Goal: Task Accomplishment & Management: Use online tool/utility

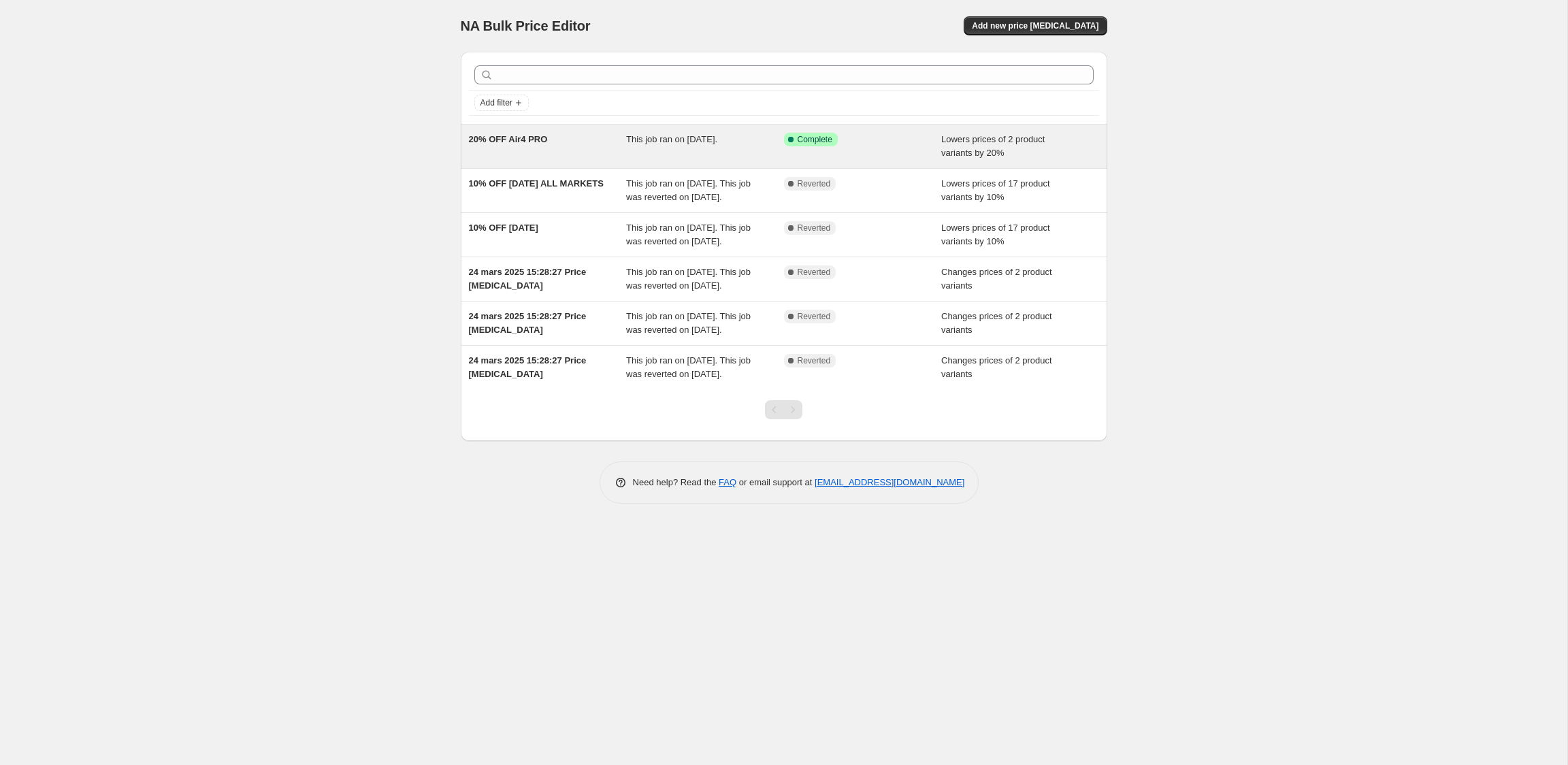
click at [548, 143] on span "20% OFF Air4 PRO" at bounding box center [507, 139] width 79 height 10
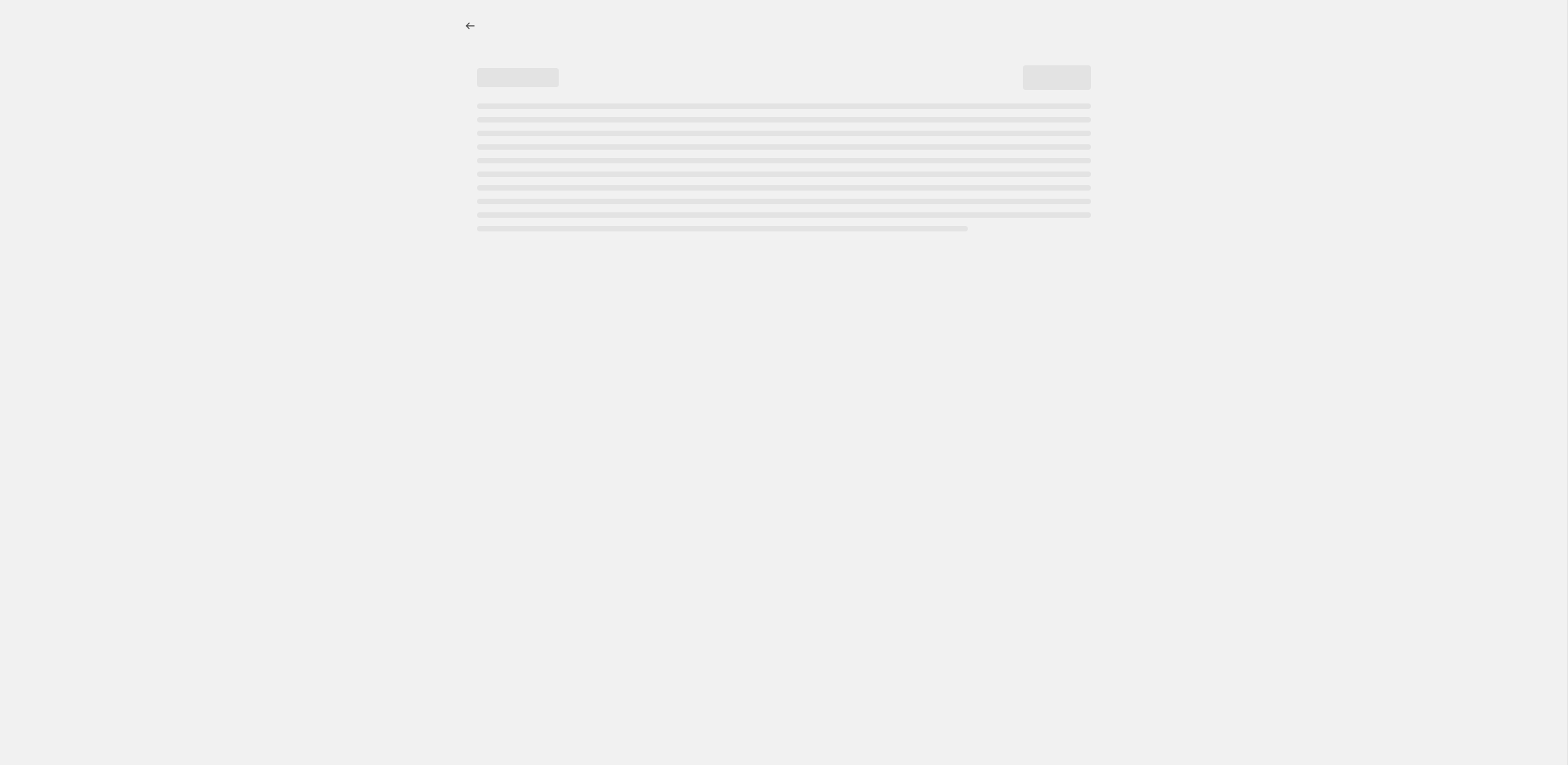
select select "percentage"
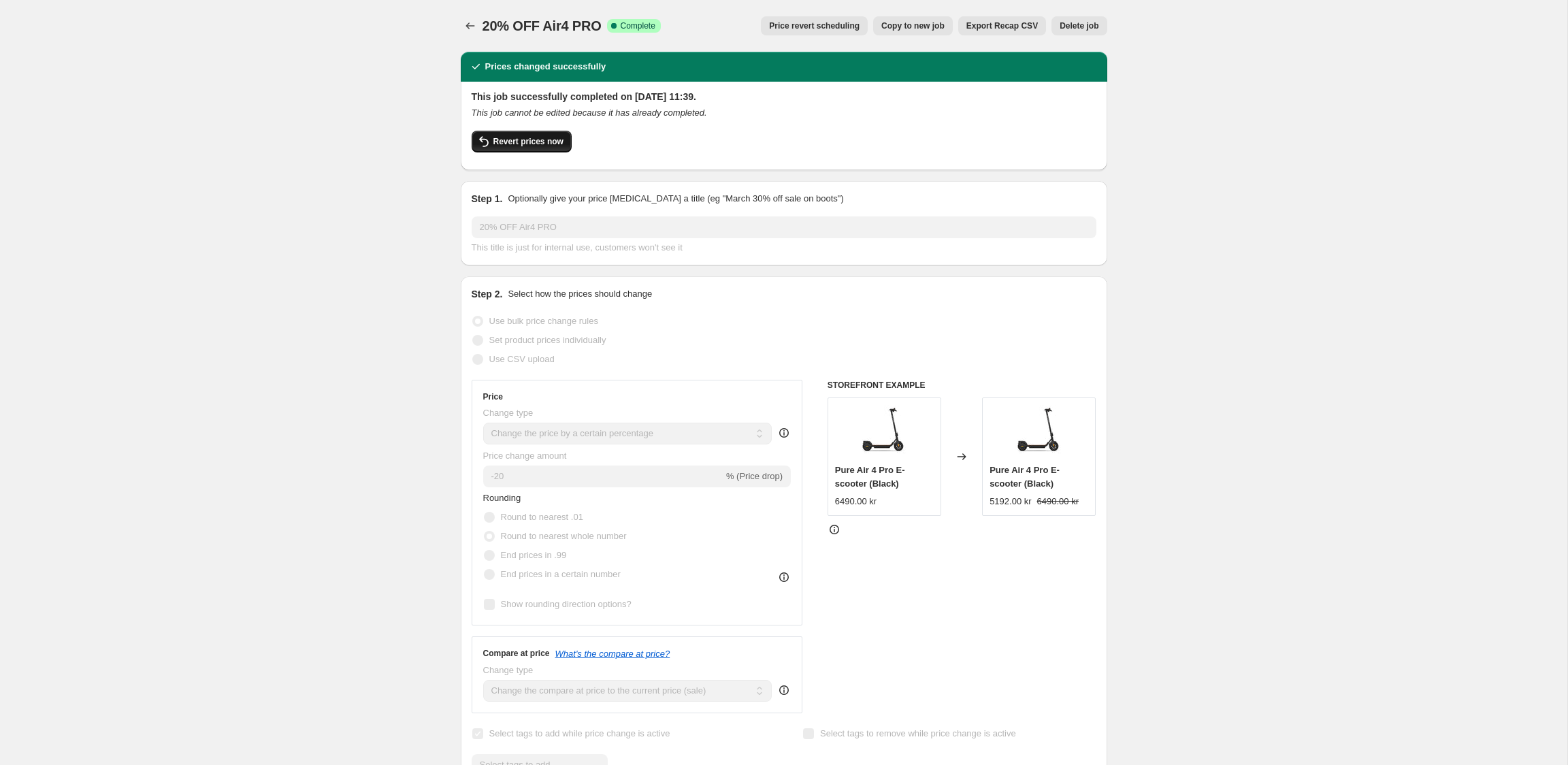
click at [557, 151] on button "Revert prices now" at bounding box center [522, 141] width 100 height 22
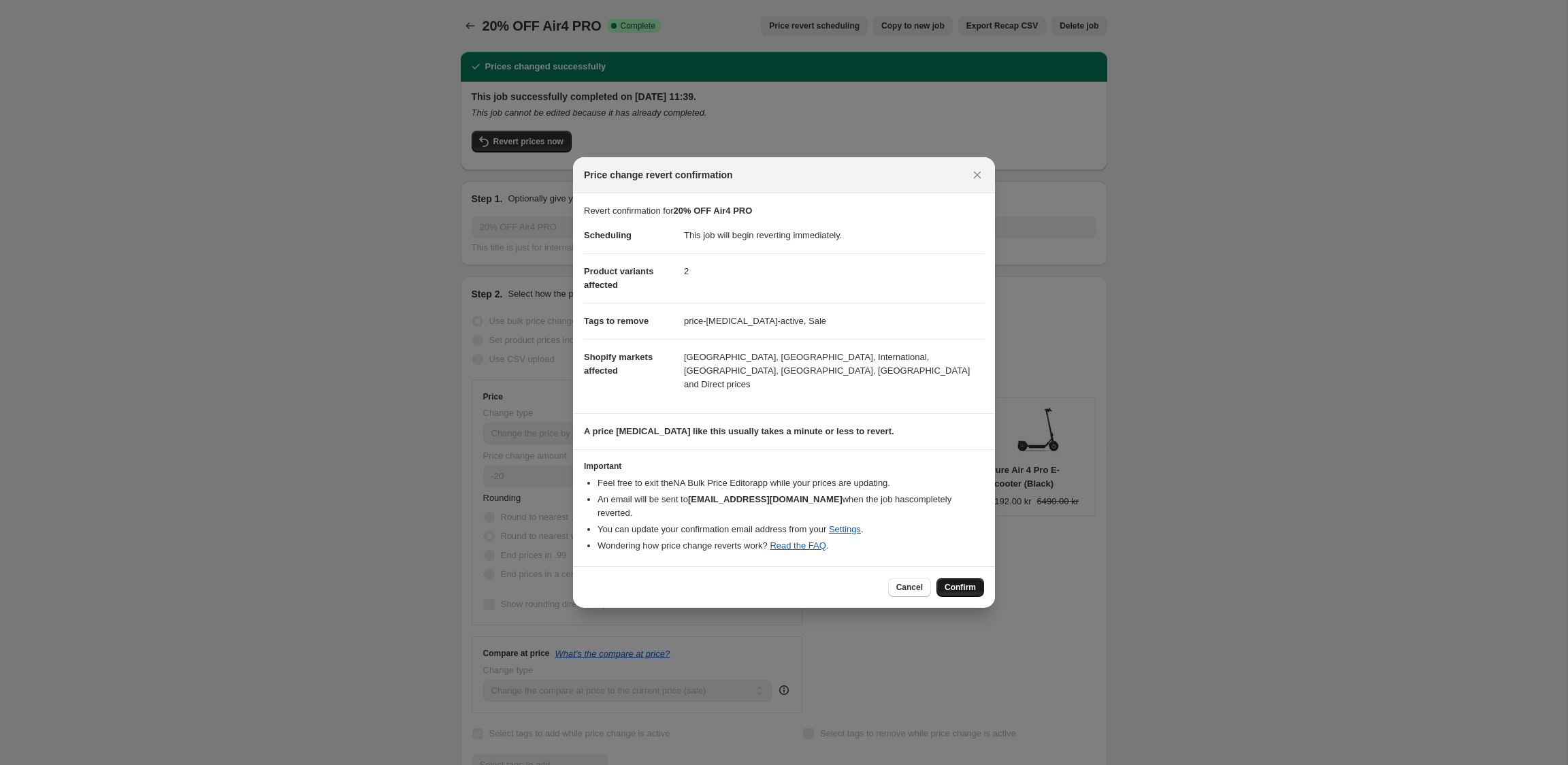
click at [967, 582] on span "Confirm" at bounding box center [960, 587] width 31 height 11
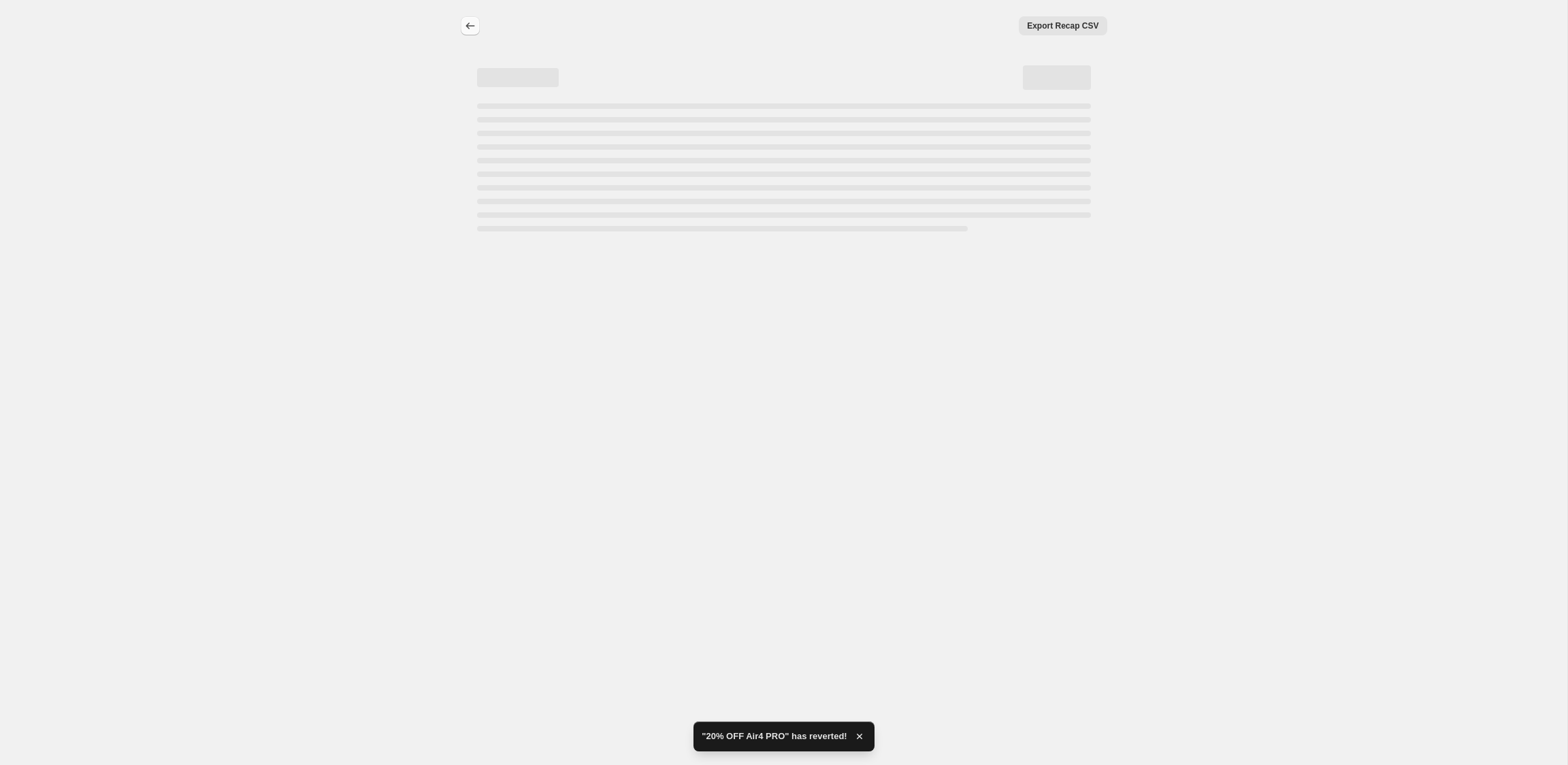
select select "percentage"
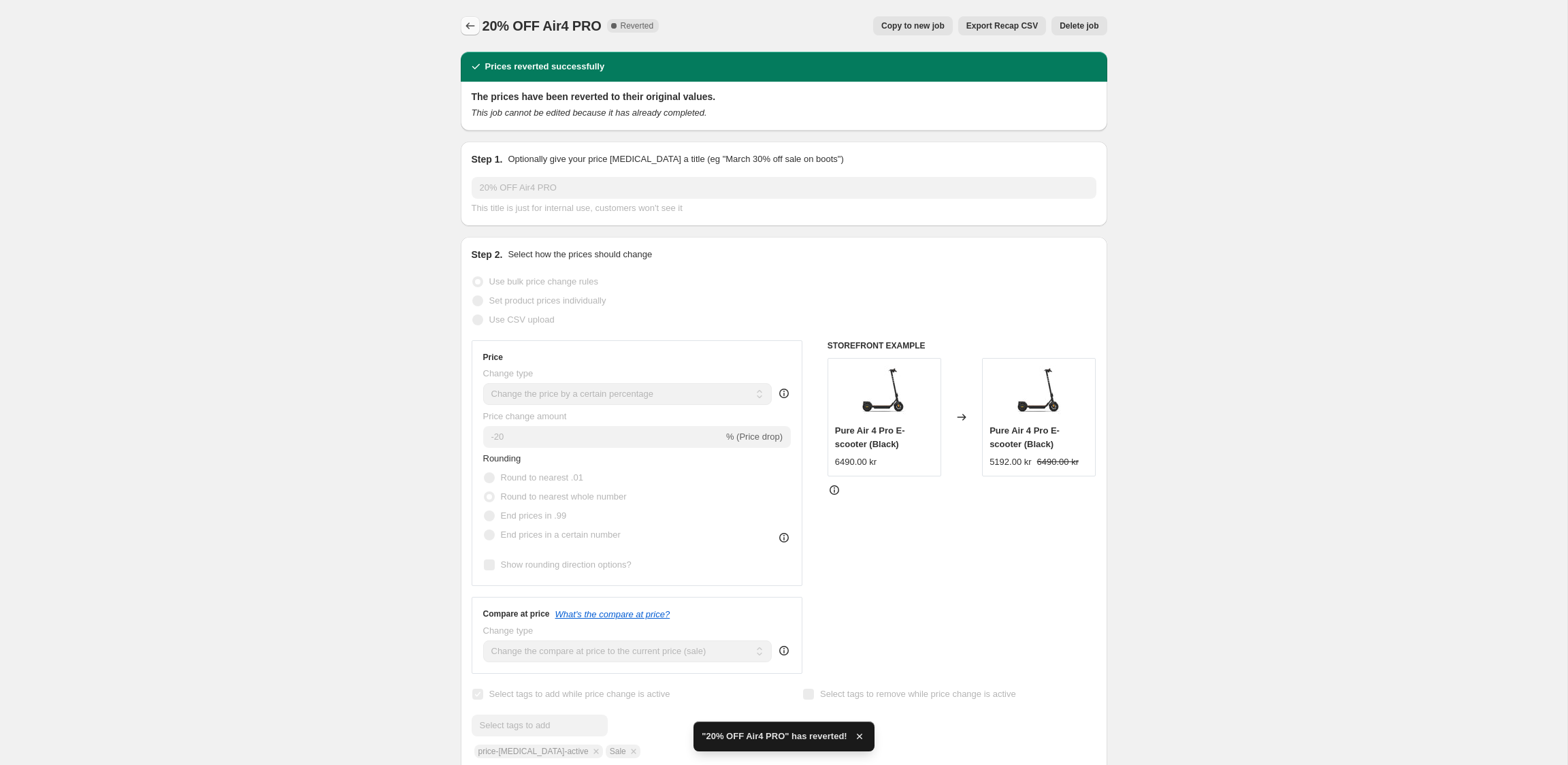
click at [466, 29] on icon "Price change jobs" at bounding box center [470, 26] width 14 height 14
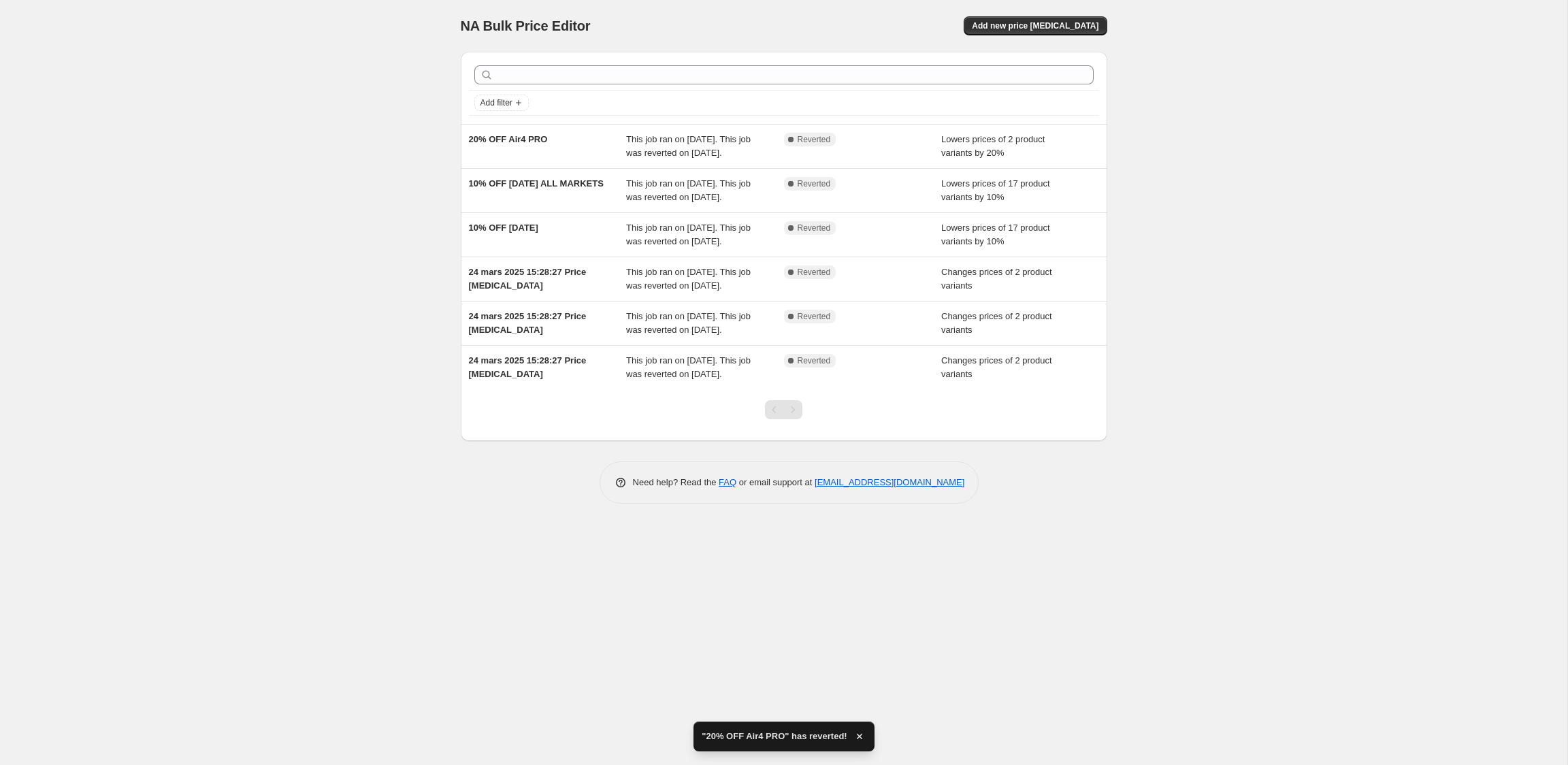
click at [1031, 36] on div "NA Bulk Price Editor. This page is ready NA Bulk Price Editor Add new price cha…" at bounding box center [784, 26] width 647 height 52
click at [1031, 28] on span "Add new price change job" at bounding box center [1035, 26] width 126 height 11
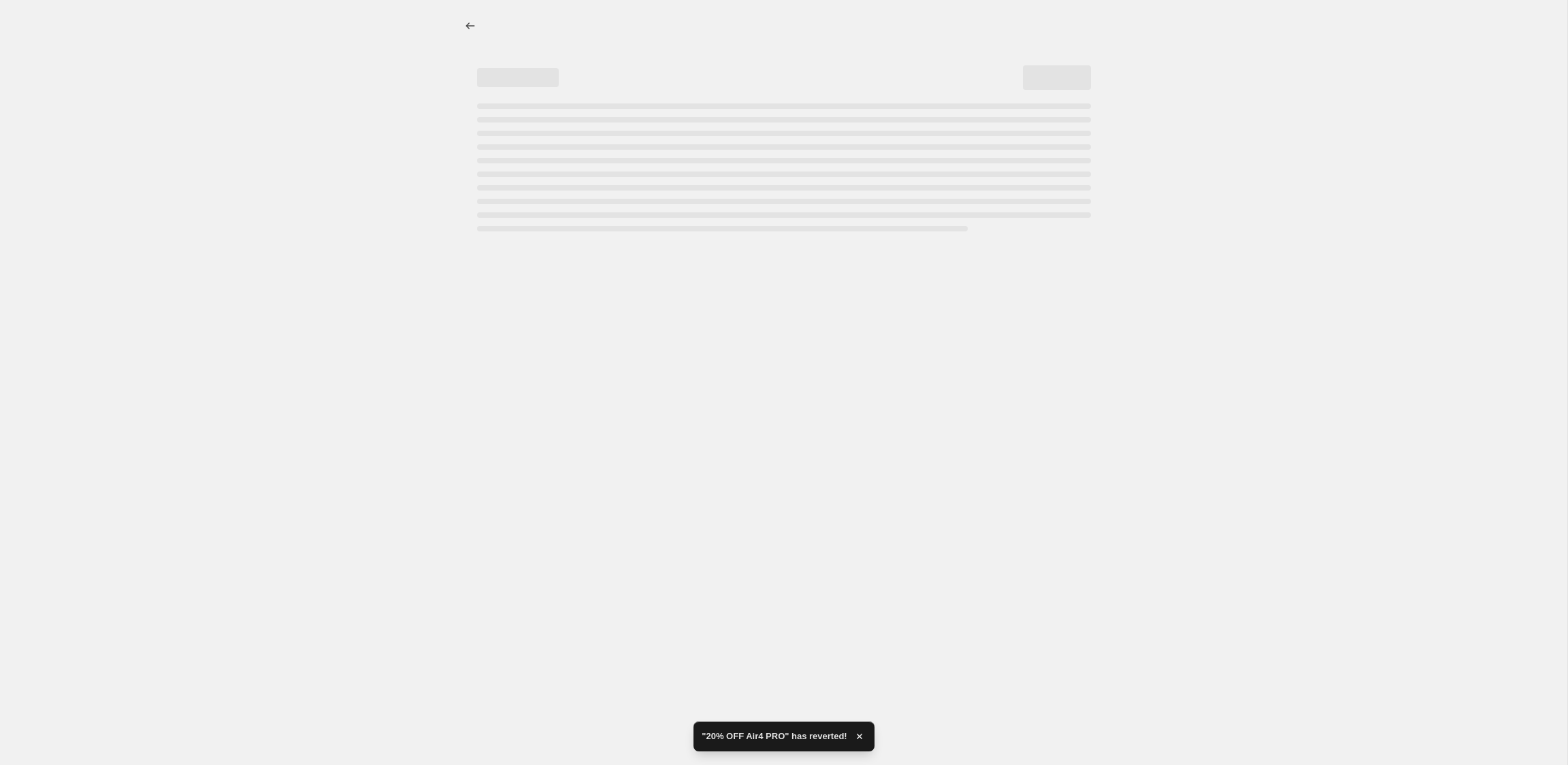
select select "percentage"
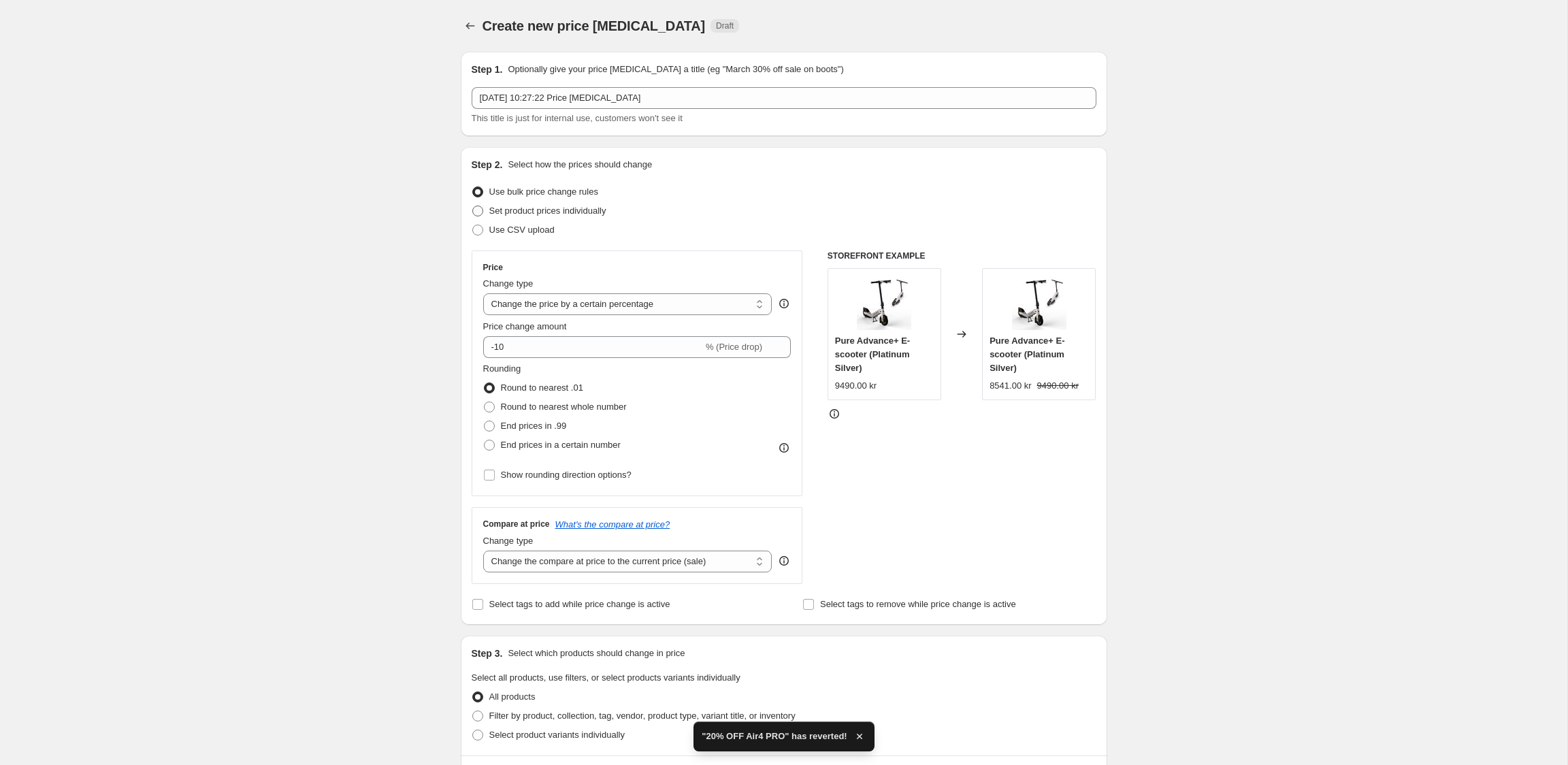
click at [508, 208] on span "Set product prices individually" at bounding box center [547, 211] width 117 height 10
click at [473, 206] on input "Set product prices individually" at bounding box center [472, 205] width 1 height 1
radio input "true"
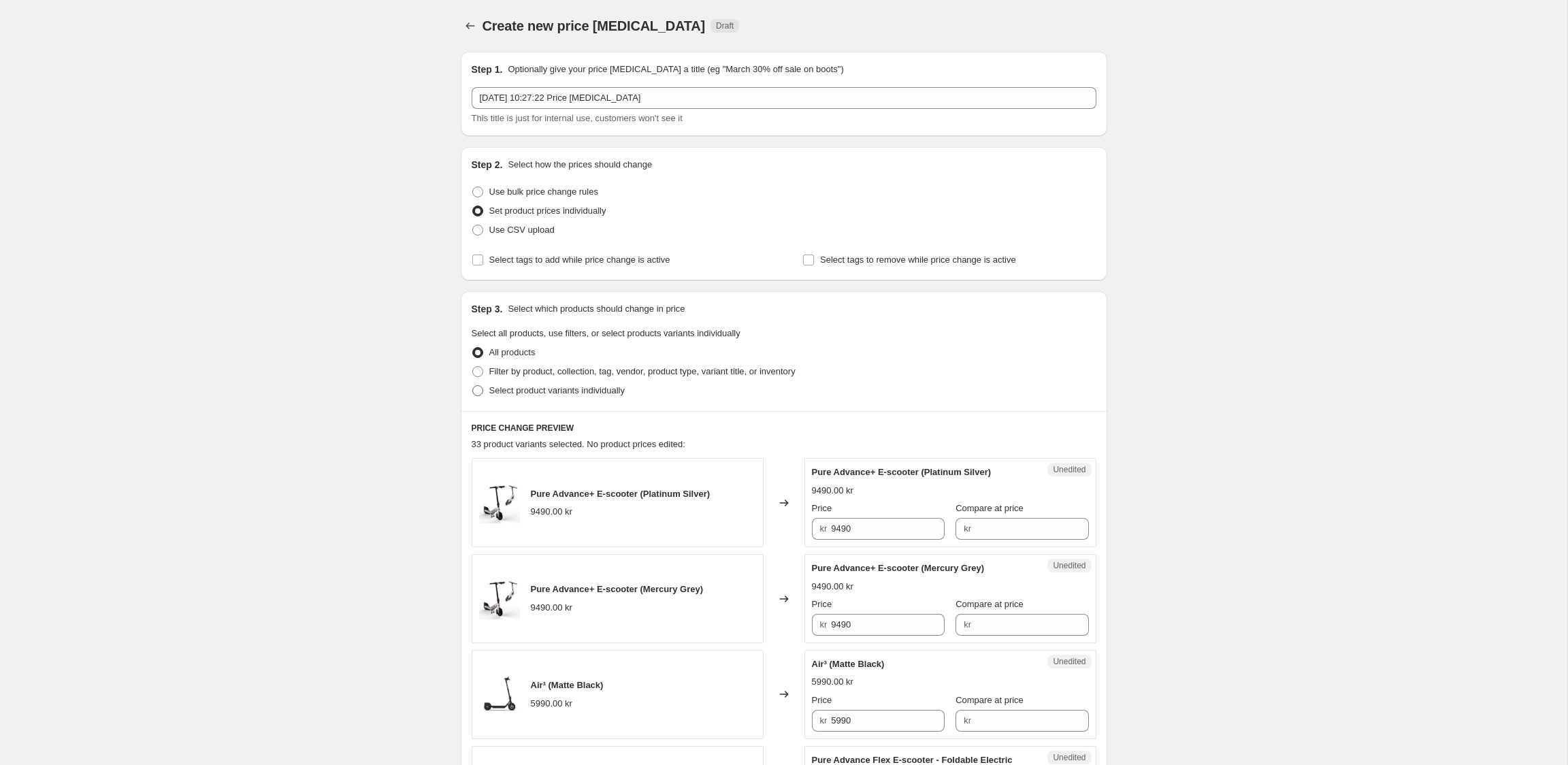
click at [561, 391] on span "Select product variants individually" at bounding box center [557, 391] width 135 height 10
click at [473, 386] on input "Select product variants individually" at bounding box center [472, 386] width 1 height 1
radio input "true"
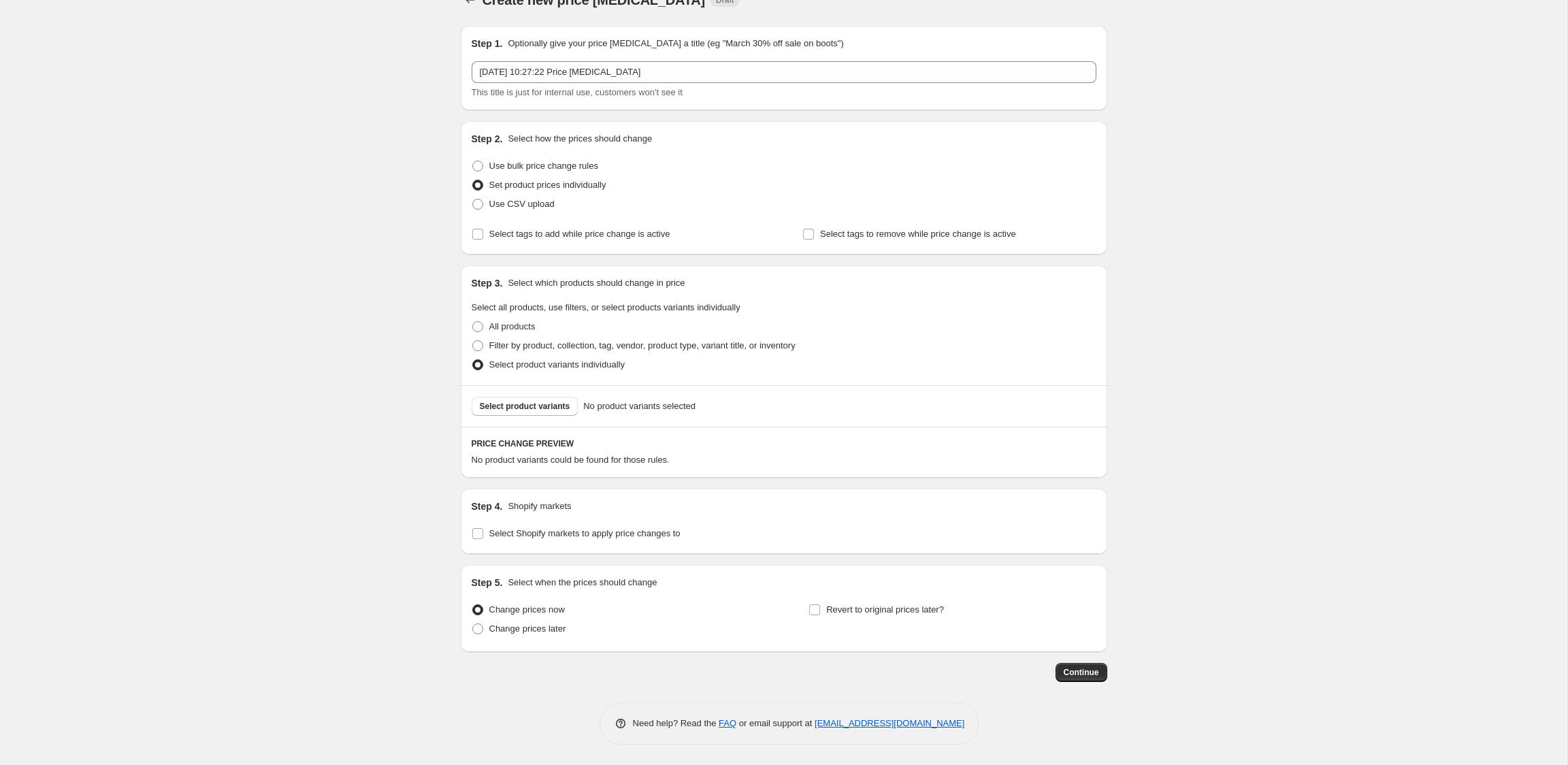
scroll to position [26, 0]
click at [534, 400] on button "Select product variants" at bounding box center [525, 406] width 106 height 19
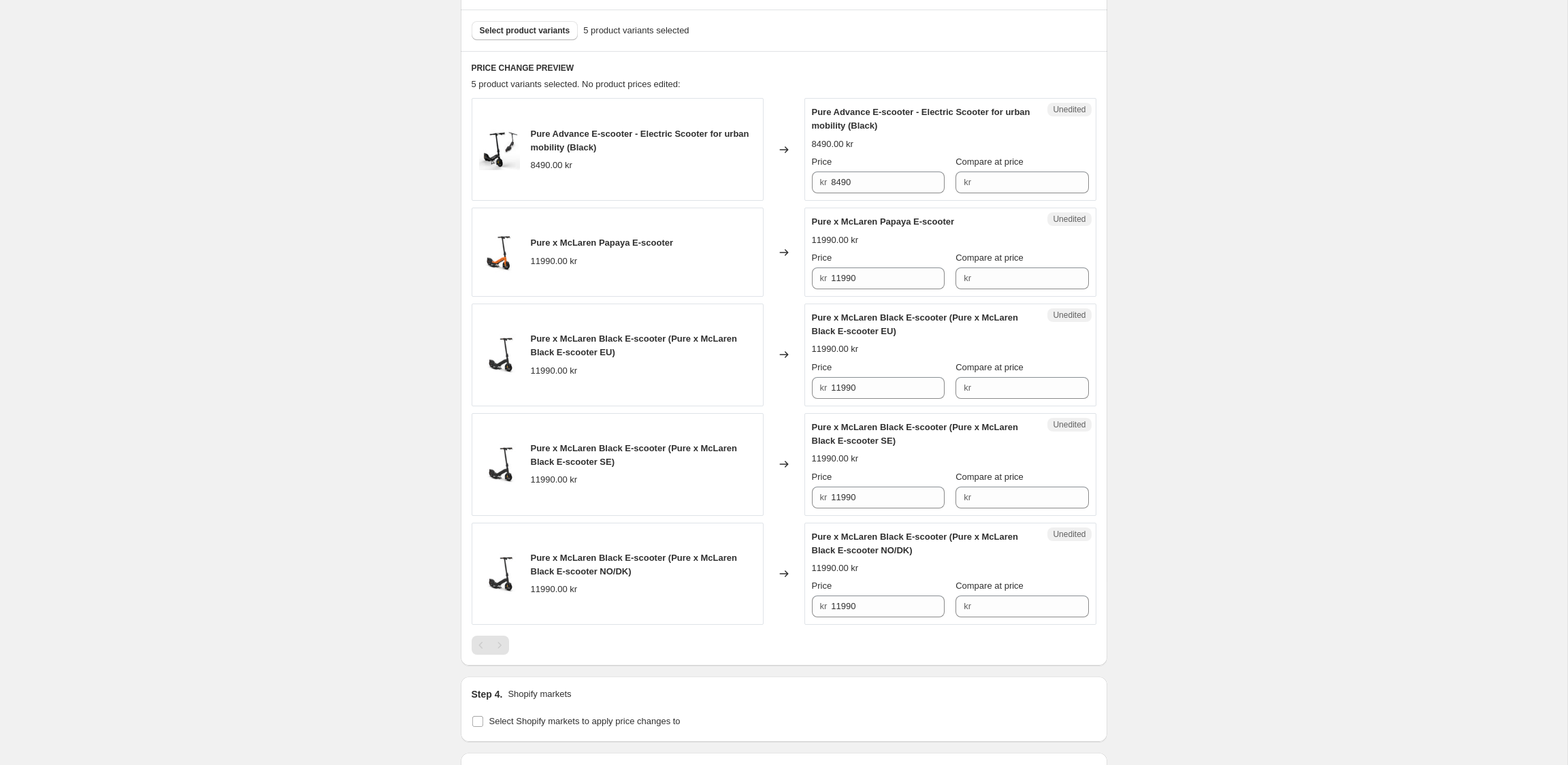
scroll to position [435, 0]
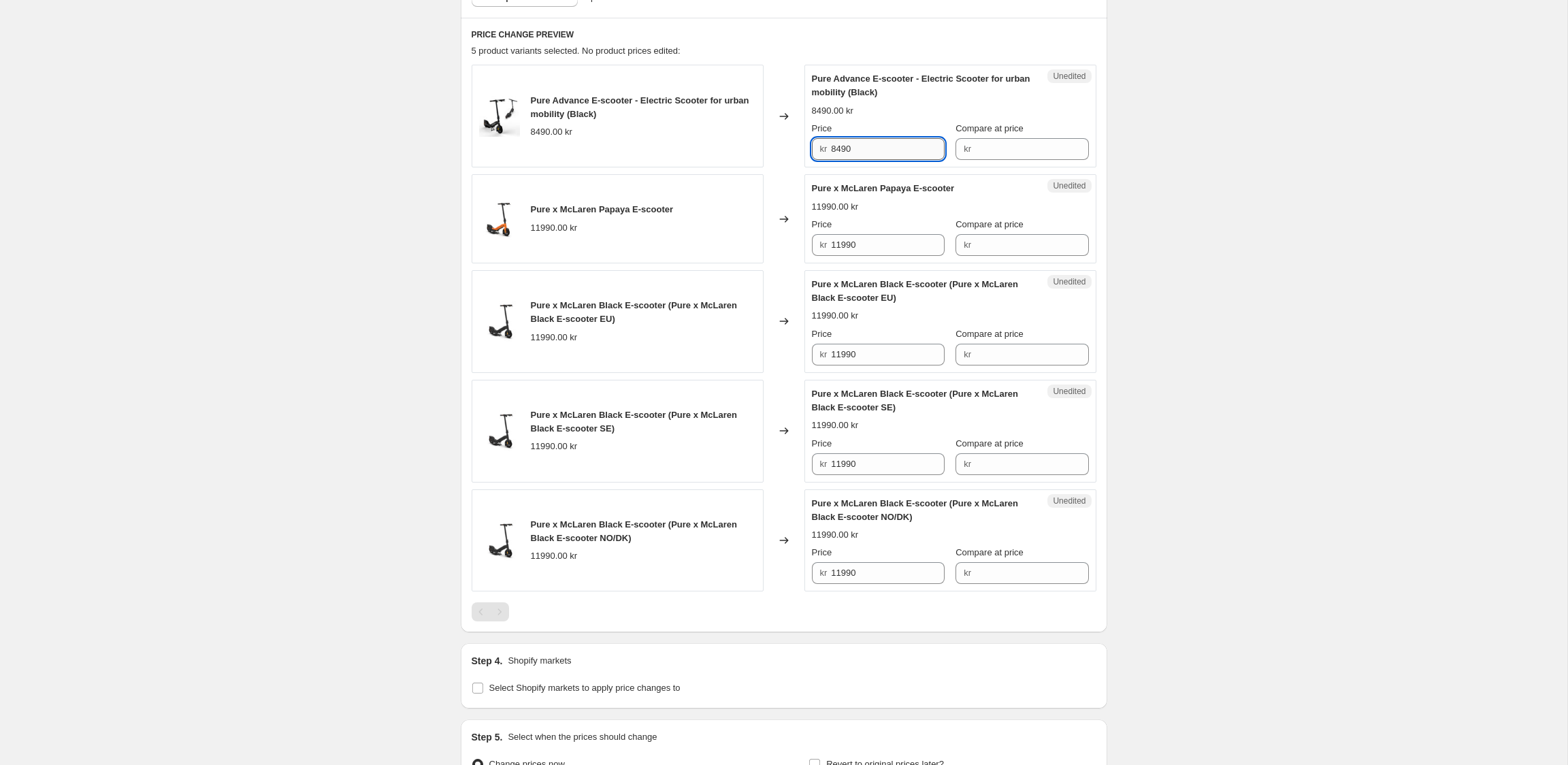
click at [885, 157] on input "8490" at bounding box center [887, 149] width 113 height 22
click at [1029, 154] on input "Compare at price" at bounding box center [1031, 149] width 113 height 22
type input "8490"
click at [910, 151] on input "8490" at bounding box center [887, 149] width 113 height 22
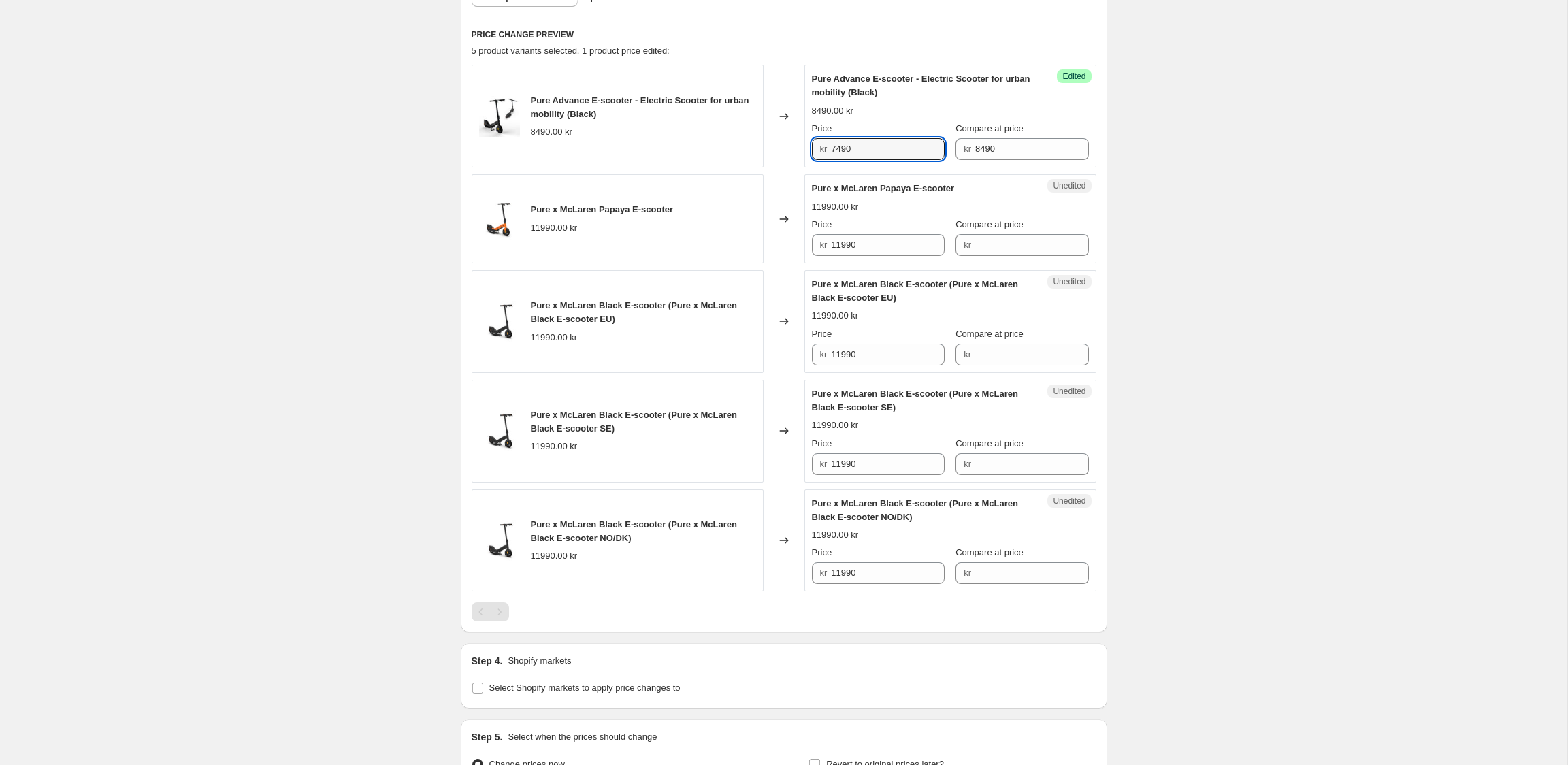
type input "7490"
click at [1250, 225] on div "Create new price change job. This page is ready Create new price change job Dra…" at bounding box center [784, 243] width 1567 height 1355
click at [1062, 246] on input "Compare at price" at bounding box center [1031, 244] width 113 height 22
type input "11990"
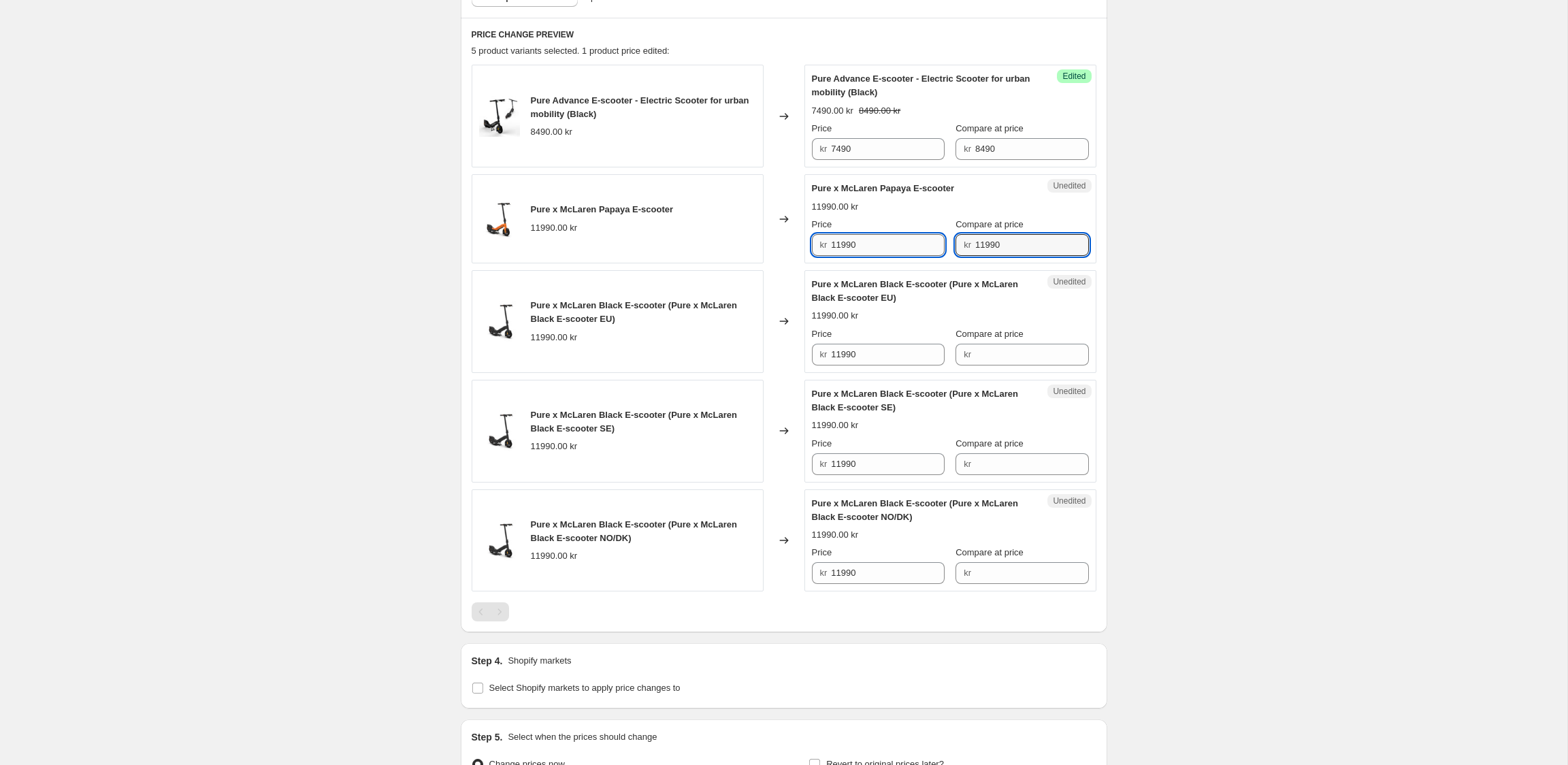
click at [929, 247] on input "11990" at bounding box center [887, 244] width 113 height 22
click at [898, 248] on input "11990" at bounding box center [887, 244] width 113 height 22
click at [898, 247] on input "11990" at bounding box center [887, 244] width 113 height 22
type input "9999"
click at [974, 345] on div "kr" at bounding box center [1021, 354] width 132 height 22
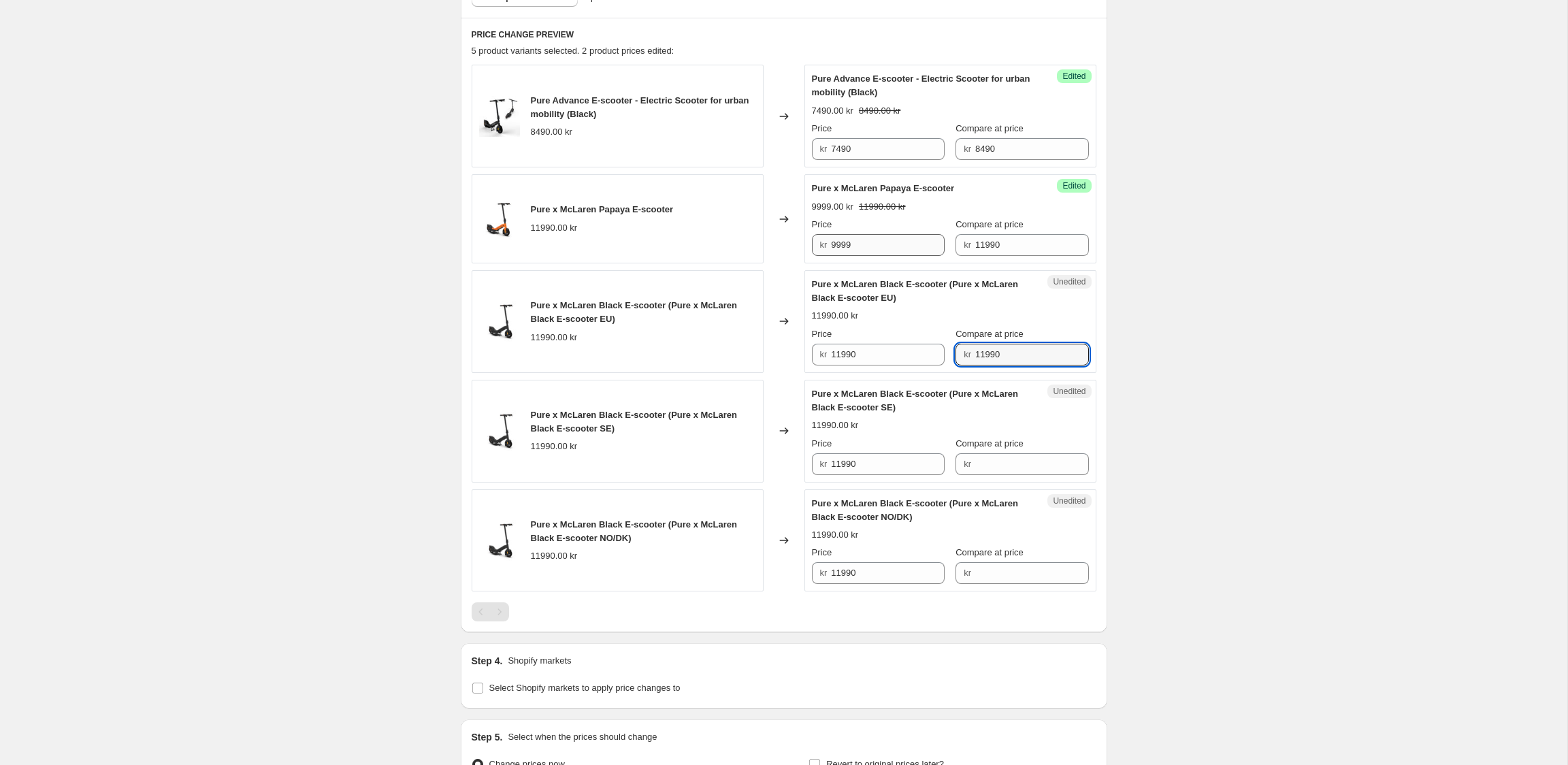
type input "11990"
click at [841, 247] on input "9999" at bounding box center [887, 244] width 113 height 22
drag, startPoint x: 863, startPoint y: 342, endPoint x: 850, endPoint y: 350, distance: 15.3
click at [863, 342] on div "Price kr 11990" at bounding box center [878, 347] width 132 height 38
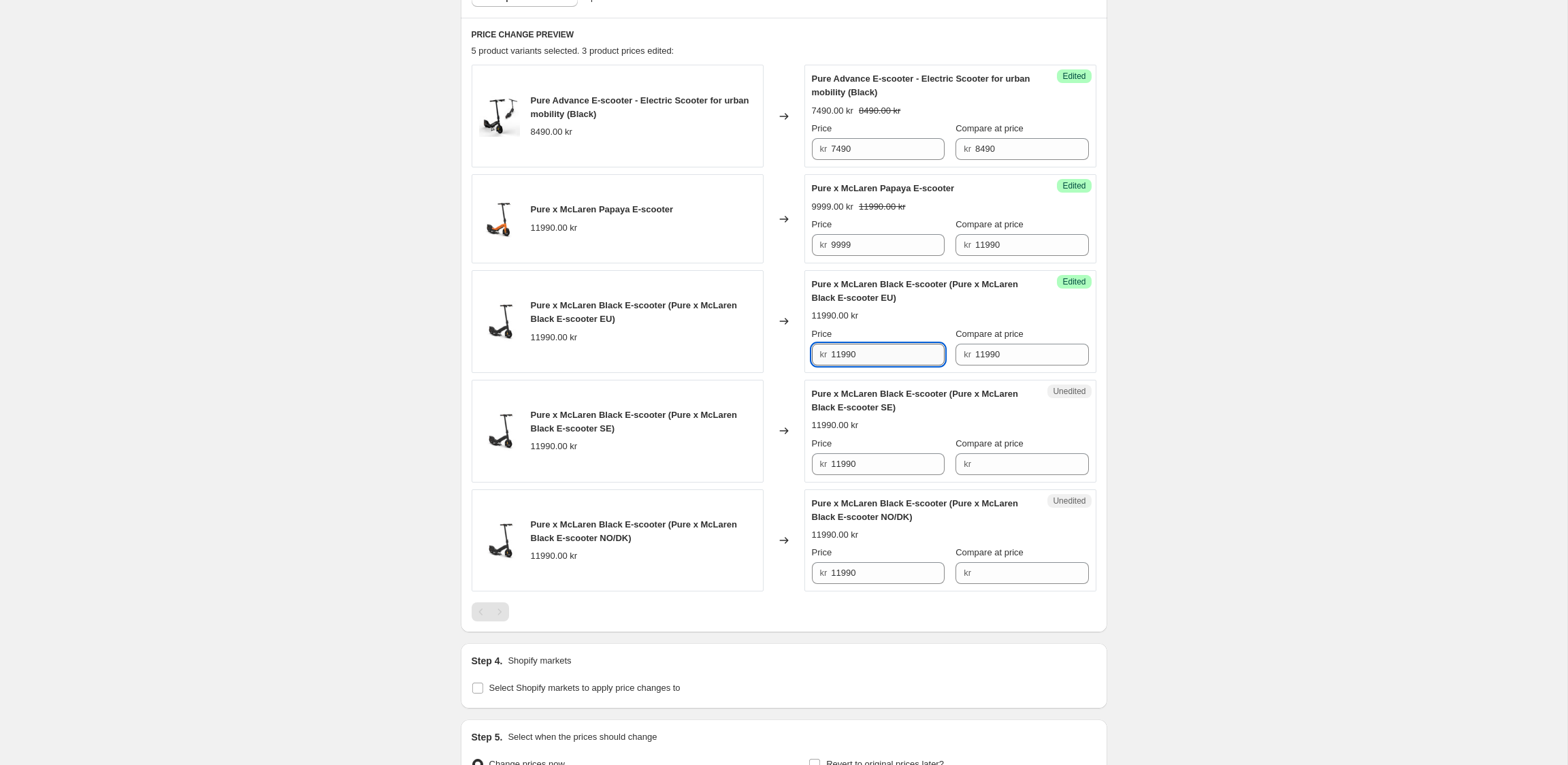
click at [850, 350] on input "11990" at bounding box center [887, 354] width 113 height 22
paste input "9999"
type input "9999"
click at [993, 456] on input "Compare at price" at bounding box center [1031, 464] width 113 height 22
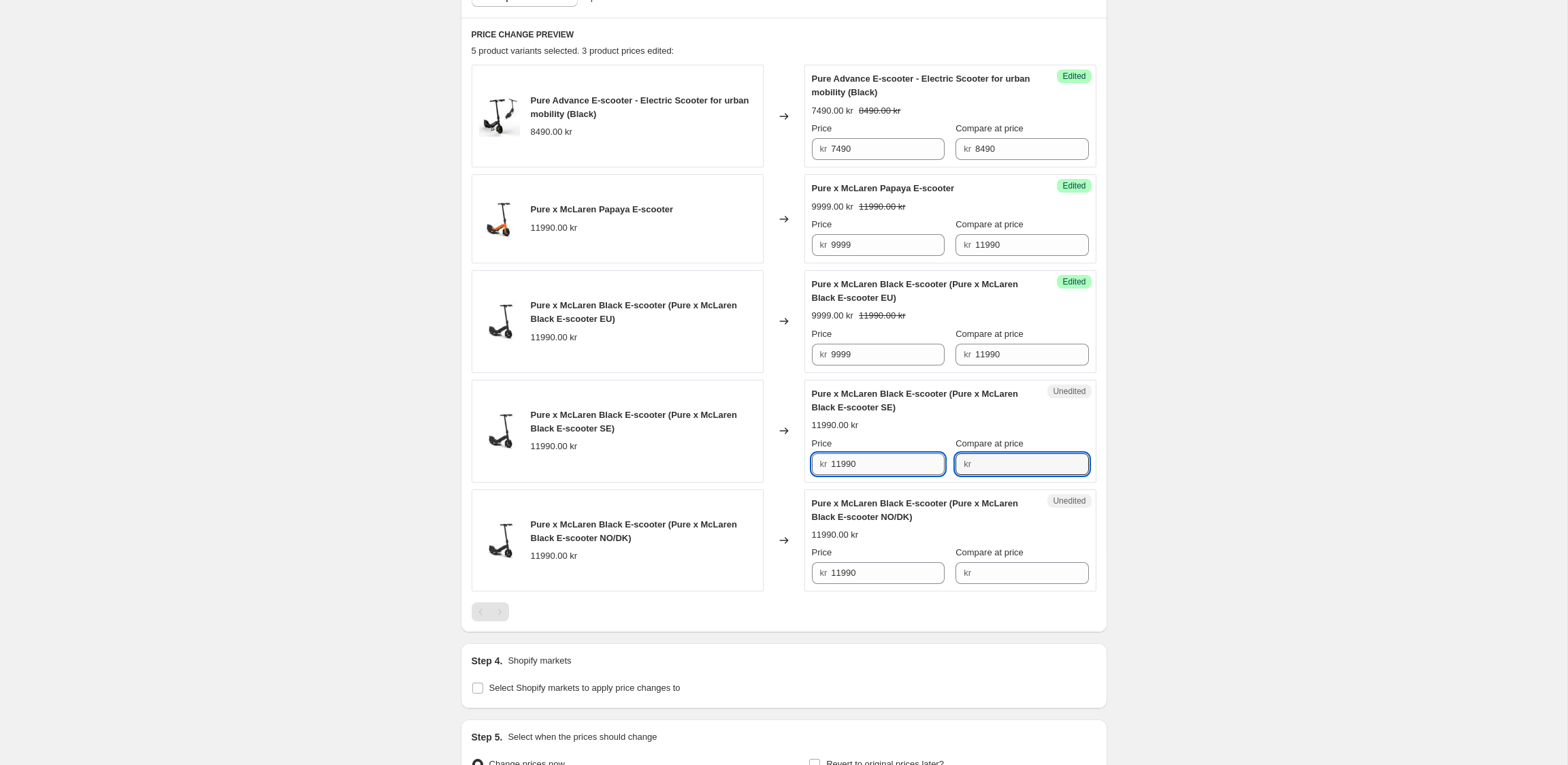
click at [908, 455] on input "11990" at bounding box center [887, 464] width 113 height 22
click at [999, 464] on input "Compare at price" at bounding box center [1031, 464] width 113 height 22
paste input "11990"
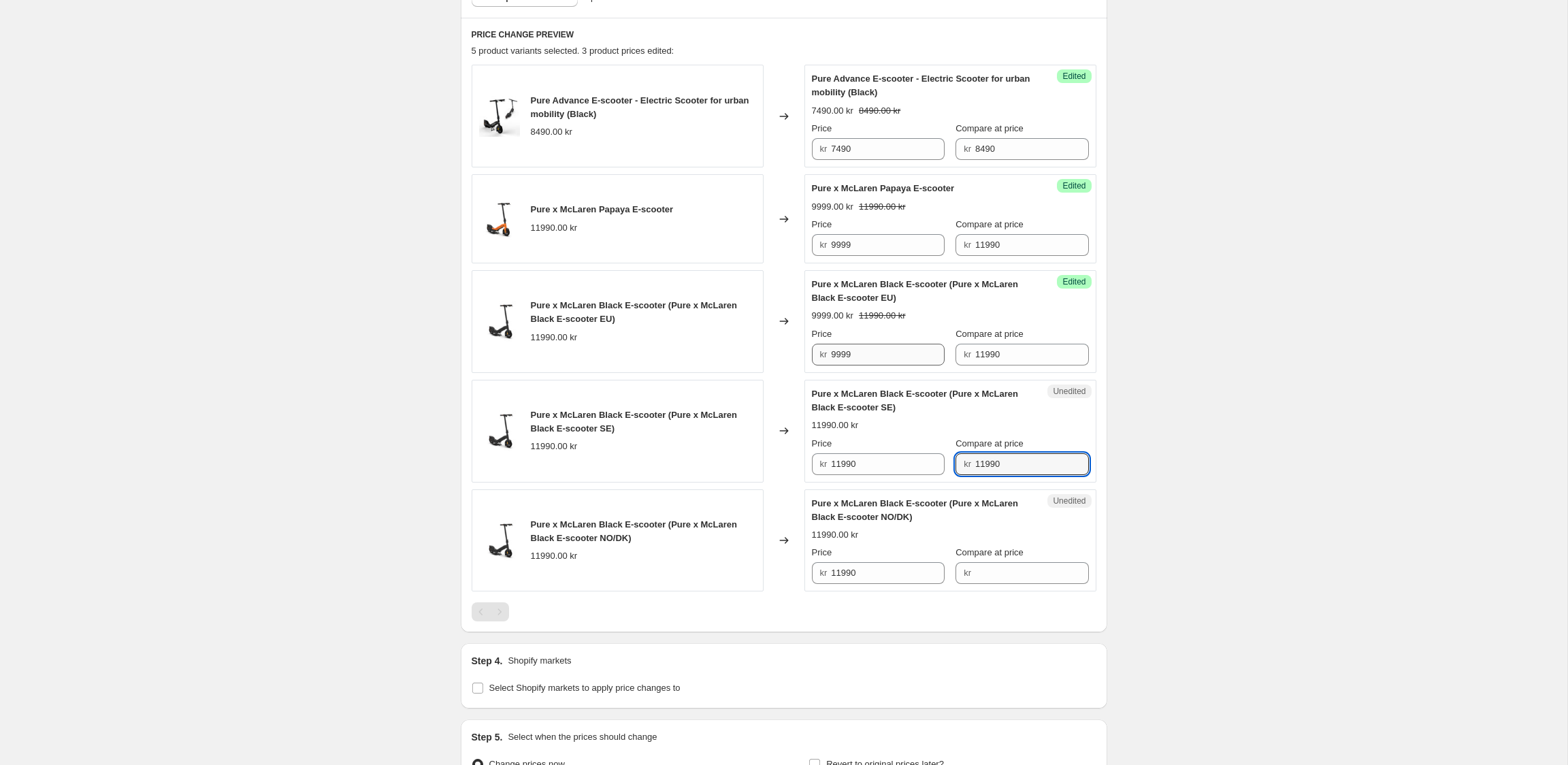
type input "11990"
click at [841, 358] on input "9999" at bounding box center [887, 354] width 113 height 22
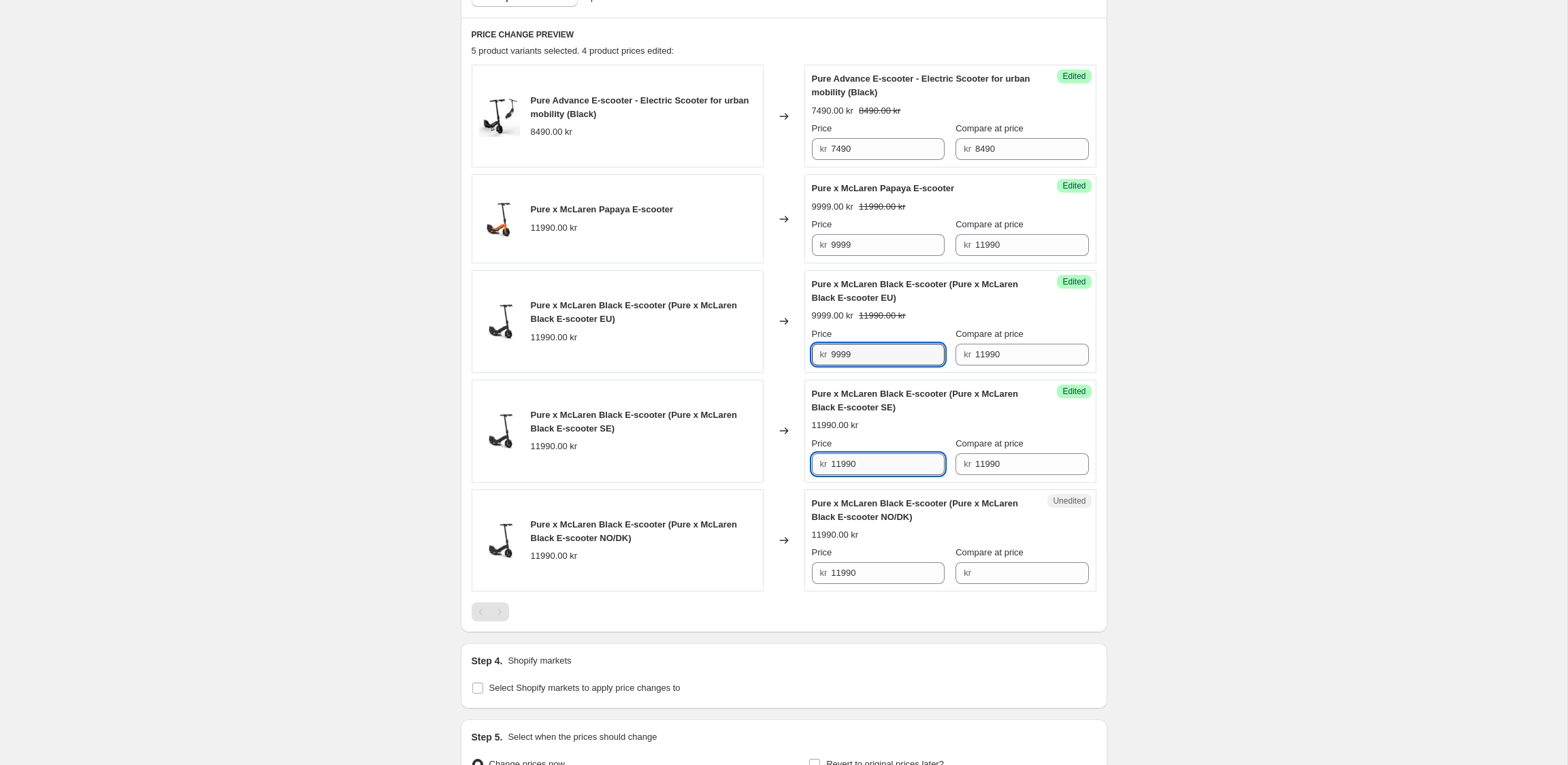
click at [856, 468] on input "11990" at bounding box center [887, 464] width 113 height 22
click at [856, 467] on input "11990" at bounding box center [887, 464] width 113 height 22
paste input "9999"
type input "9999"
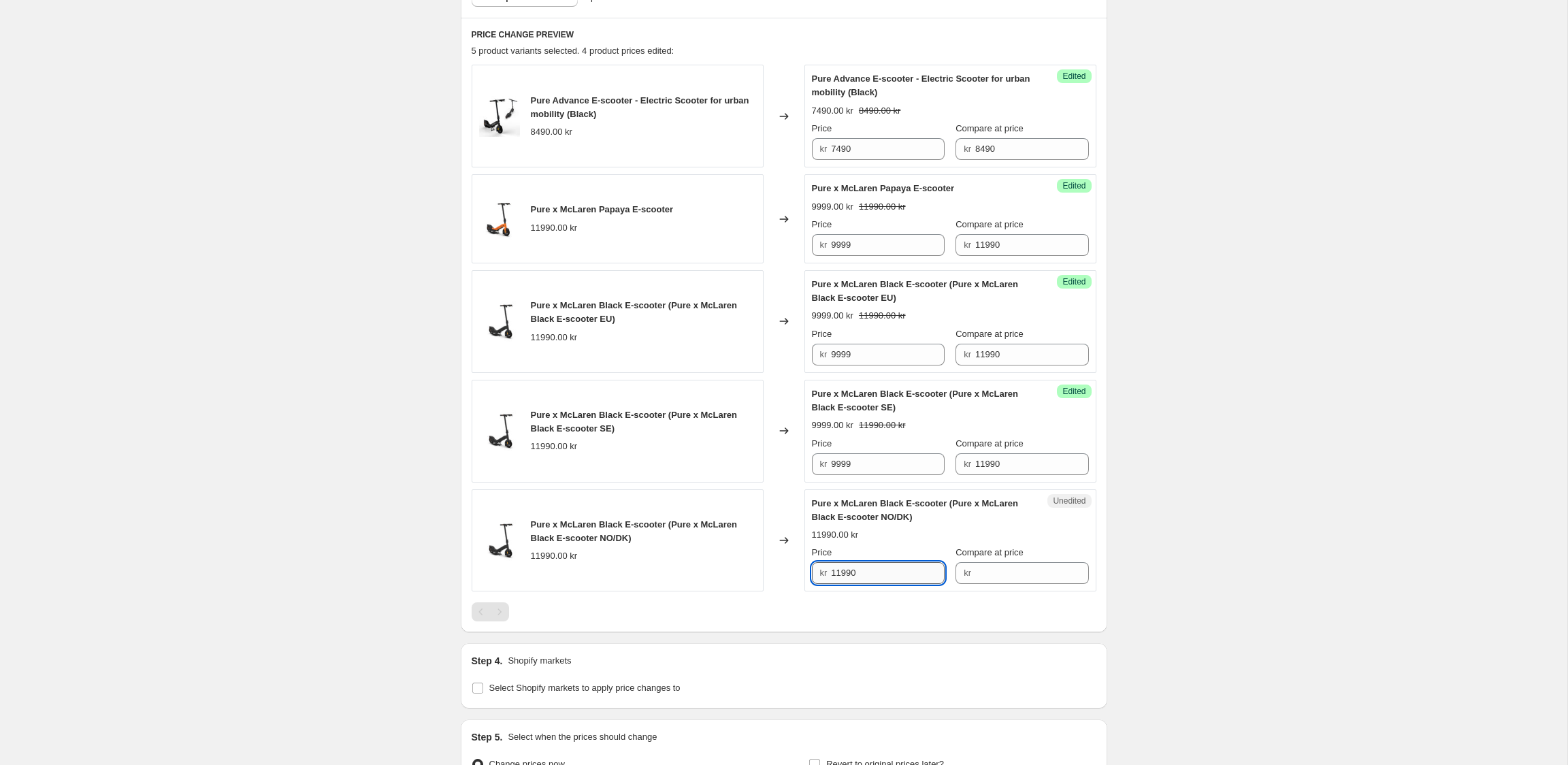
click at [869, 571] on input "11990" at bounding box center [887, 573] width 113 height 22
click at [983, 567] on input "Compare at price" at bounding box center [1031, 573] width 113 height 22
paste input "11990"
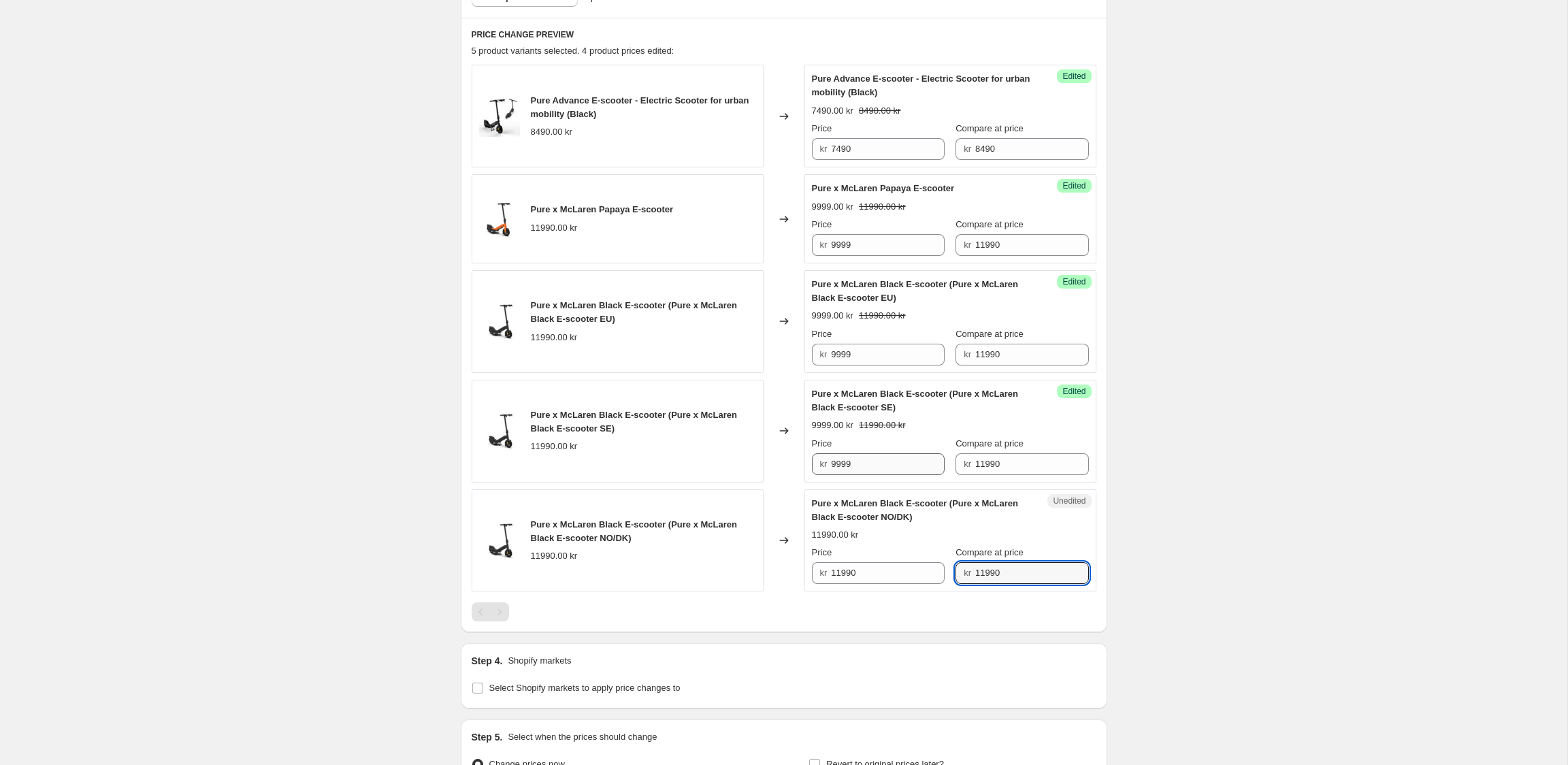
type input "11990"
click at [836, 471] on input "9999" at bounding box center [887, 464] width 113 height 22
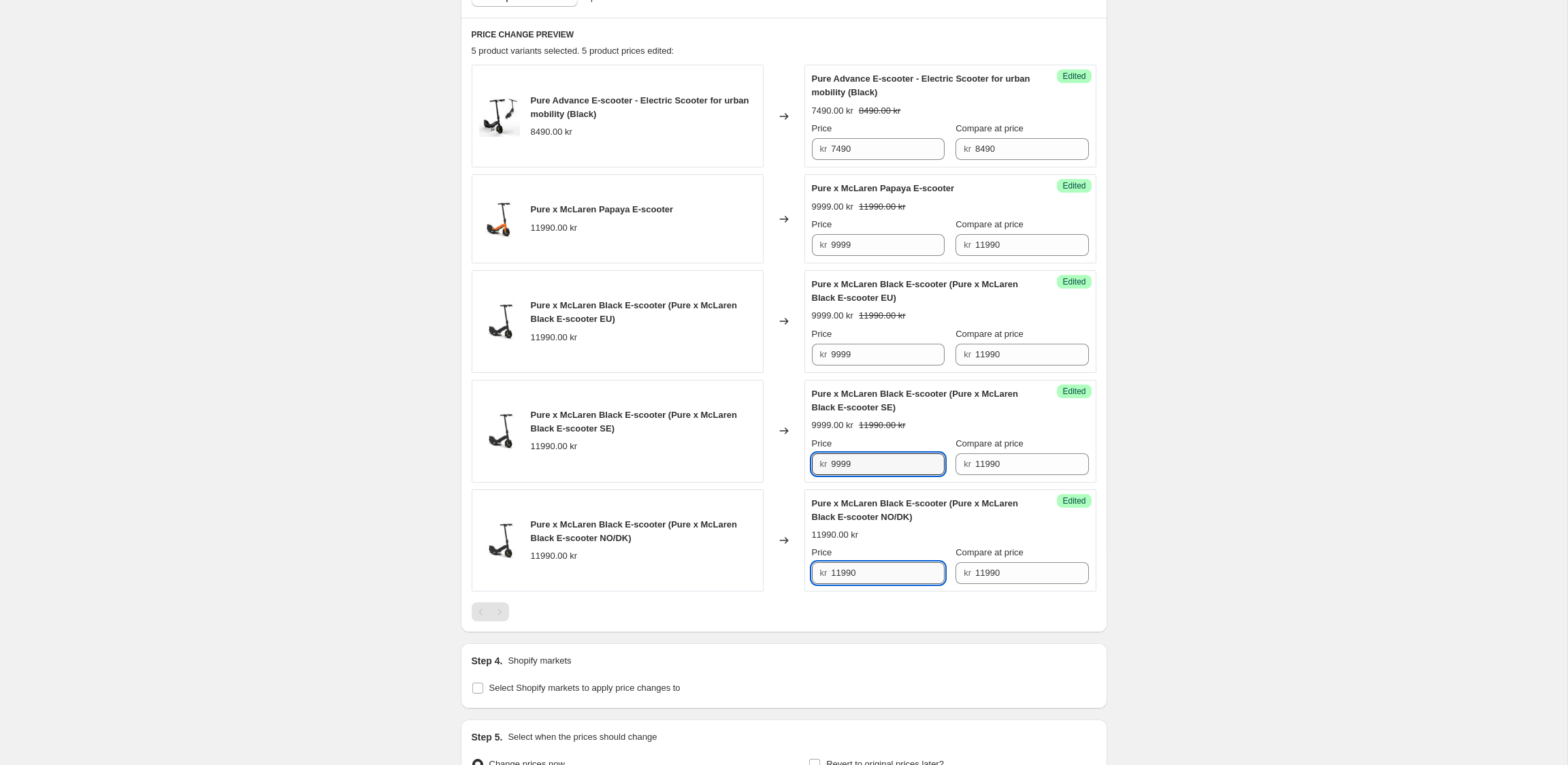
click at [841, 567] on input "11990" at bounding box center [887, 573] width 113 height 22
paste input "9999"
type input "9999"
click at [1139, 546] on div "Create new price change job. This page is ready Create new price change job Dra…" at bounding box center [784, 243] width 1567 height 1355
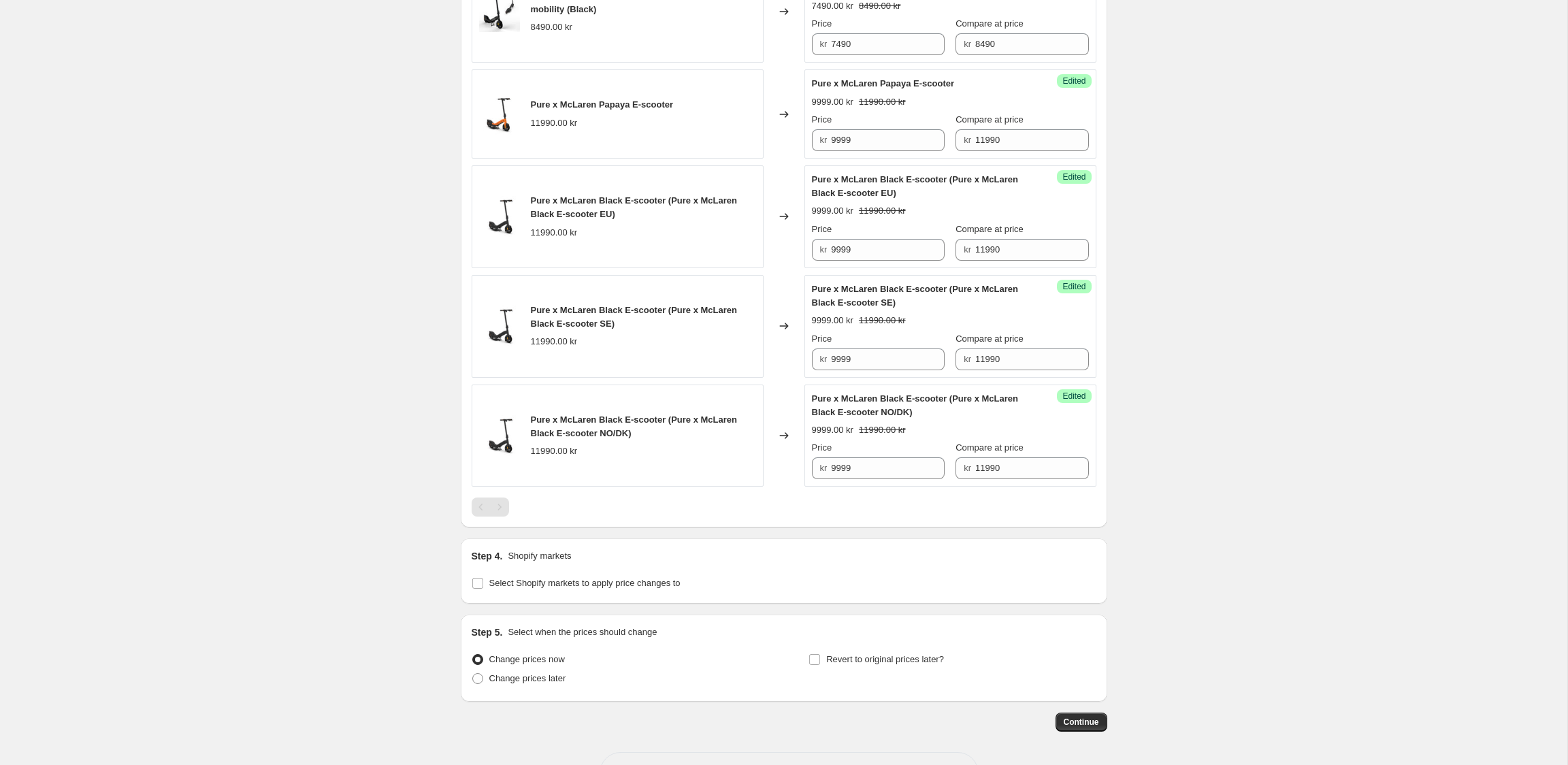
scroll to position [573, 0]
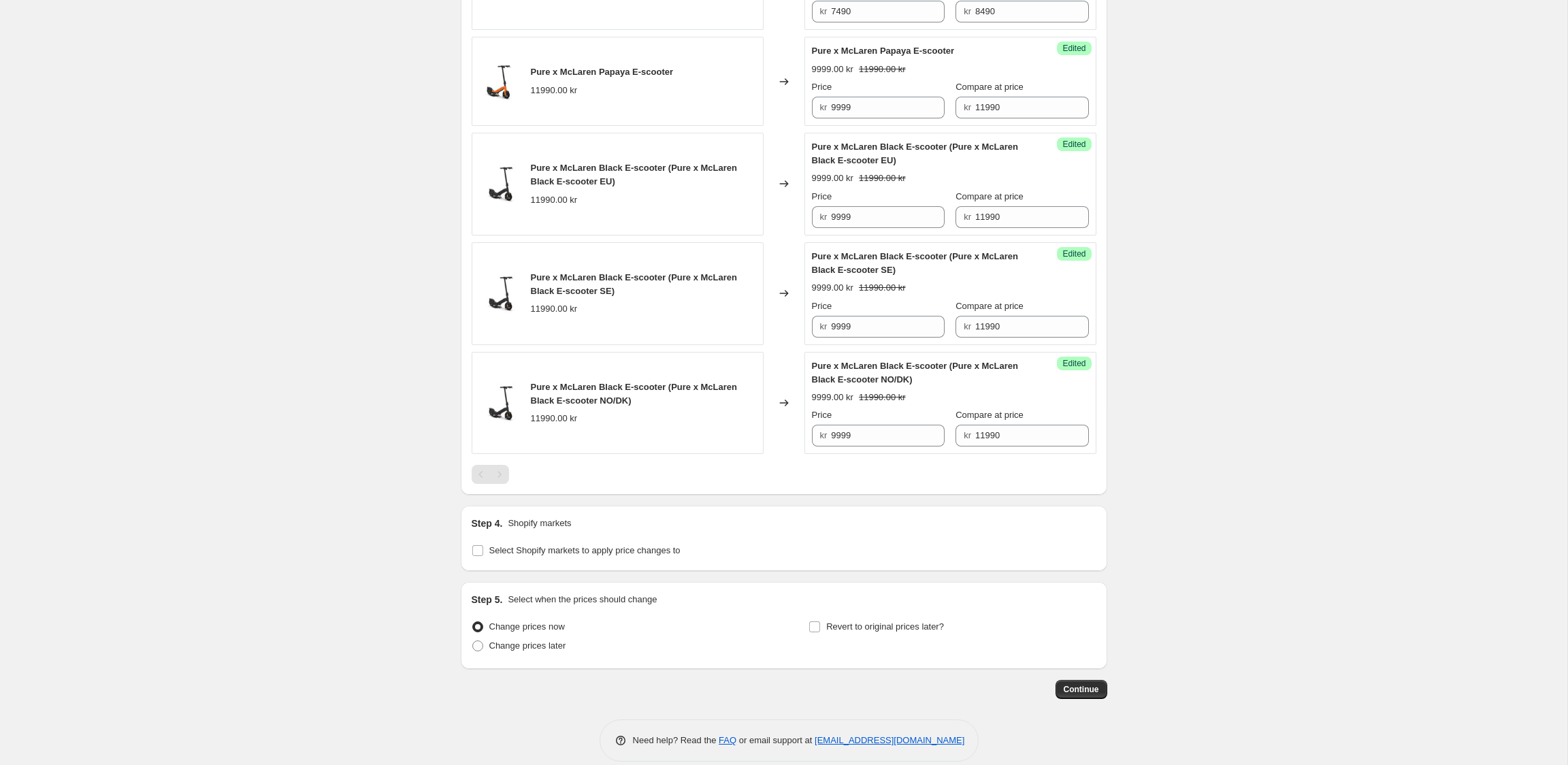
click at [697, 555] on div "Select Shopify markets to apply price changes to" at bounding box center [784, 551] width 624 height 19
click at [681, 554] on span "Select Shopify markets to apply price changes to" at bounding box center [584, 550] width 191 height 10
click at [483, 554] on input "Select Shopify markets to apply price changes to" at bounding box center [477, 550] width 11 height 11
checkbox input "true"
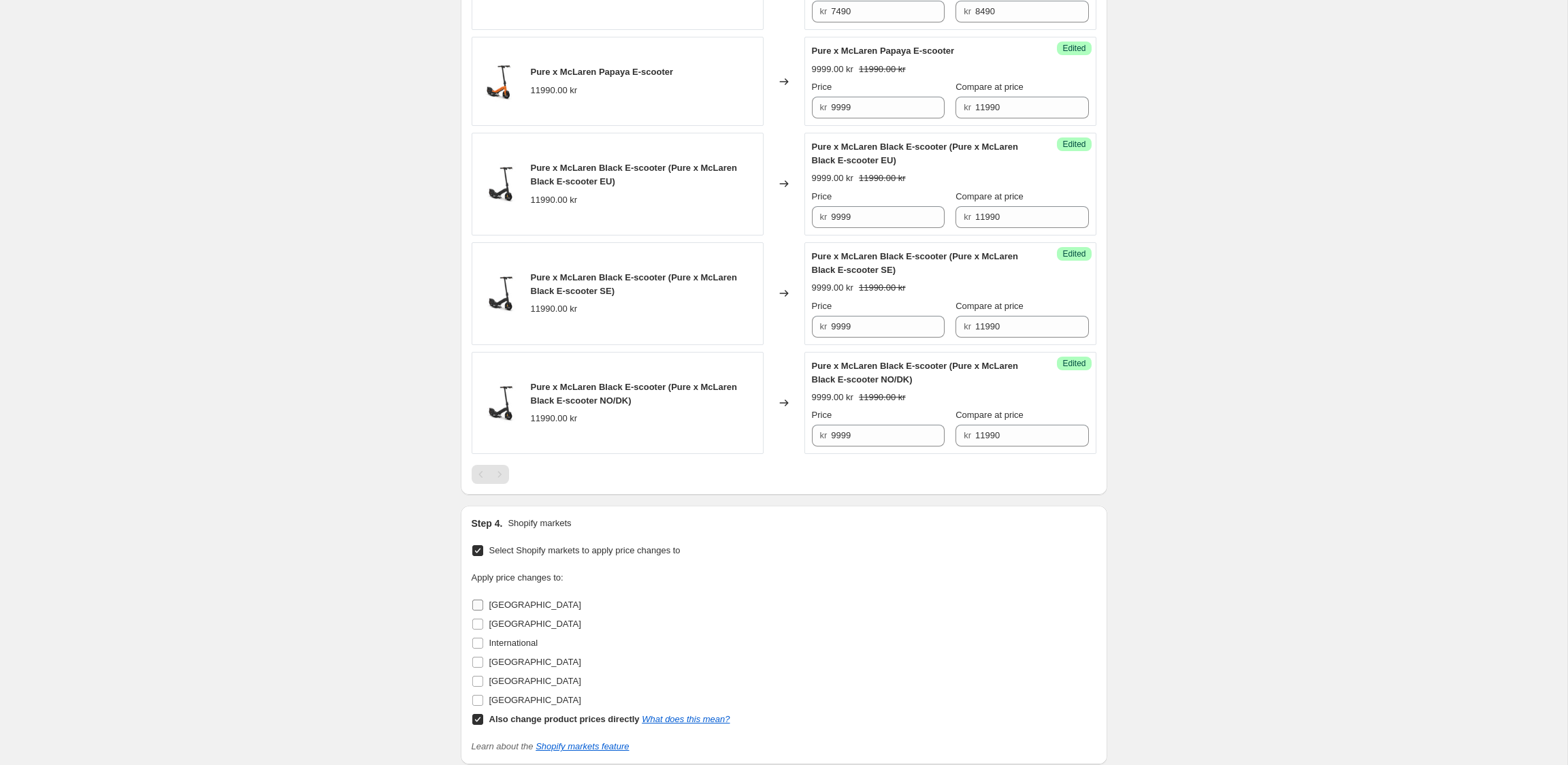
click at [500, 607] on span "Denmark" at bounding box center [535, 605] width 92 height 10
click at [483, 607] on input "Denmark" at bounding box center [477, 605] width 11 height 11
checkbox input "true"
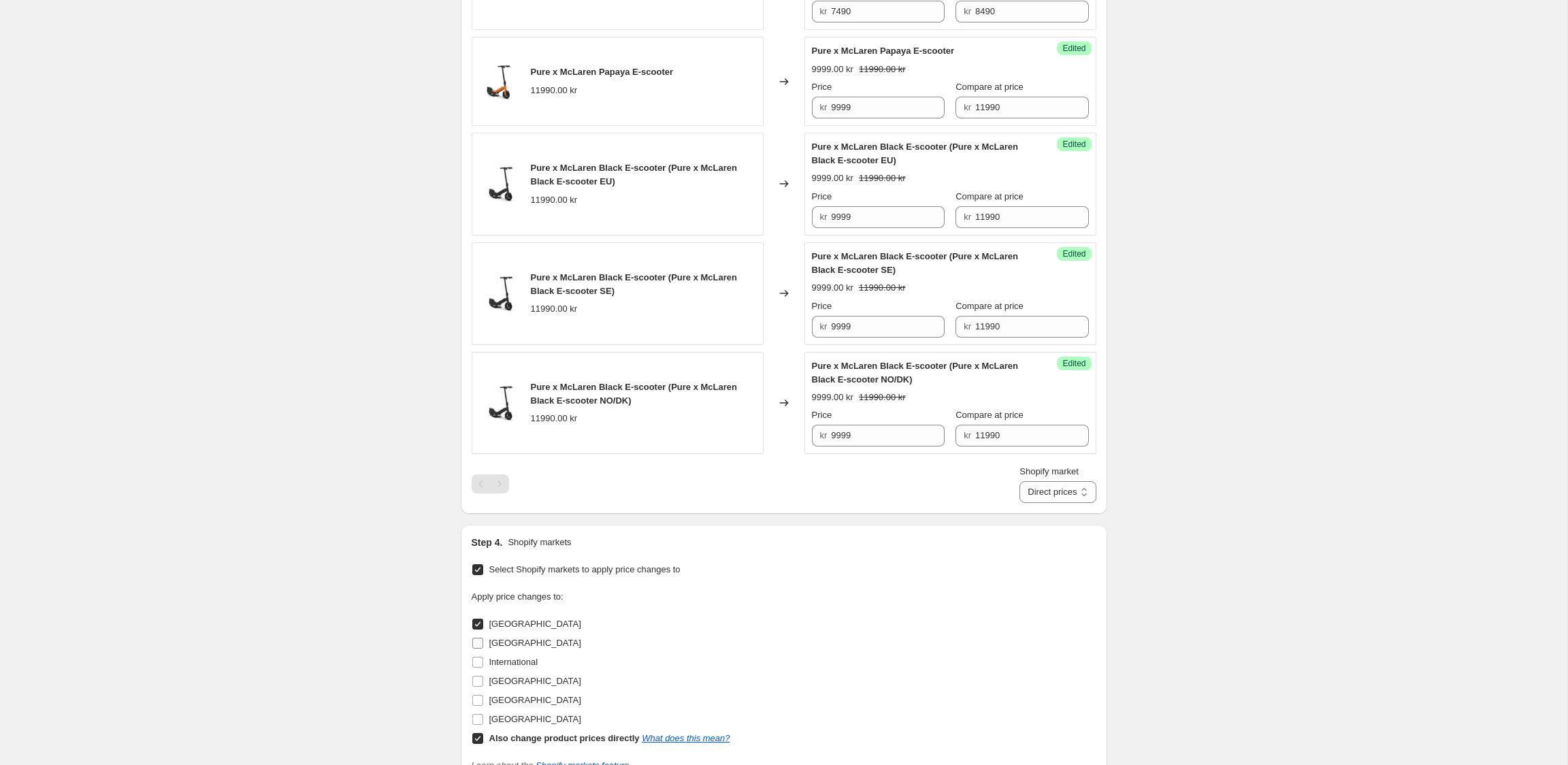
click at [500, 638] on span "Finland" at bounding box center [535, 643] width 92 height 10
click at [483, 638] on input "Finland" at bounding box center [477, 643] width 11 height 11
checkbox input "true"
drag, startPoint x: 504, startPoint y: 678, endPoint x: 507, endPoint y: 696, distance: 18.2
click at [505, 678] on span "Norway" at bounding box center [535, 681] width 92 height 10
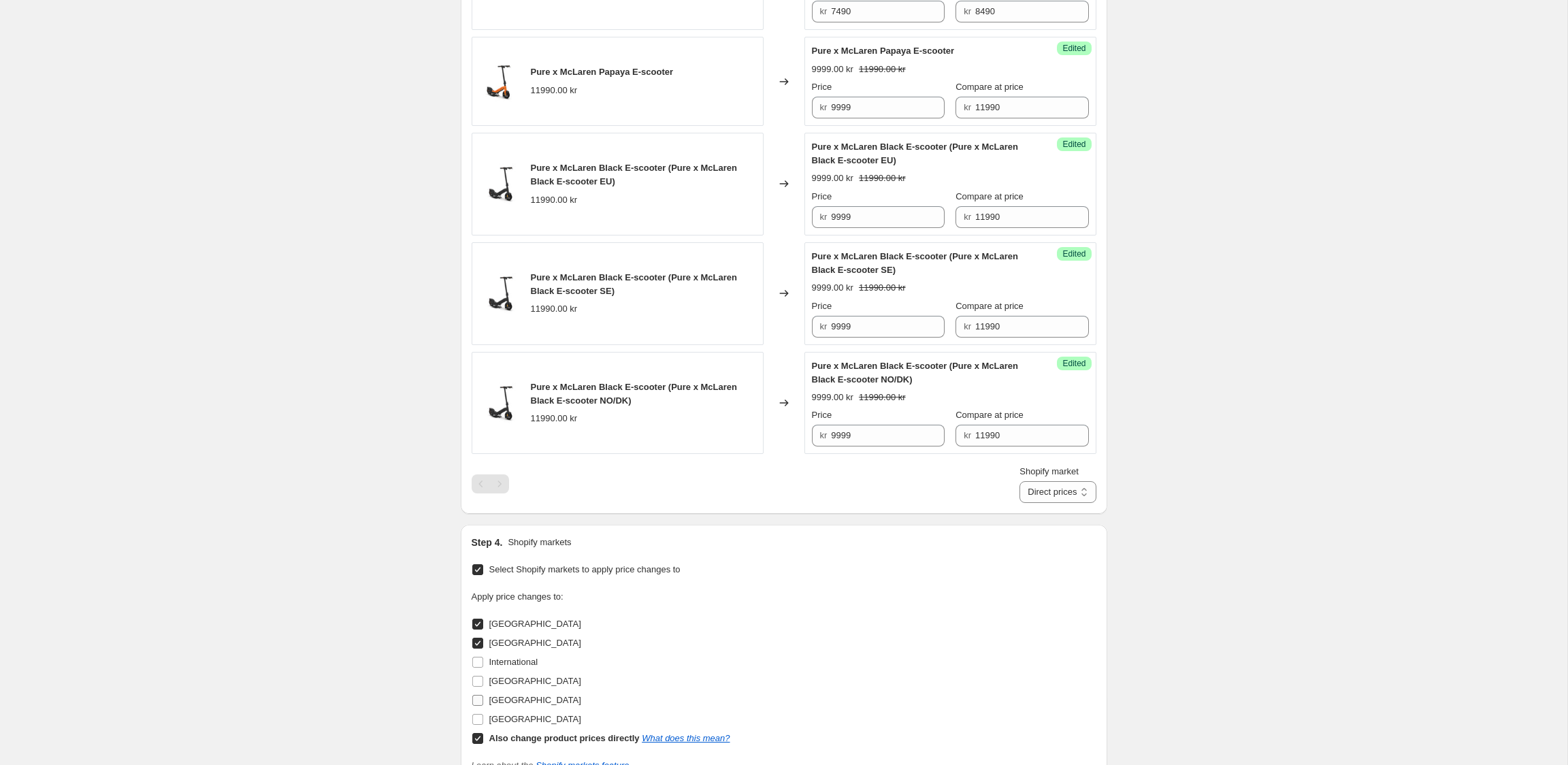
click at [483, 678] on input "Norway" at bounding box center [477, 681] width 11 height 11
checkbox input "true"
click at [506, 700] on span "Sweden" at bounding box center [535, 700] width 92 height 10
click at [483, 700] on input "Sweden" at bounding box center [477, 700] width 11 height 11
checkbox input "true"
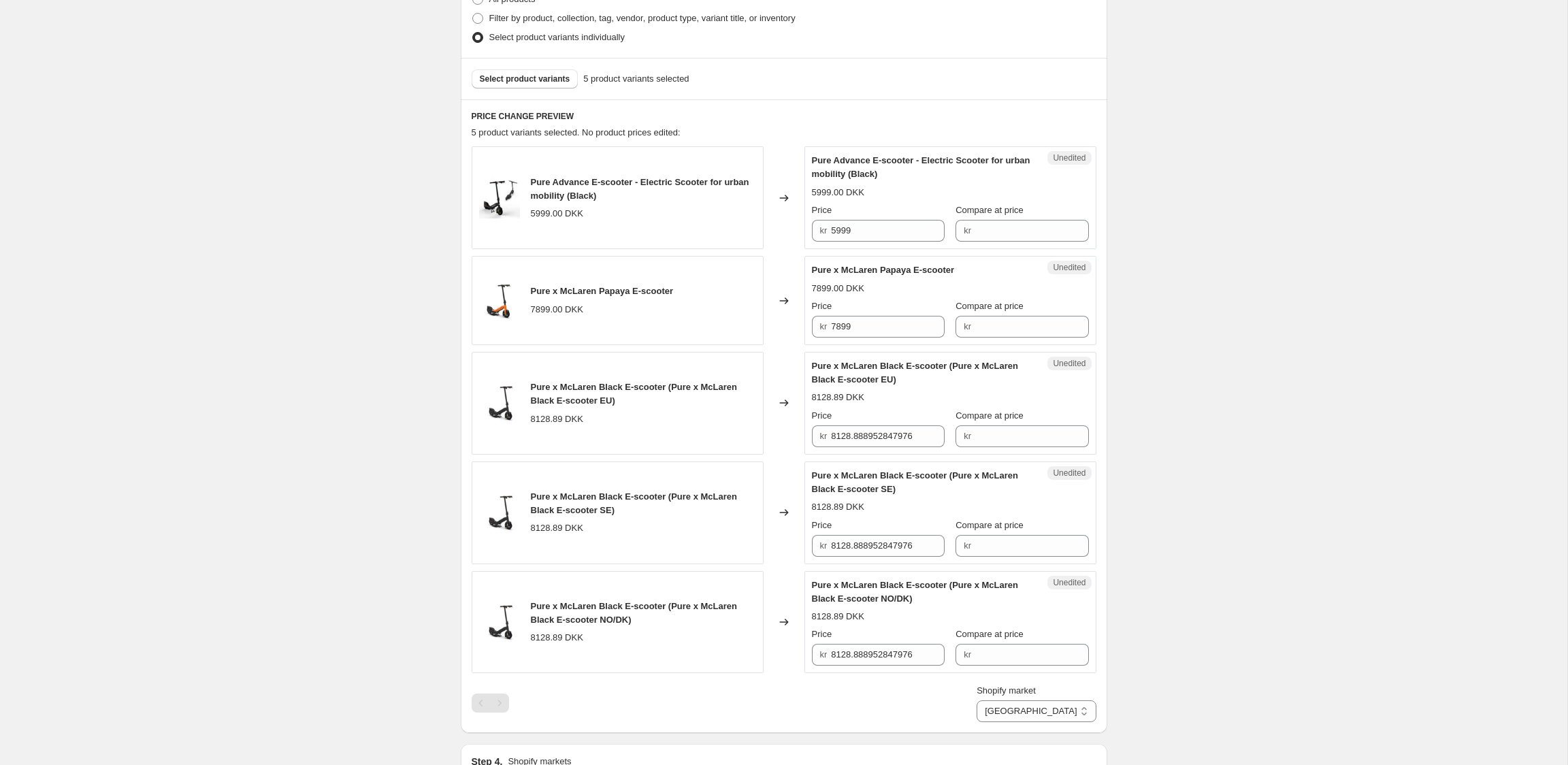
scroll to position [352, 0]
select select "22551232732"
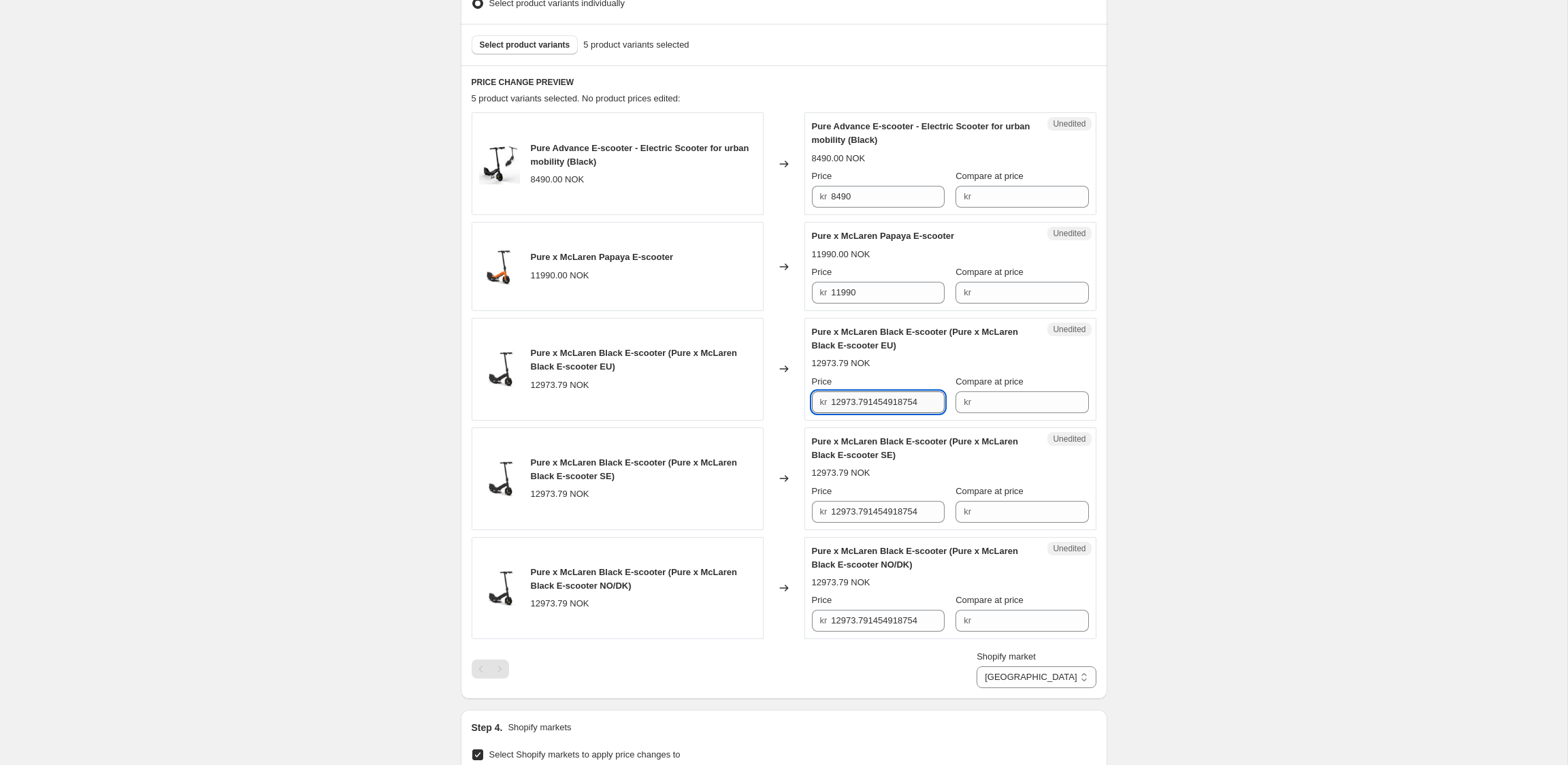
click at [931, 399] on input "12973.791454918754" at bounding box center [887, 402] width 113 height 22
click at [1031, 406] on input "Compare at price" at bounding box center [1031, 402] width 113 height 22
paste input "12973.791454918754"
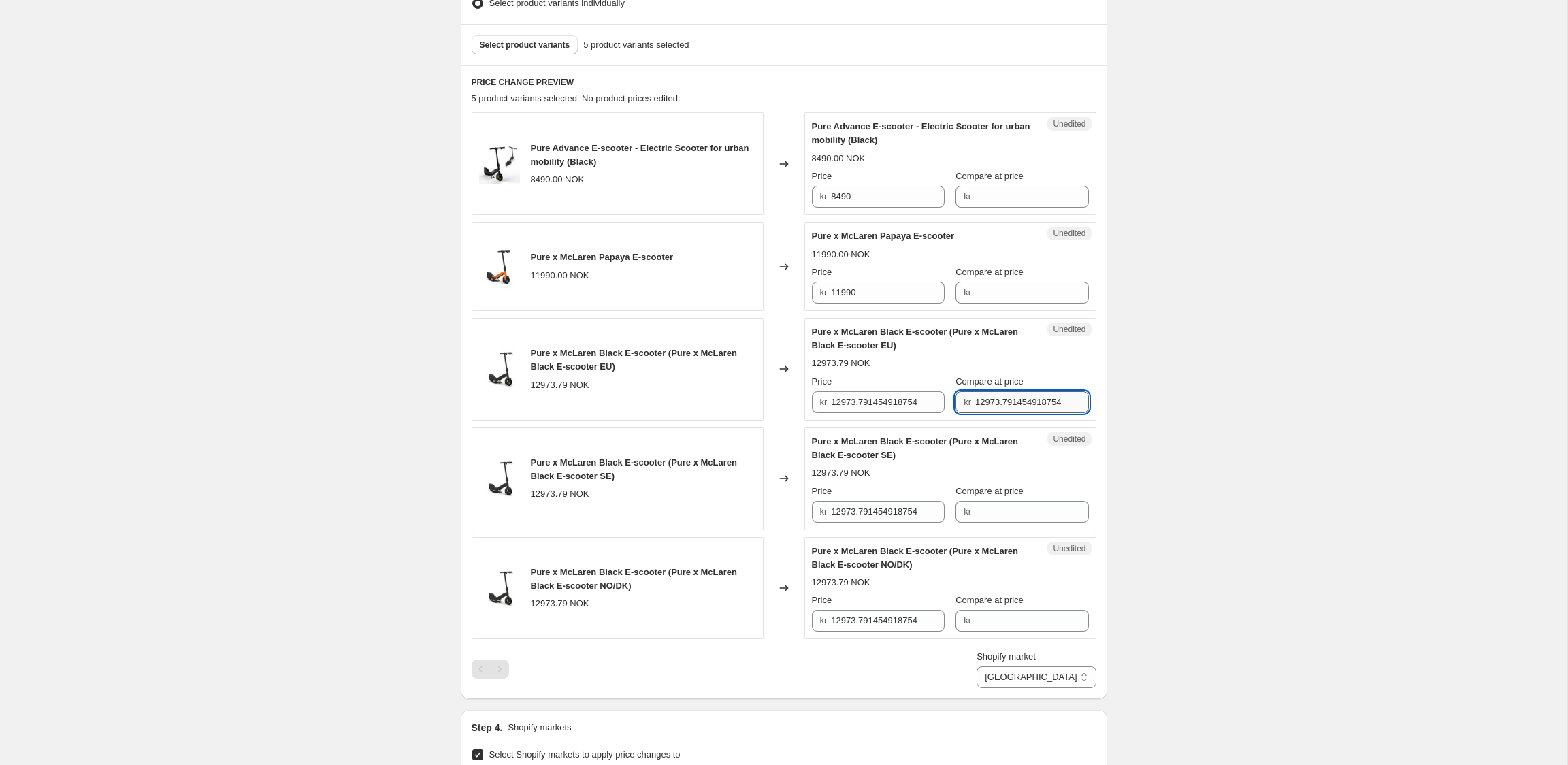
drag, startPoint x: 1071, startPoint y: 403, endPoint x: 1006, endPoint y: 405, distance: 65.0
click at [999, 404] on input "12973.791454918754" at bounding box center [1031, 402] width 113 height 22
type input "12973"
click at [923, 402] on input "12973.791454918754" at bounding box center [887, 402] width 113 height 22
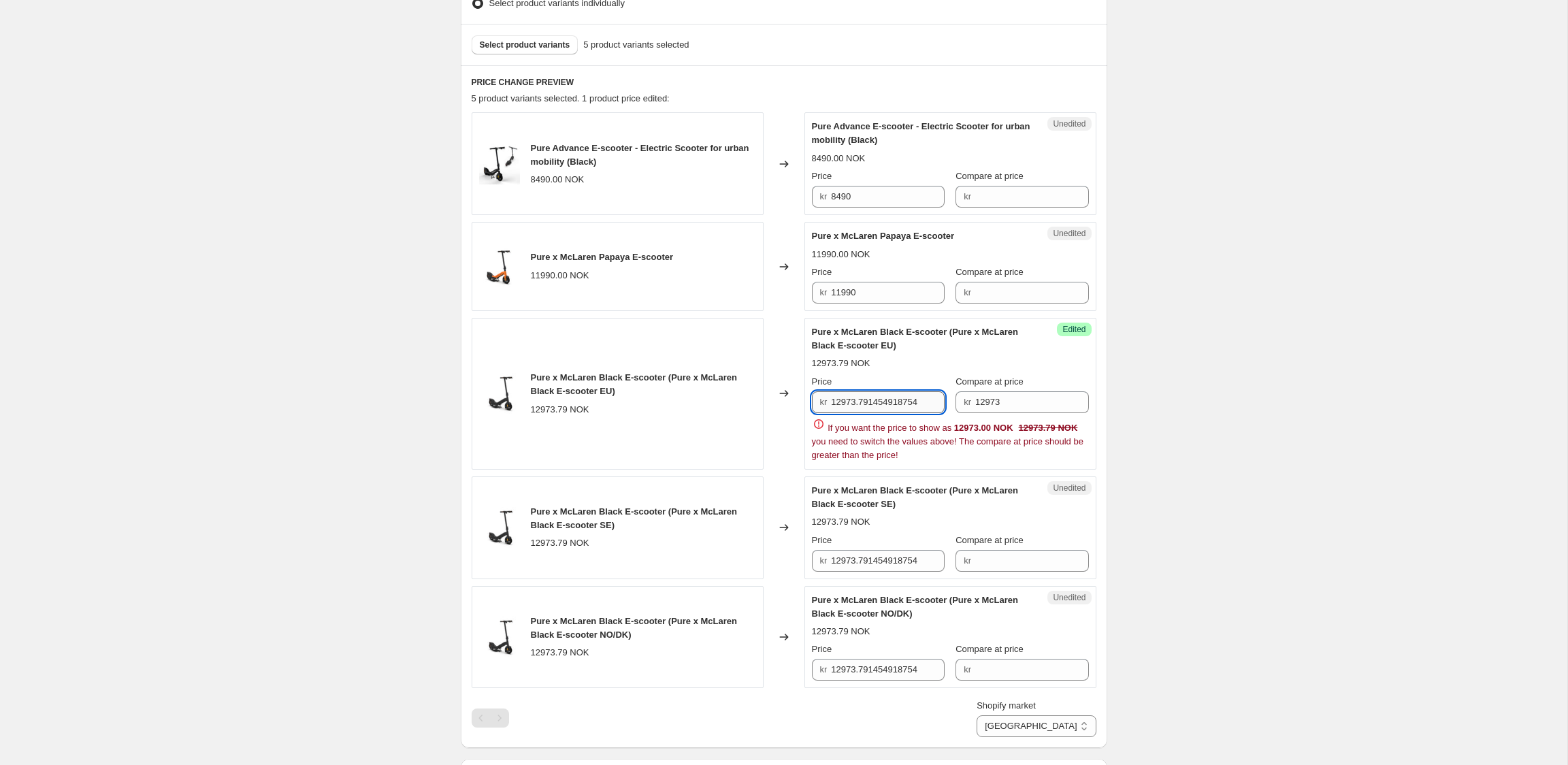
click at [923, 402] on input "12973.791454918754" at bounding box center [887, 402] width 113 height 22
type input "10490"
click at [1168, 421] on div "Create new price change job. This page is ready Create new price change job Dra…" at bounding box center [784, 421] width 1567 height 1617
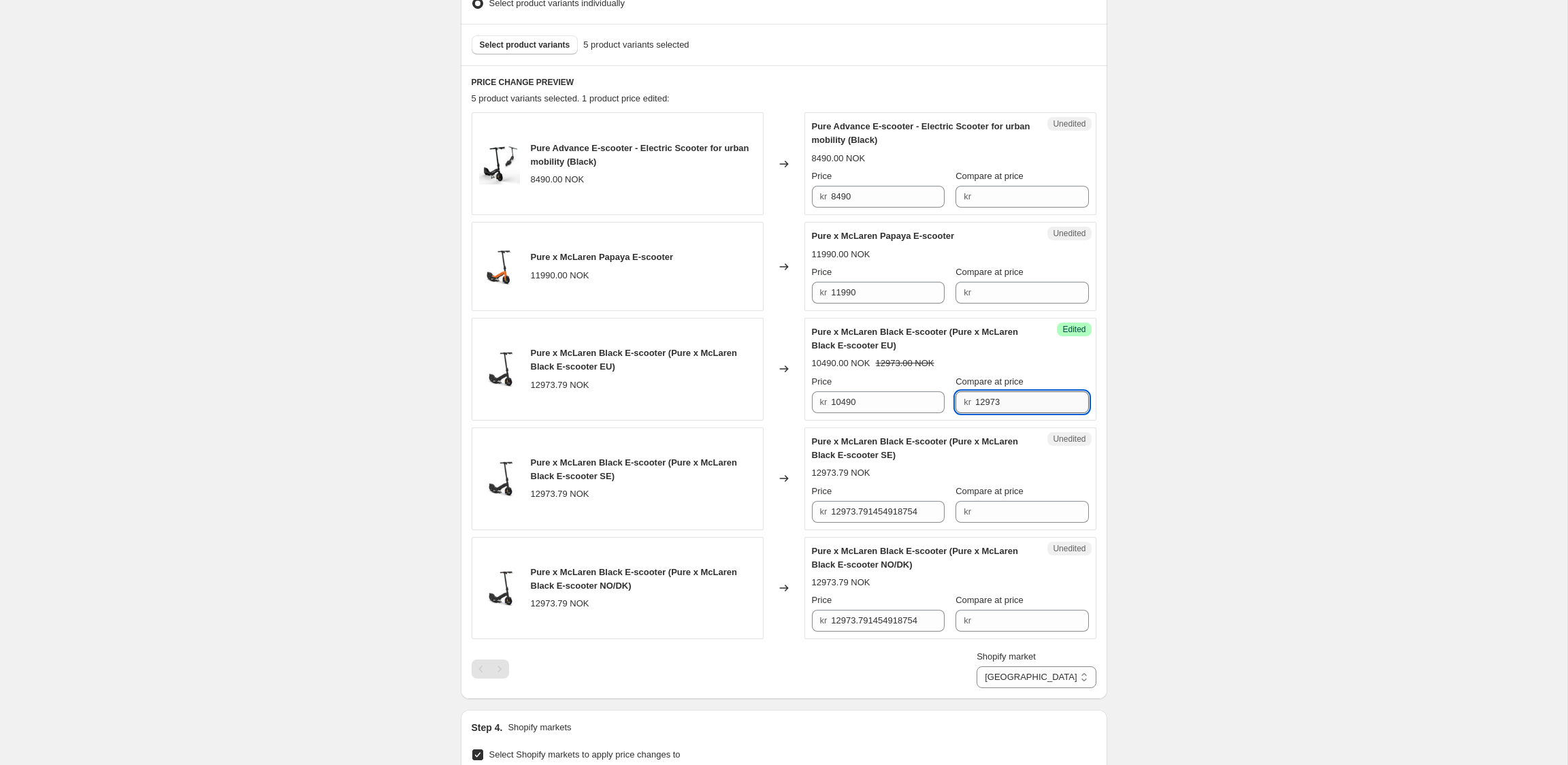
click at [996, 407] on input "12973" at bounding box center [1031, 402] width 113 height 22
click at [1023, 503] on input "Compare at price" at bounding box center [1031, 511] width 113 height 22
paste input "12973"
type input "12973"
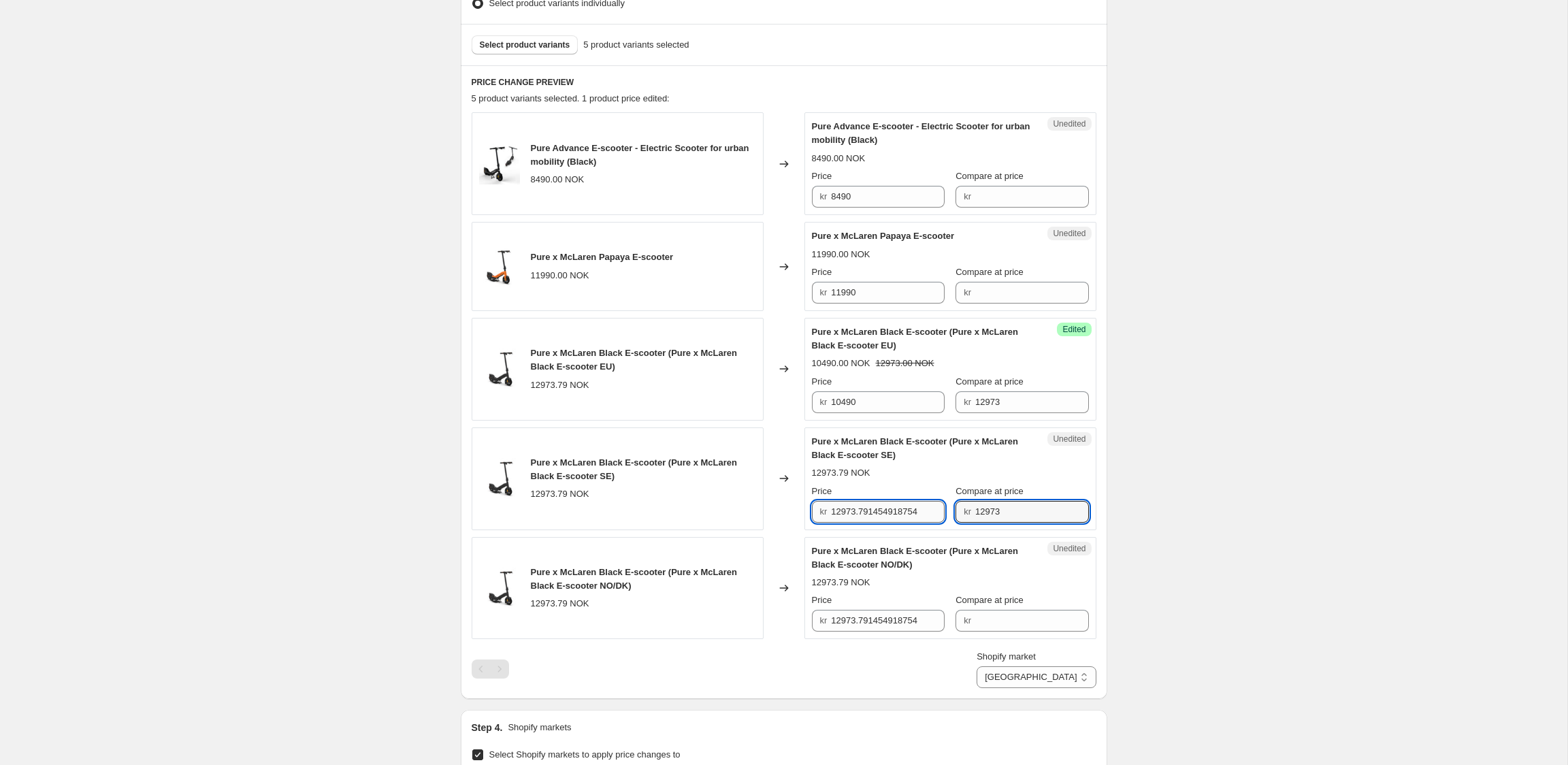
click at [883, 514] on input "12973.791454918754" at bounding box center [887, 511] width 113 height 22
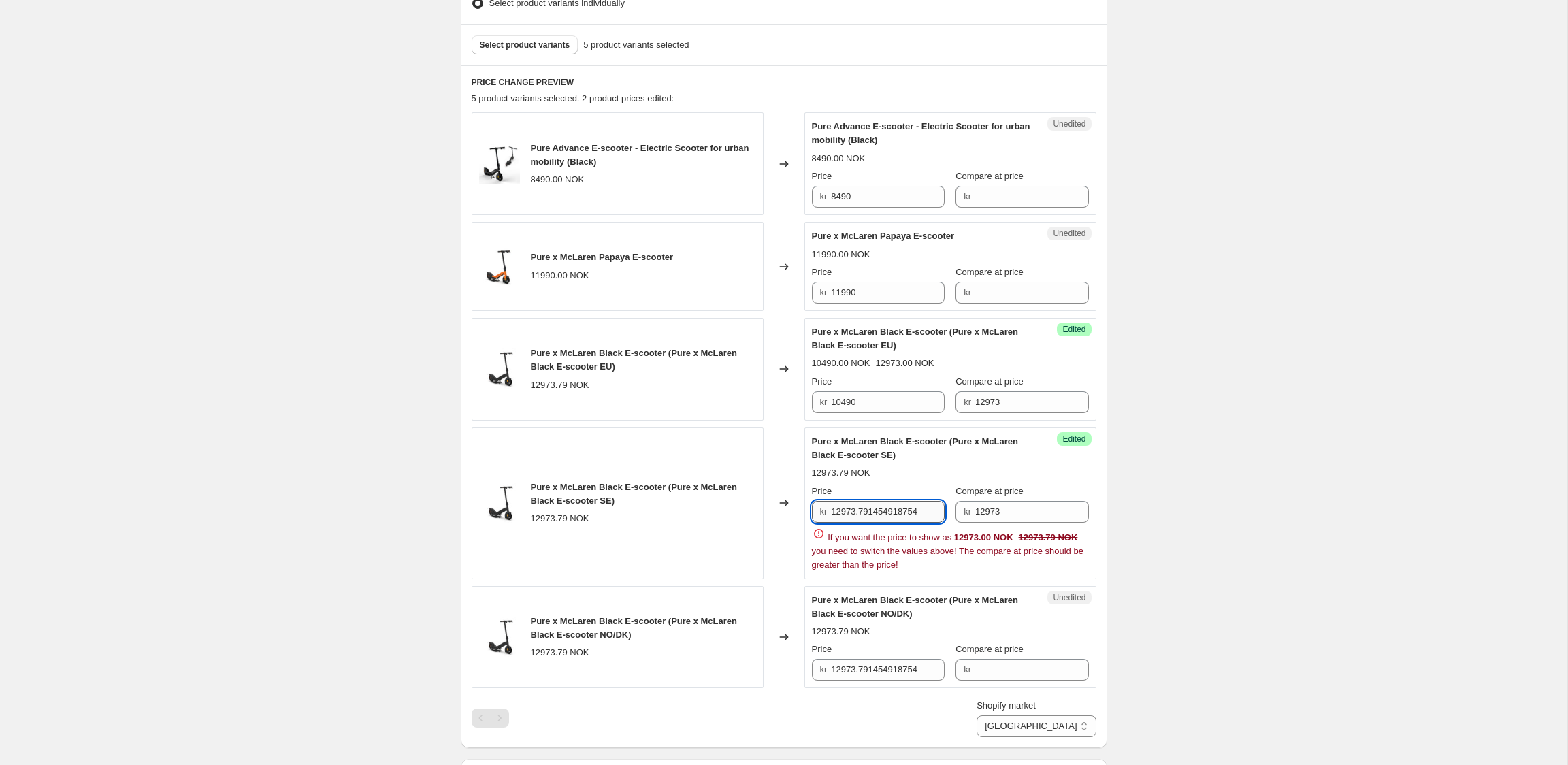
click at [883, 514] on input "12973.791454918754" at bounding box center [887, 511] width 113 height 22
type input "10490"
click at [1164, 440] on div "Create new price change job. This page is ready Create new price change job Dra…" at bounding box center [784, 421] width 1567 height 1617
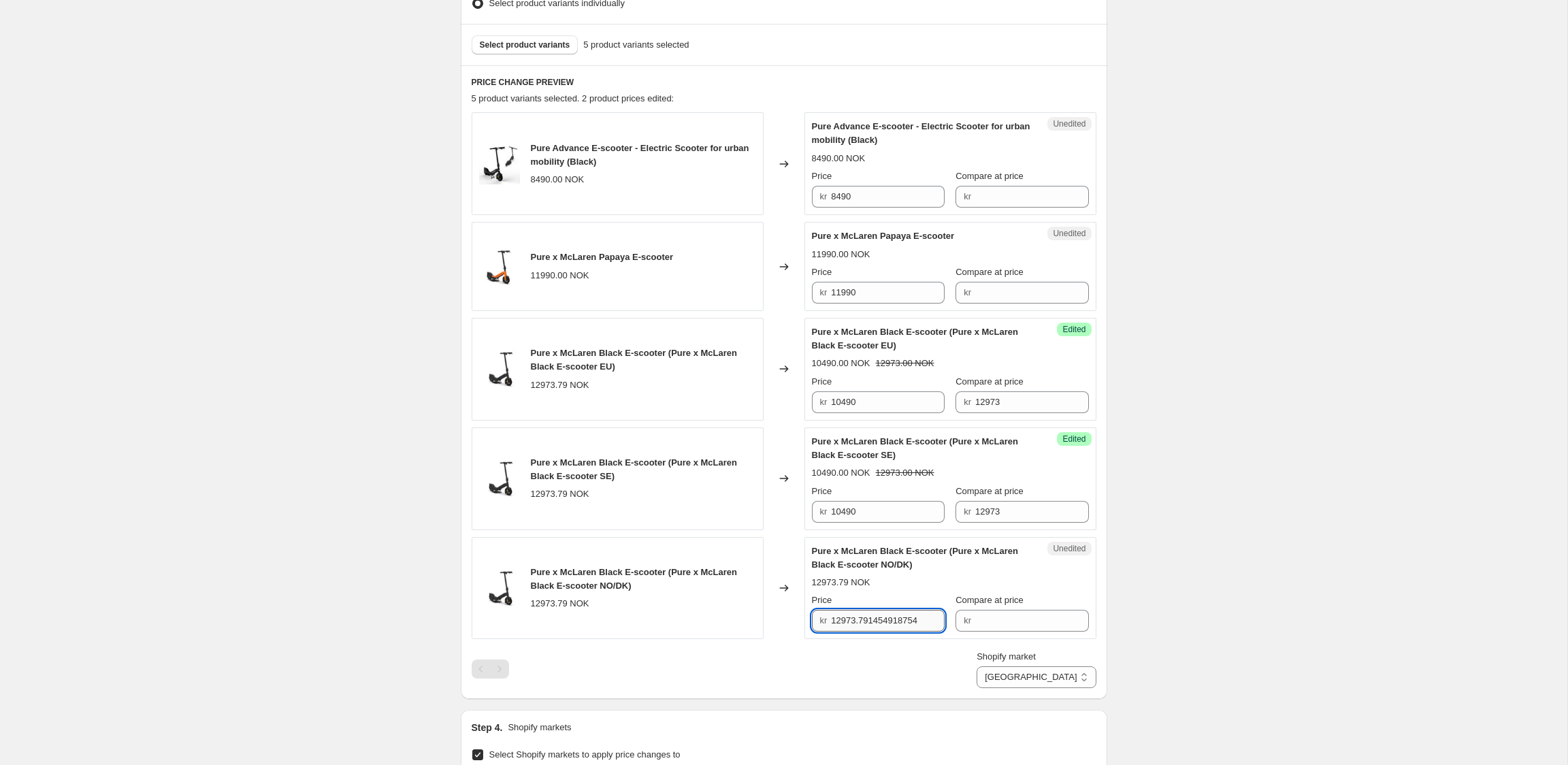
click at [894, 625] on input "12973.791454918754" at bounding box center [887, 620] width 113 height 22
type input "12973.791454918754"
click at [985, 624] on input "Compare at price" at bounding box center [1031, 620] width 113 height 22
paste input "12973.791454918754"
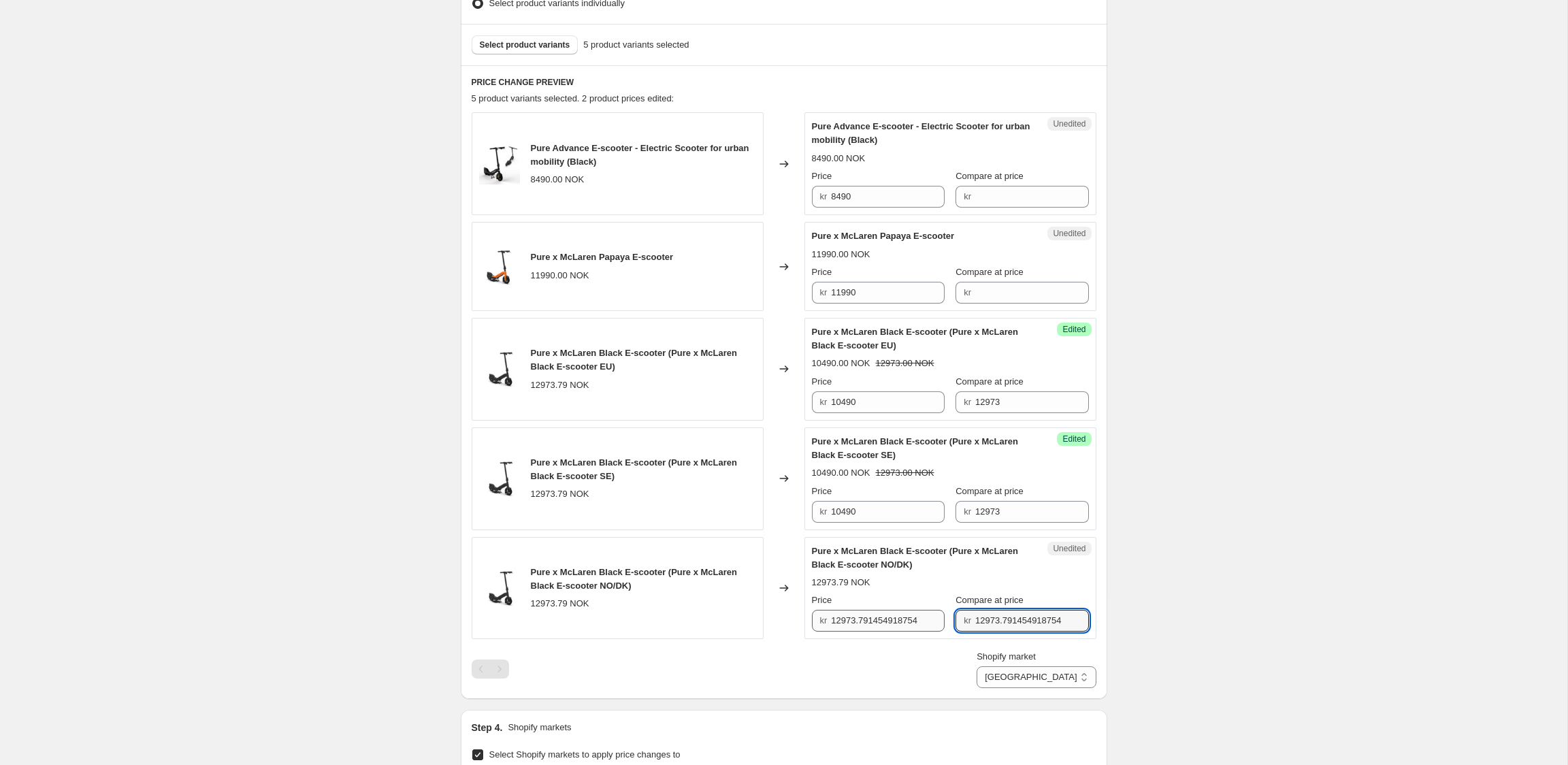
type input "12973.791454918754"
click at [907, 625] on input "12973.791454918754" at bounding box center [887, 620] width 113 height 22
type input "10490"
click at [1210, 567] on div "Create new price change job. This page is ready Create new price change job Dra…" at bounding box center [784, 396] width 1567 height 1567
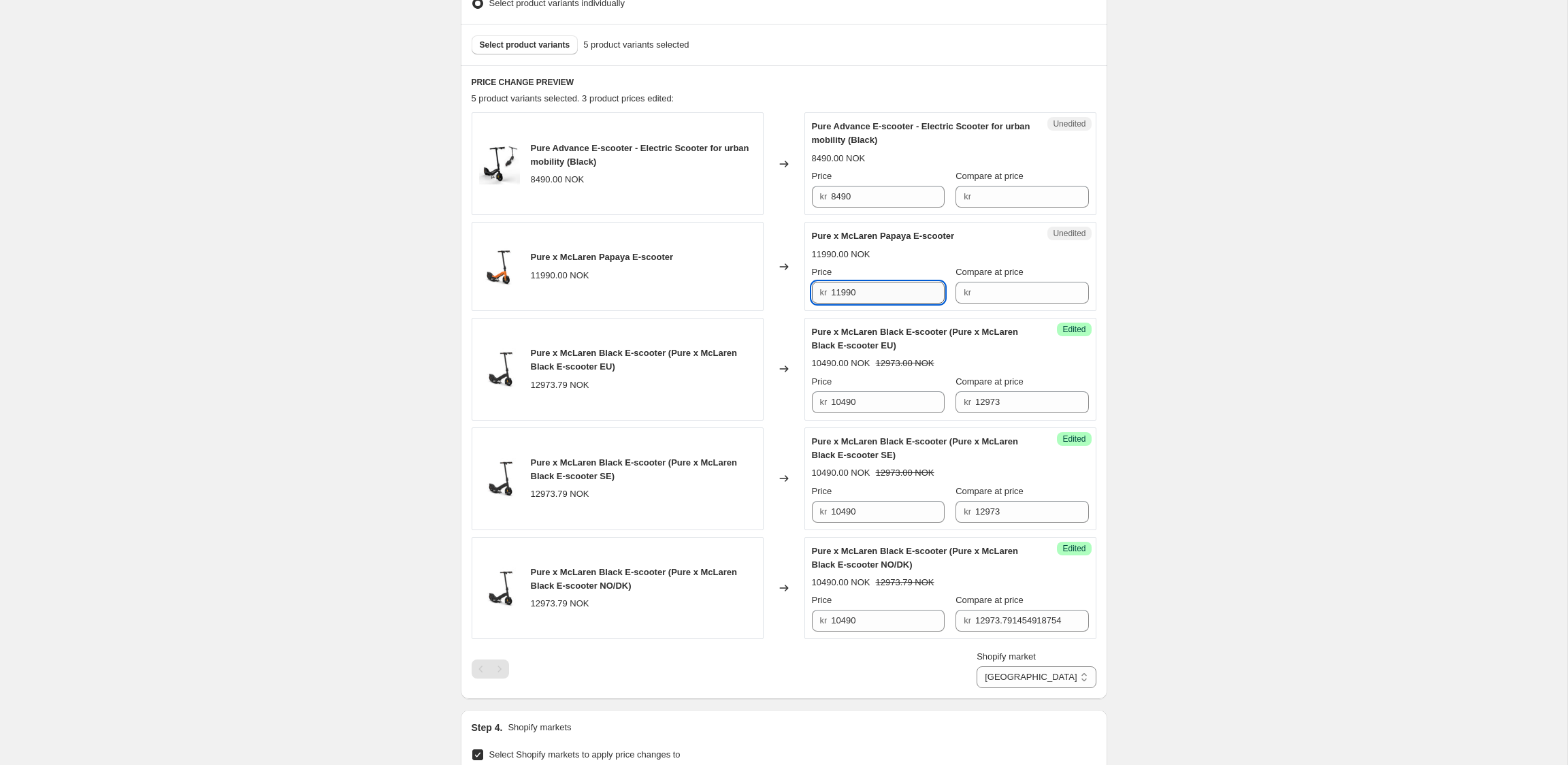
click at [890, 292] on input "11990" at bounding box center [887, 292] width 113 height 22
click at [1000, 299] on input "Compare at price" at bounding box center [1031, 292] width 113 height 22
paste input "11990"
type input "11990"
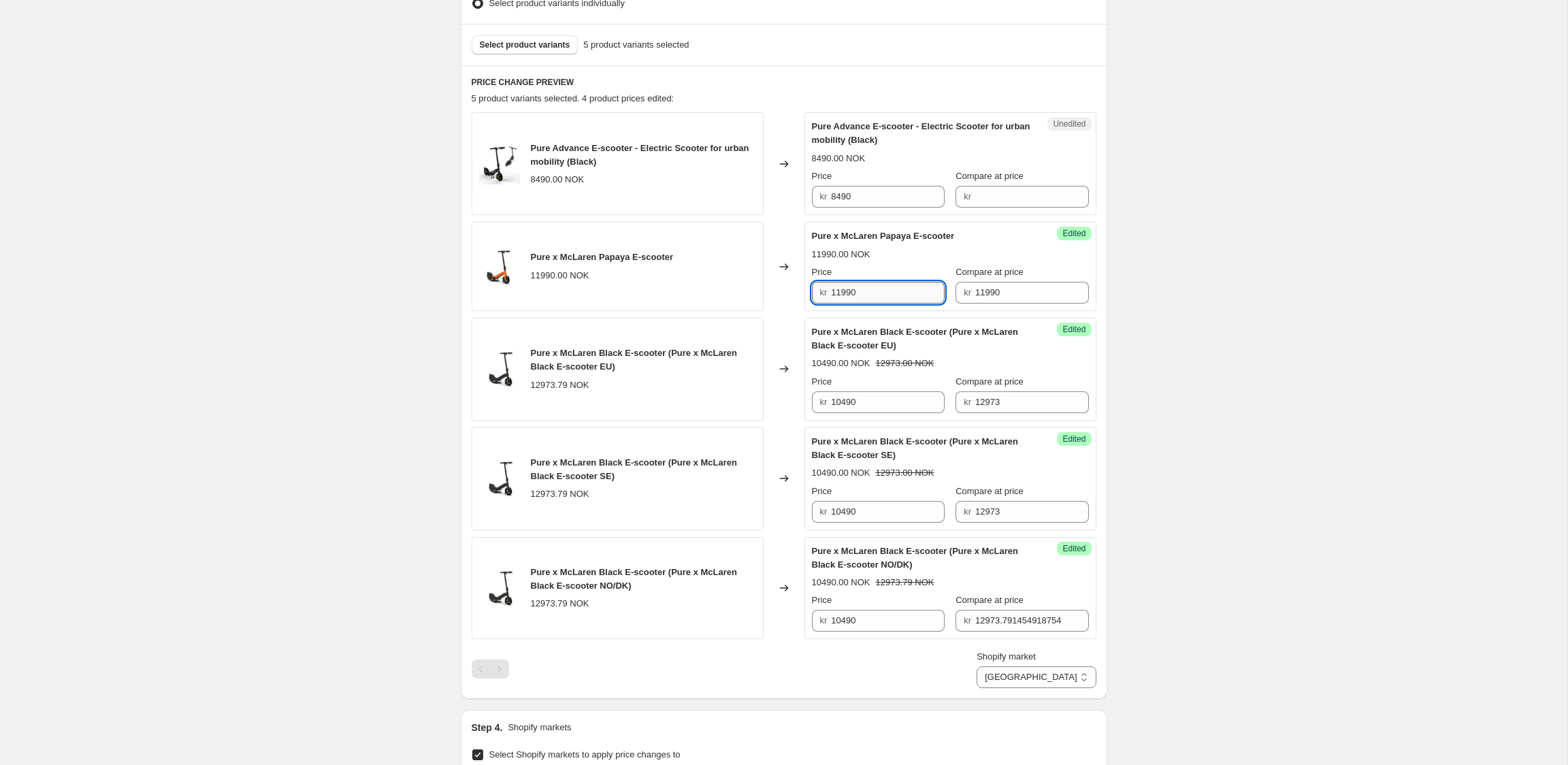
click at [859, 291] on input "11990" at bounding box center [887, 292] width 113 height 22
click at [1197, 306] on div "Create new price change job. This page is ready Create new price change job Dra…" at bounding box center [784, 396] width 1567 height 1567
click at [902, 302] on input "10490" at bounding box center [887, 292] width 113 height 22
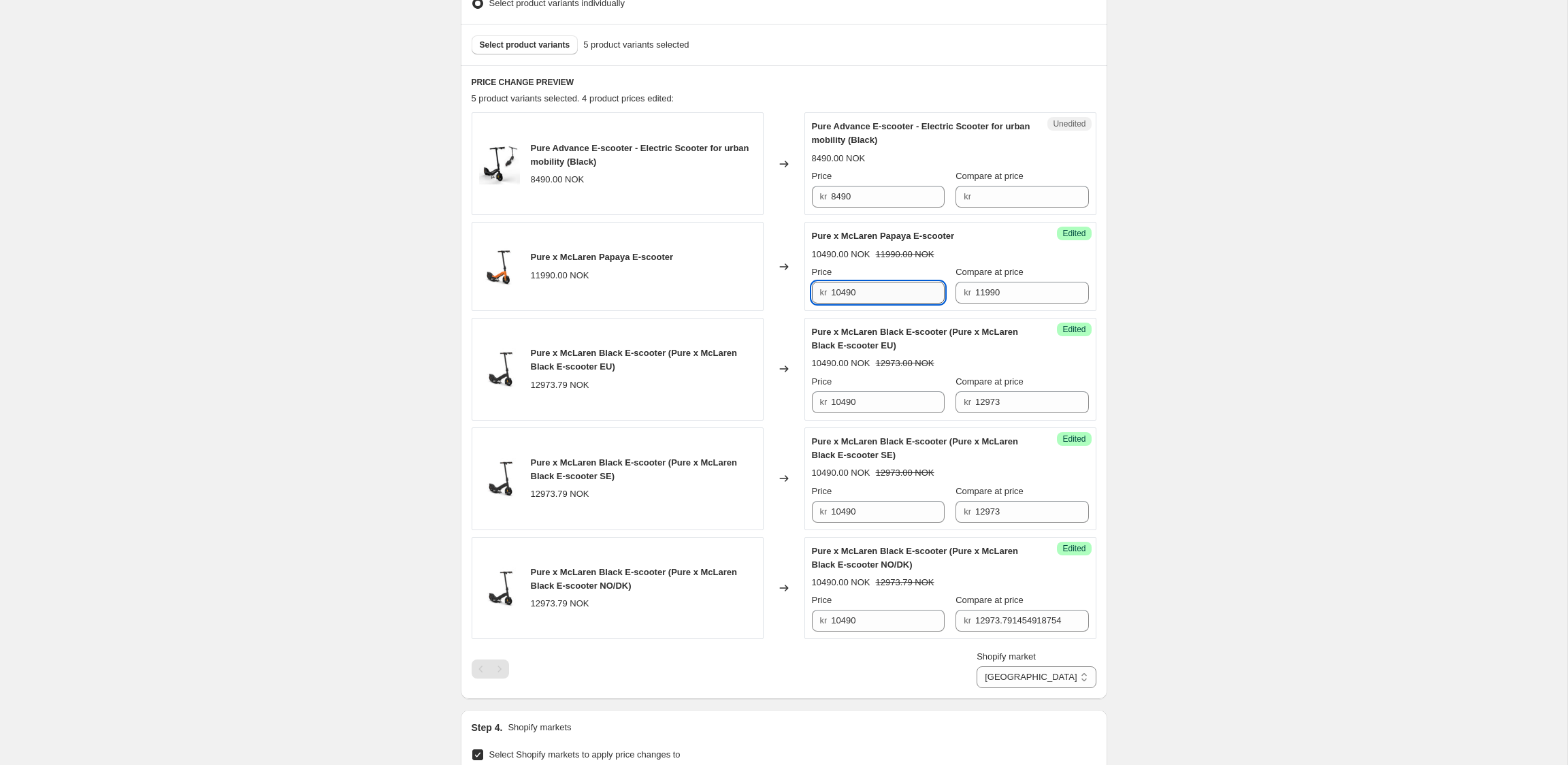
click at [902, 302] on input "10490" at bounding box center [887, 292] width 113 height 22
type input "9999"
type input "11990"
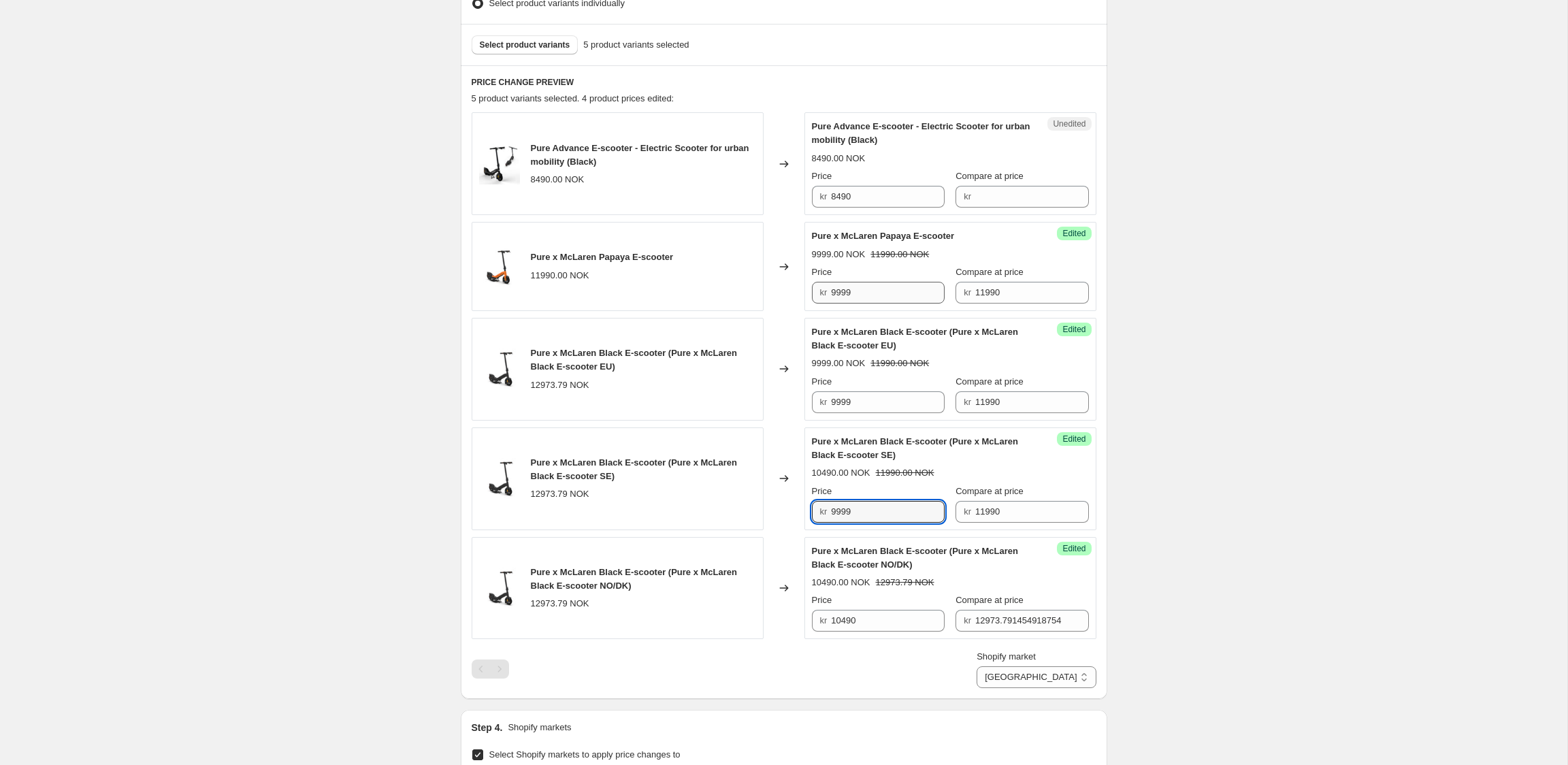
type input "9999"
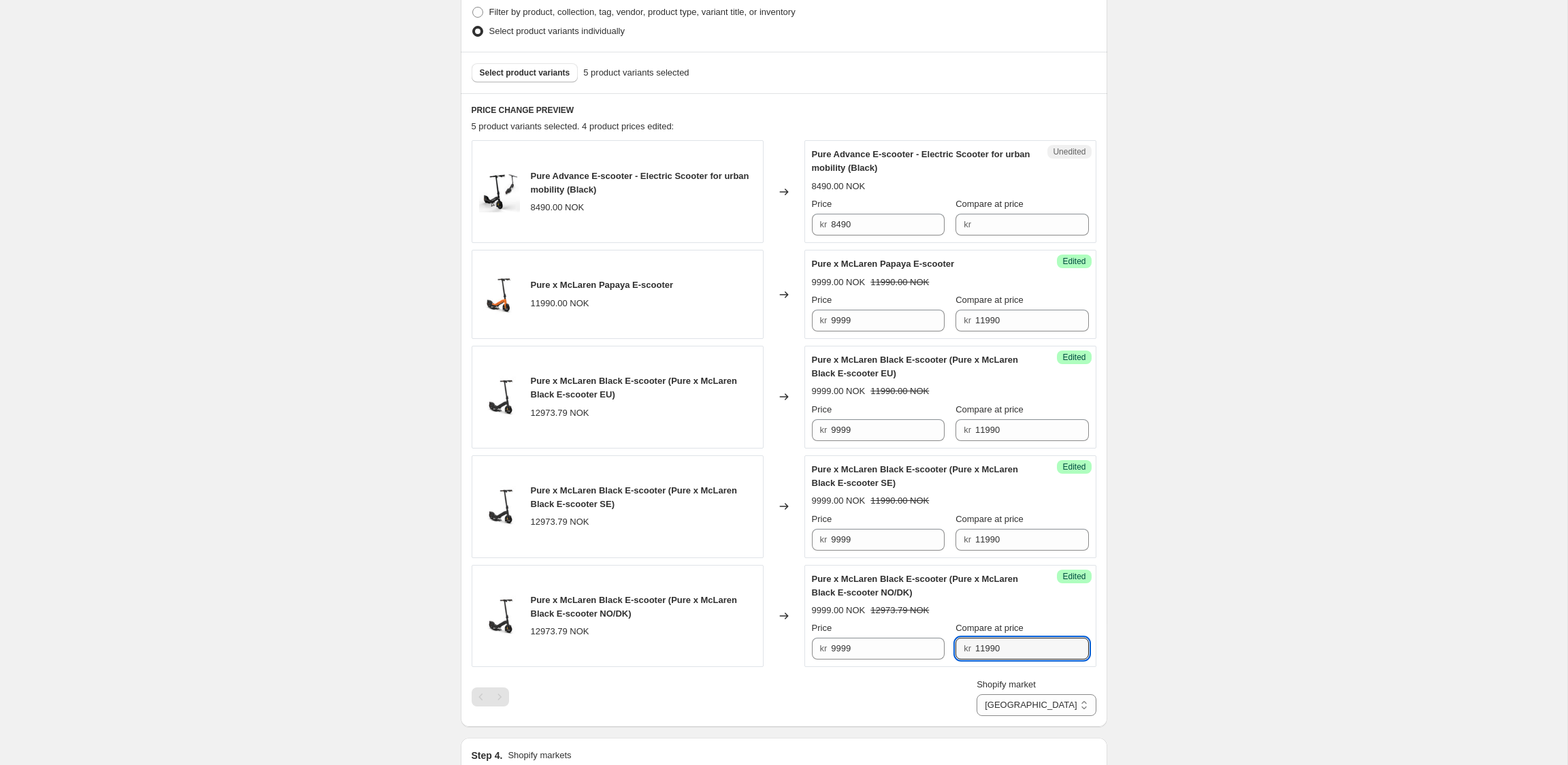
scroll to position [352, 0]
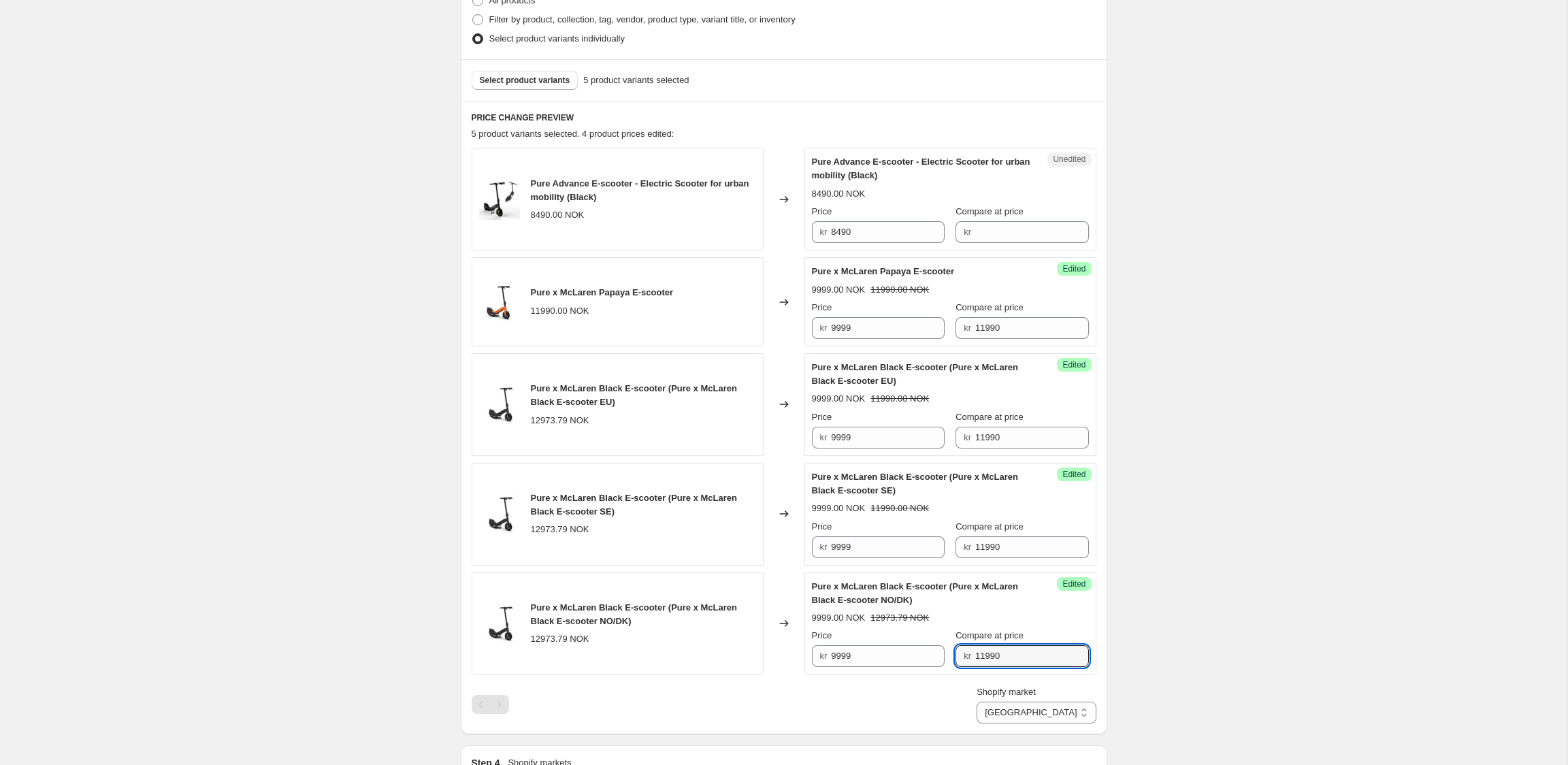
type input "11990"
click at [1174, 311] on div "Create new price change job. This page is ready Create new price change job Dra…" at bounding box center [784, 431] width 1567 height 1567
click at [900, 236] on input "8490" at bounding box center [887, 231] width 113 height 22
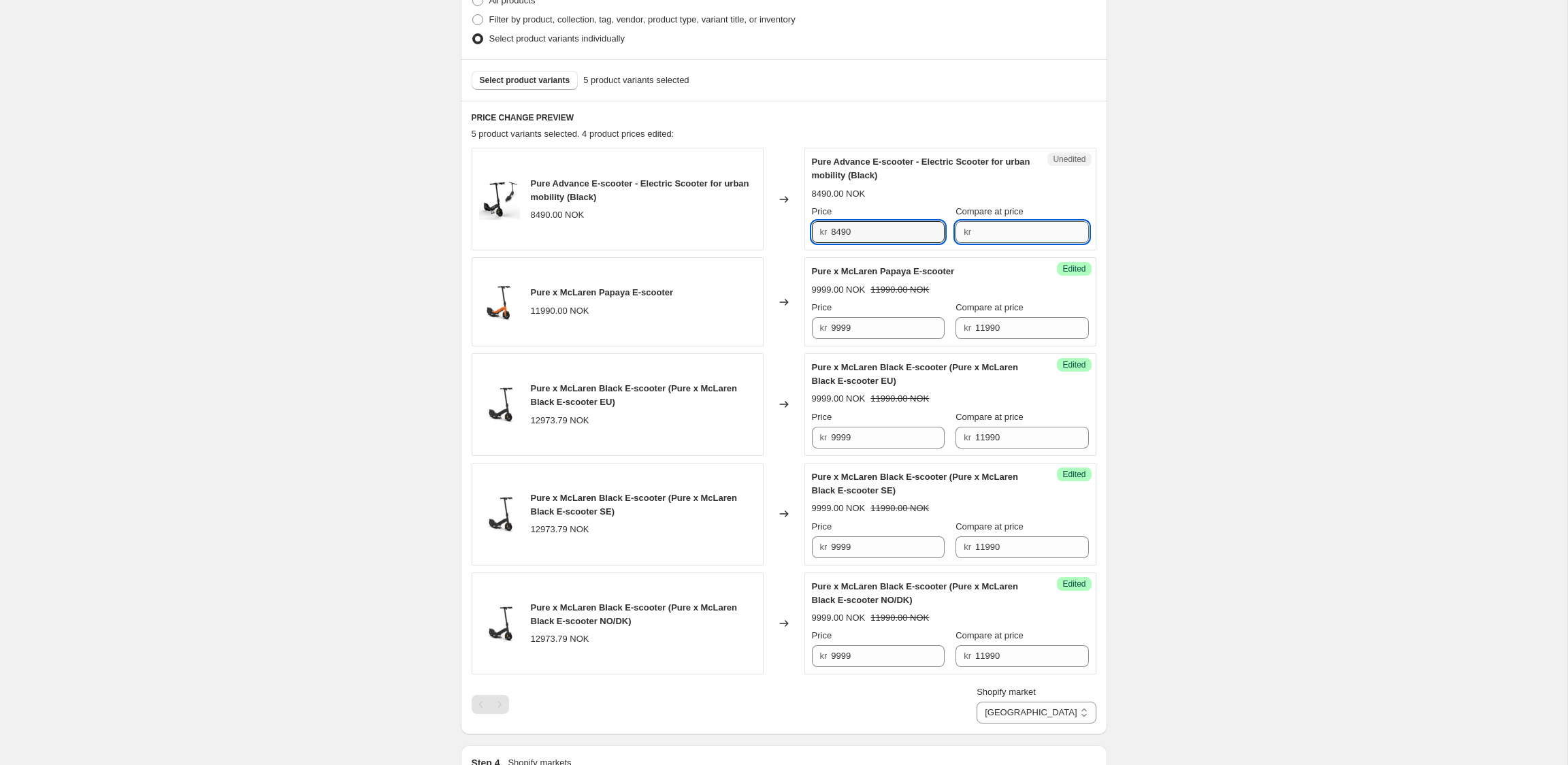
click at [1048, 240] on input "Compare at price" at bounding box center [1031, 231] width 113 height 22
type input "8490"
type input "7690"
click at [1204, 257] on div "Create new price change job. This page is ready Create new price change job Dra…" at bounding box center [784, 431] width 1567 height 1567
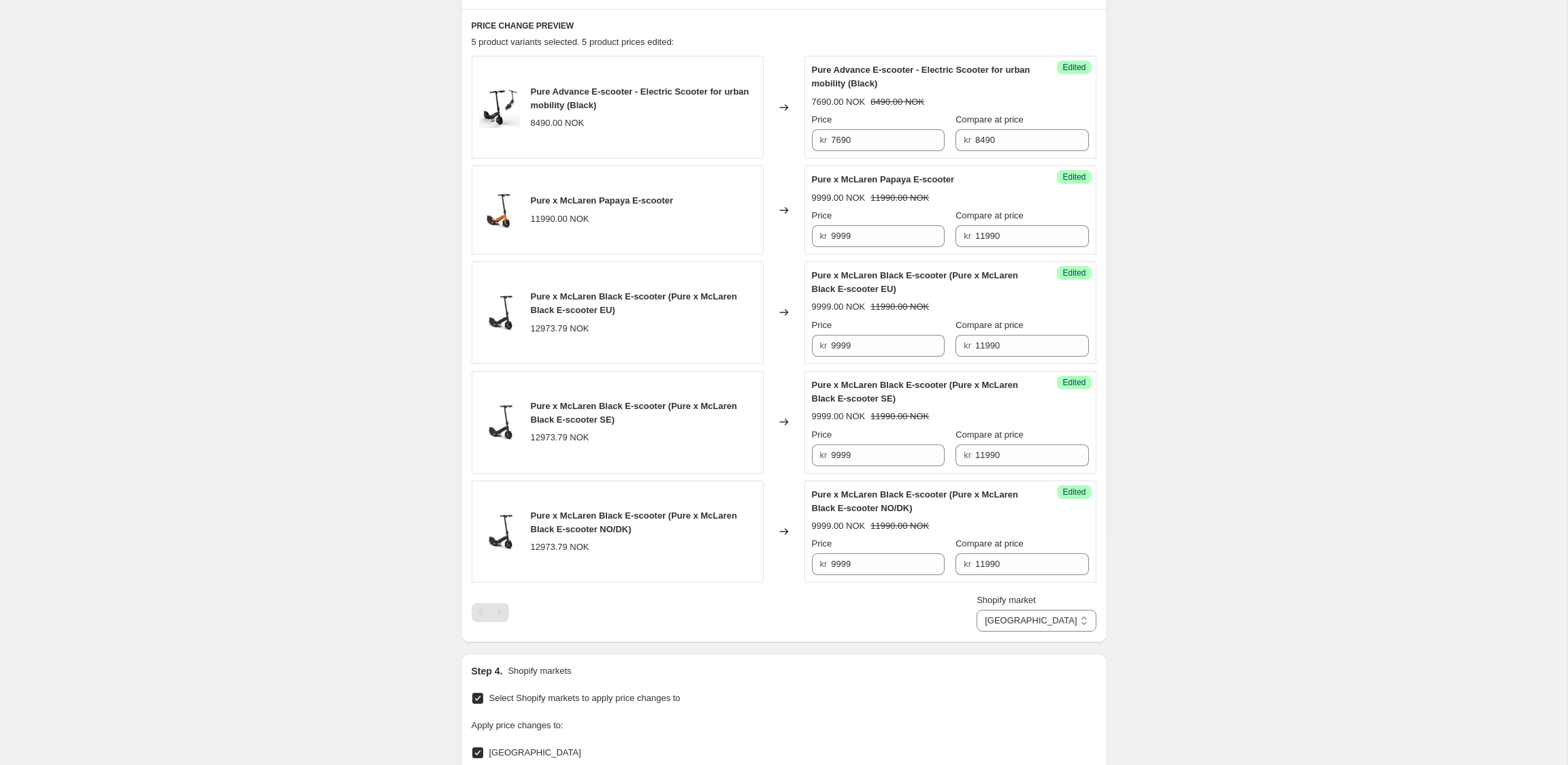
scroll to position [445, 0]
select select "22551199964"
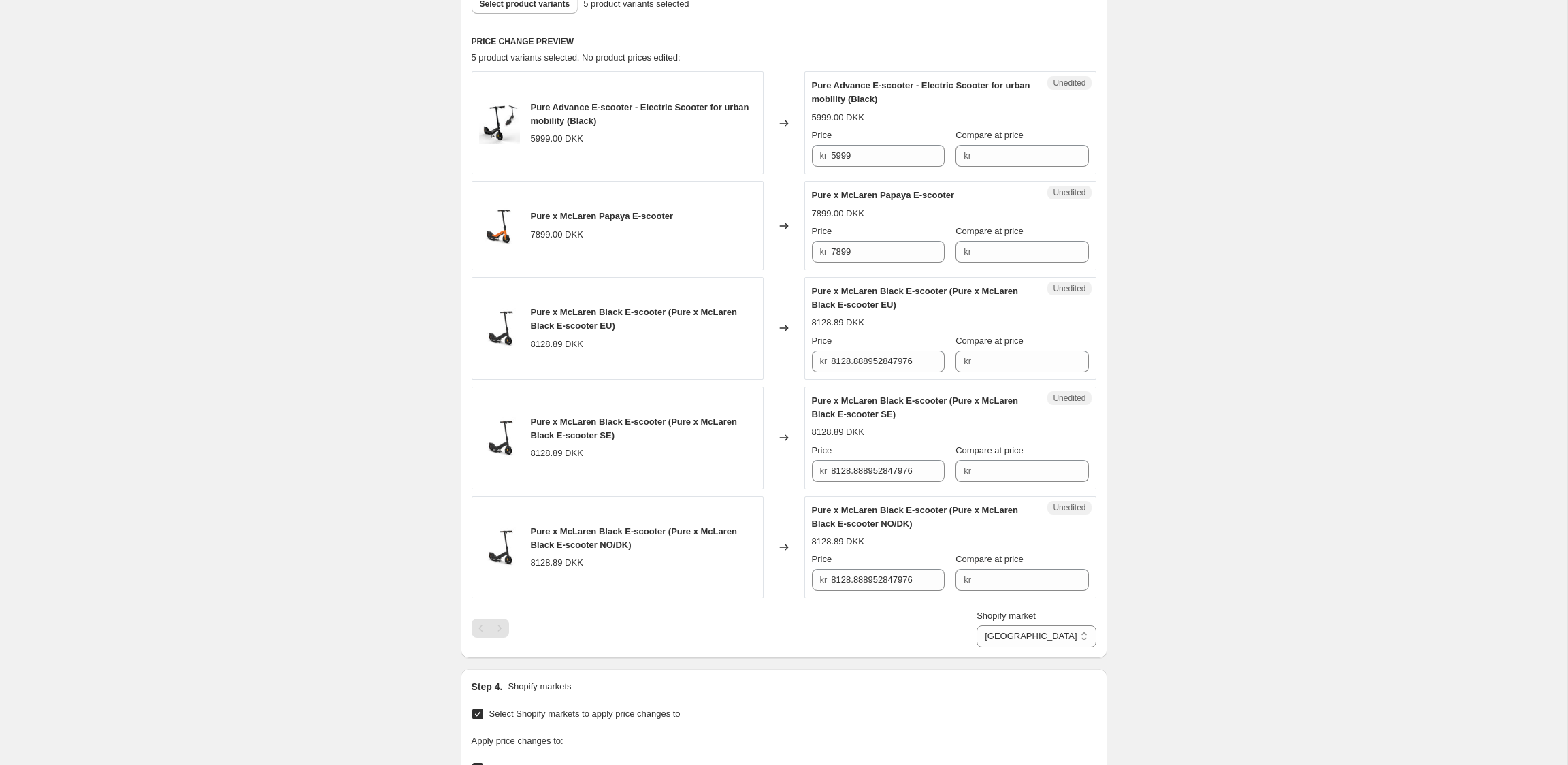
scroll to position [428, 0]
click at [999, 347] on label "Compare at price" at bounding box center [989, 342] width 68 height 14
click at [999, 351] on input "Compare at price" at bounding box center [1031, 361] width 113 height 22
click at [1000, 358] on input "Compare at price" at bounding box center [1031, 361] width 113 height 22
type input "7899"
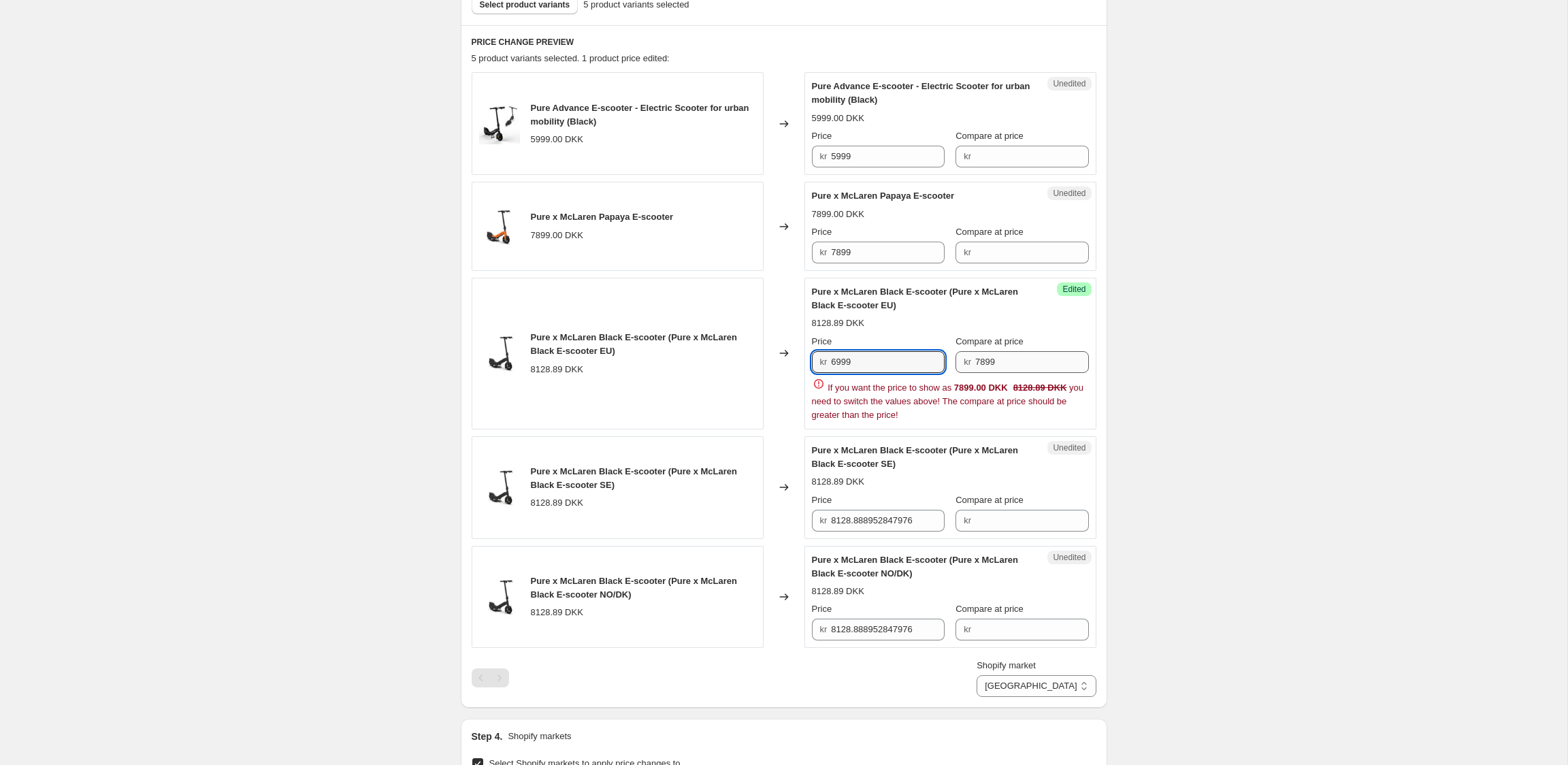
type input "6999"
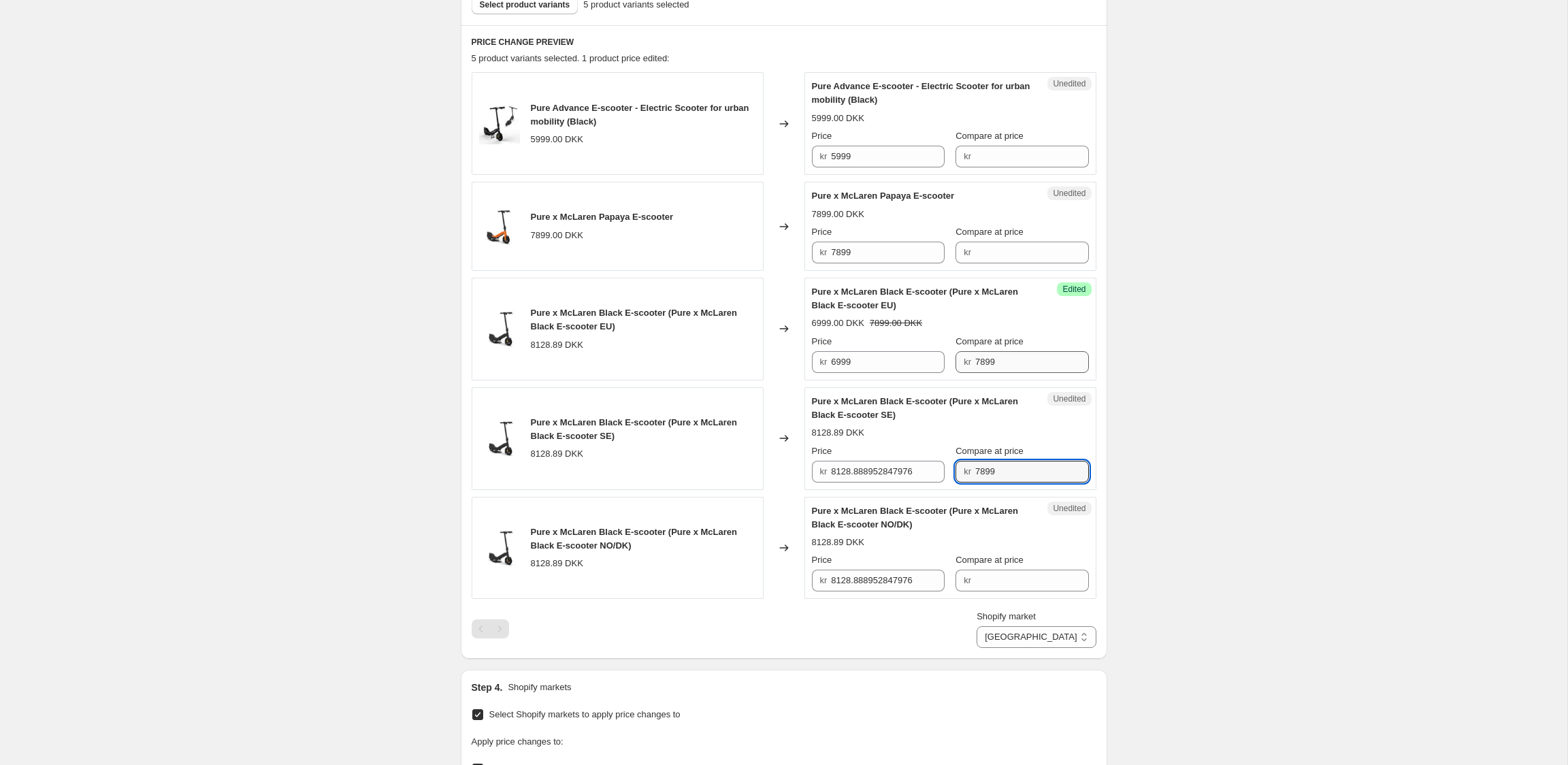
type input "7899"
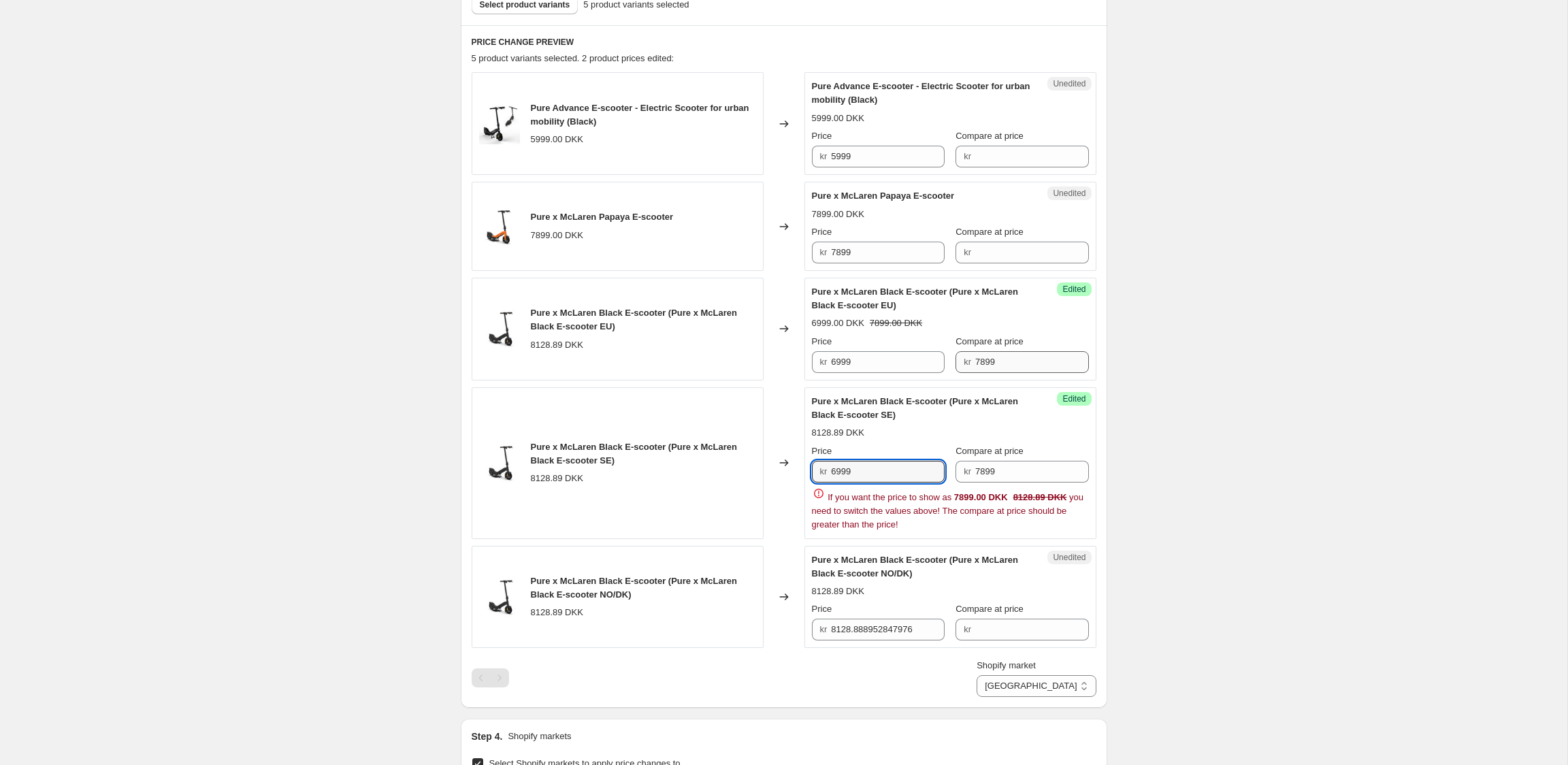
type input "6999"
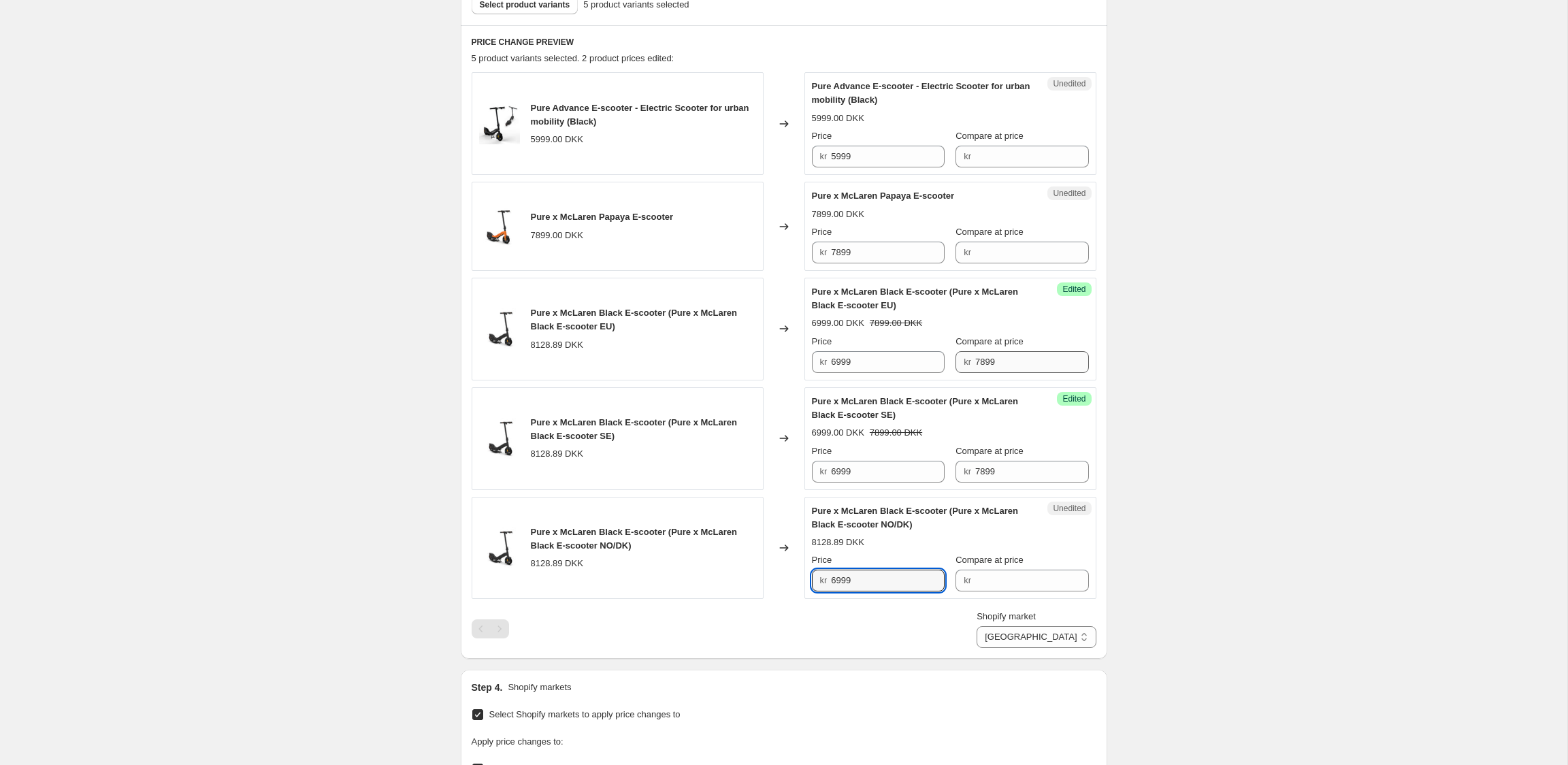
type input "6999"
type input "7899"
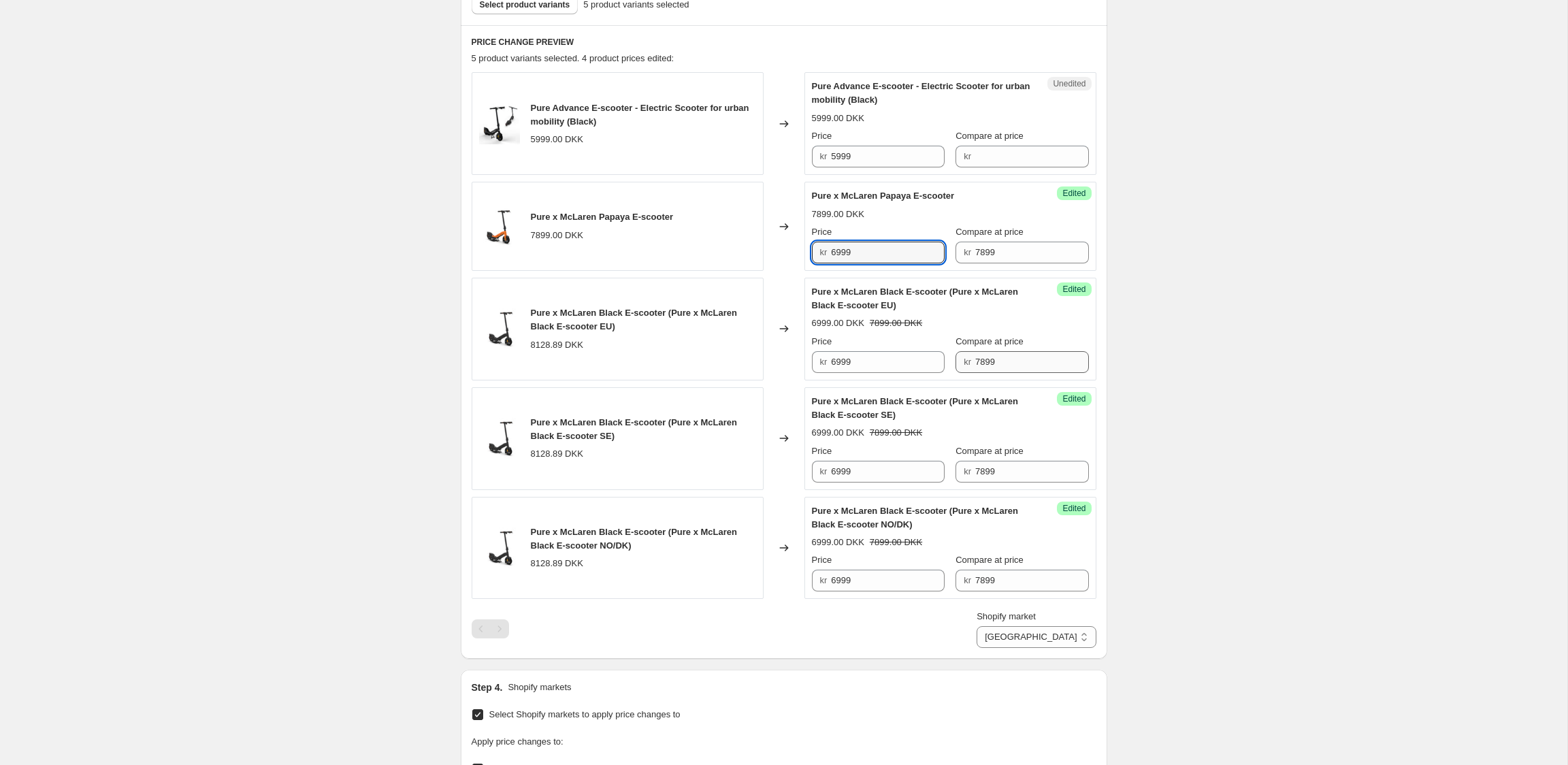
type input "6999"
type input "5999"
click at [1275, 376] on div "Create new price change job. This page is ready Create new price change job Dra…" at bounding box center [784, 355] width 1567 height 1567
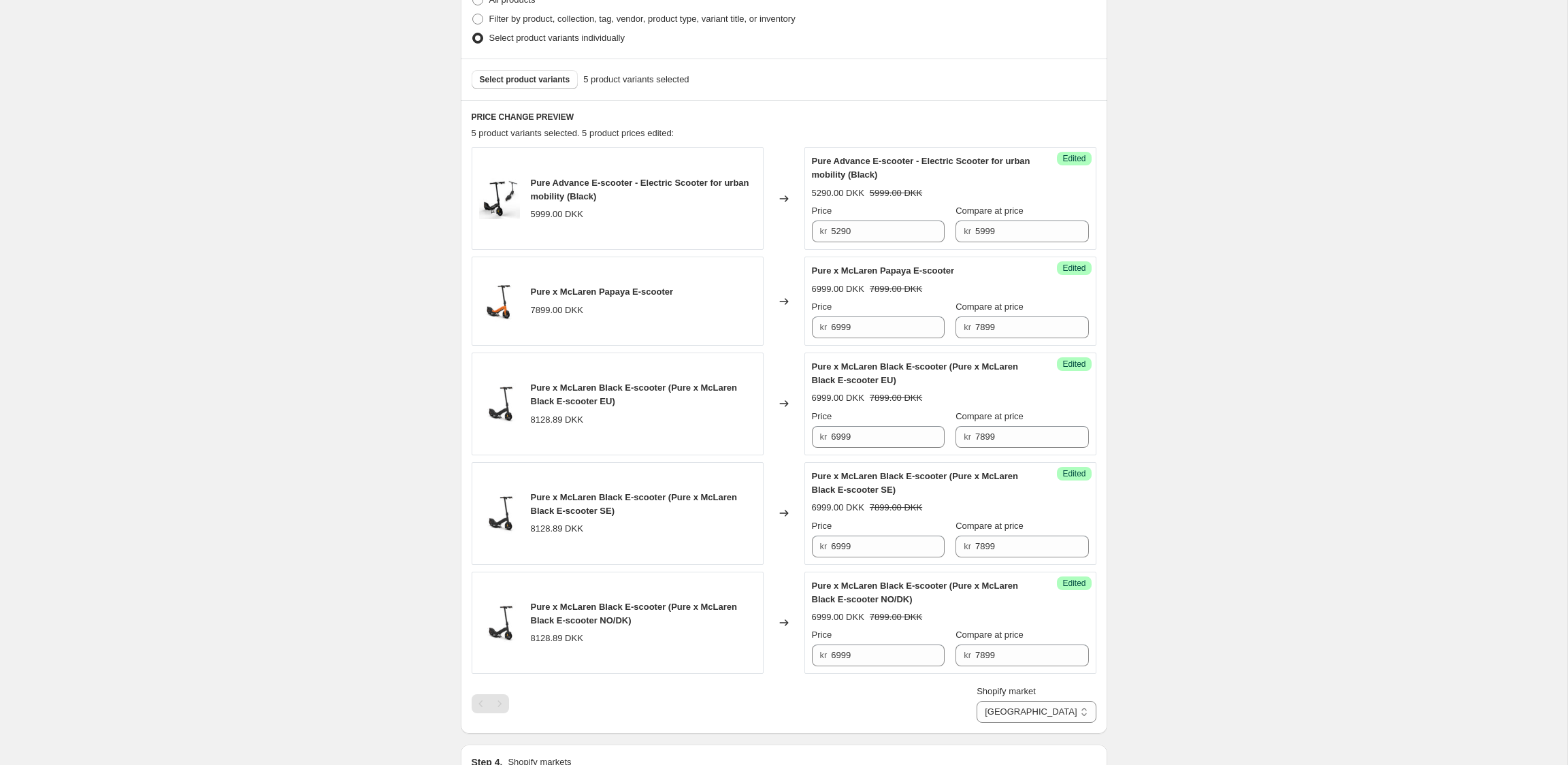
scroll to position [348, 0]
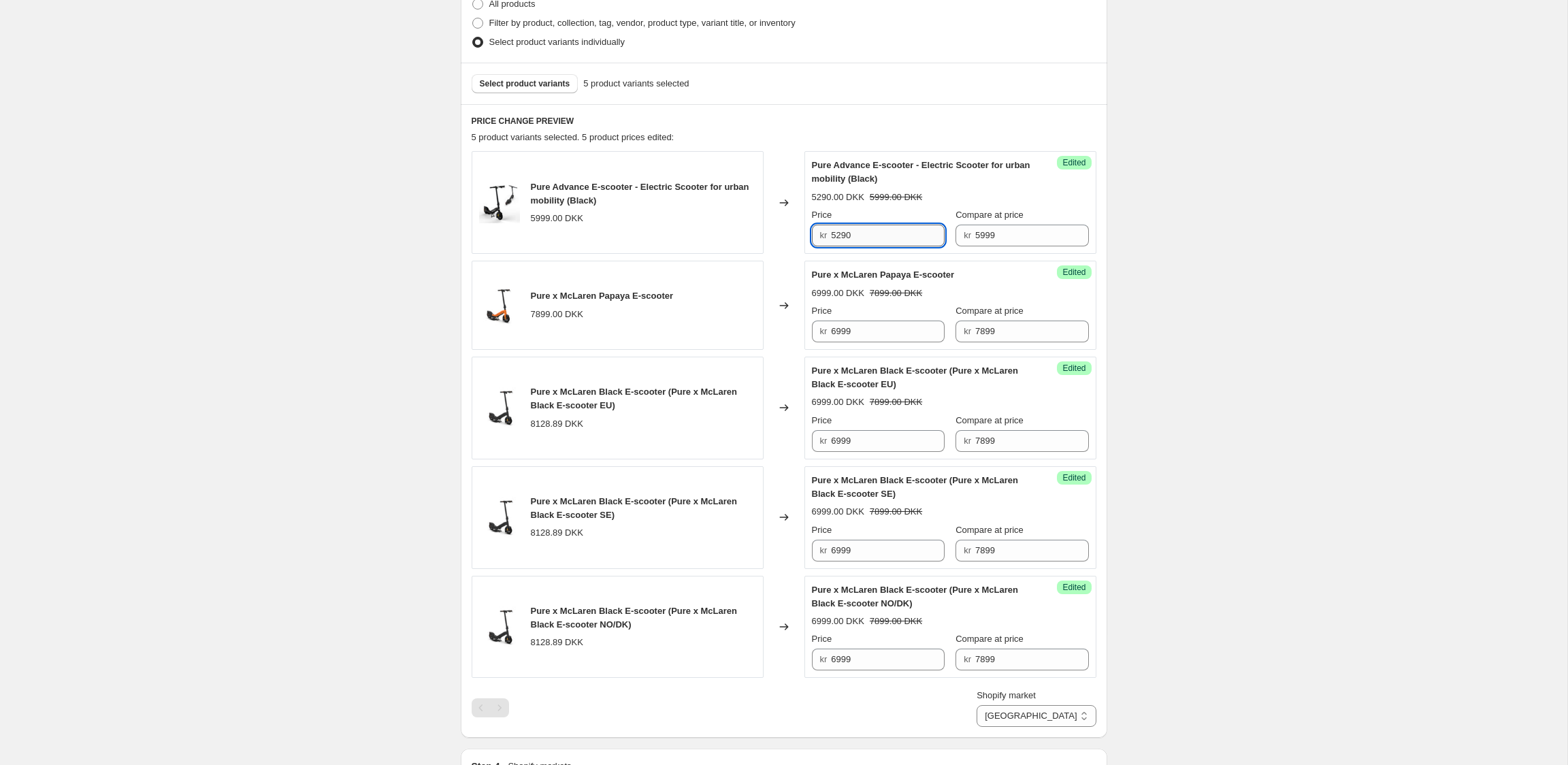
click at [861, 235] on input "5290" at bounding box center [887, 235] width 113 height 22
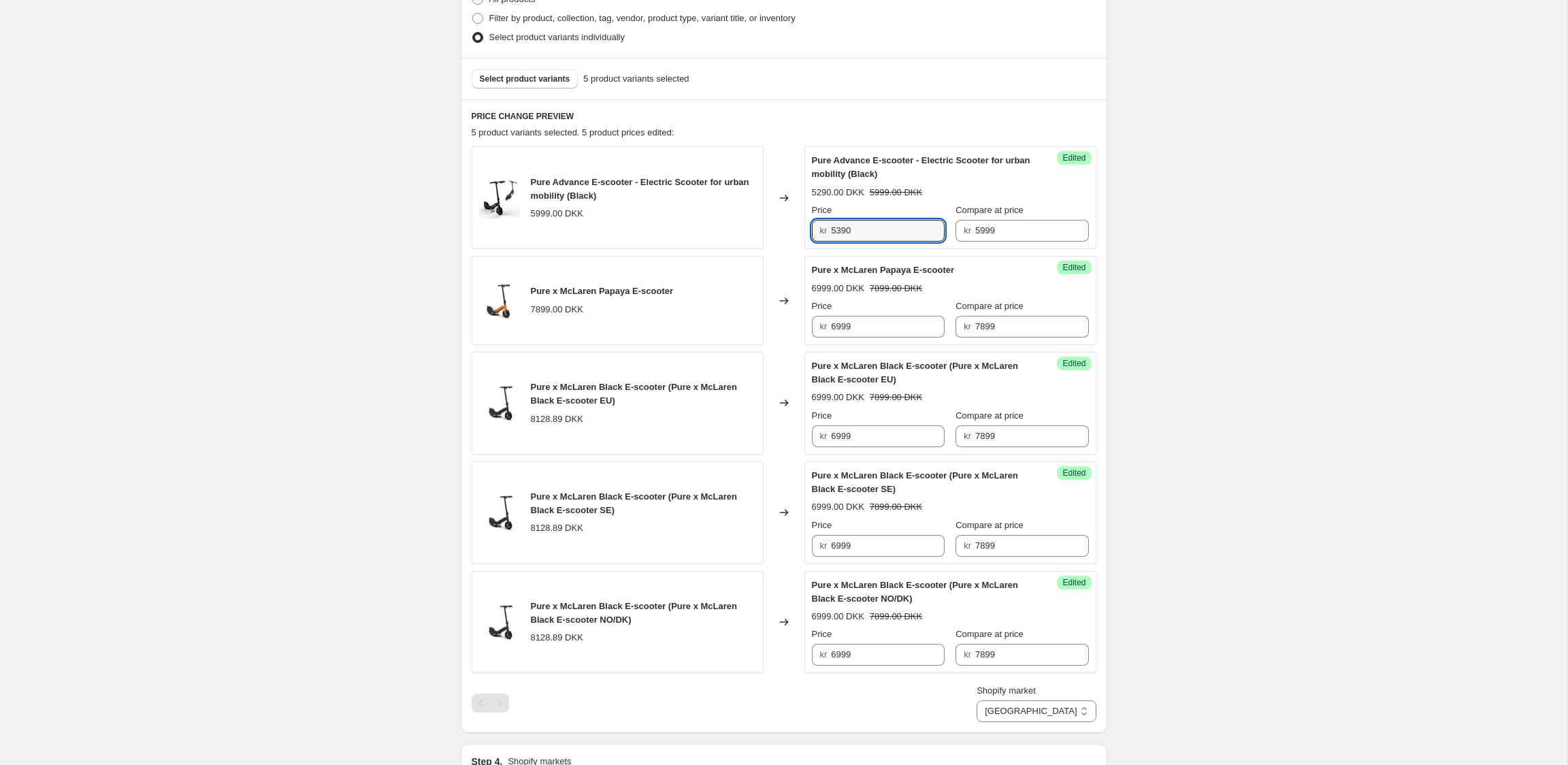
scroll to position [367, 0]
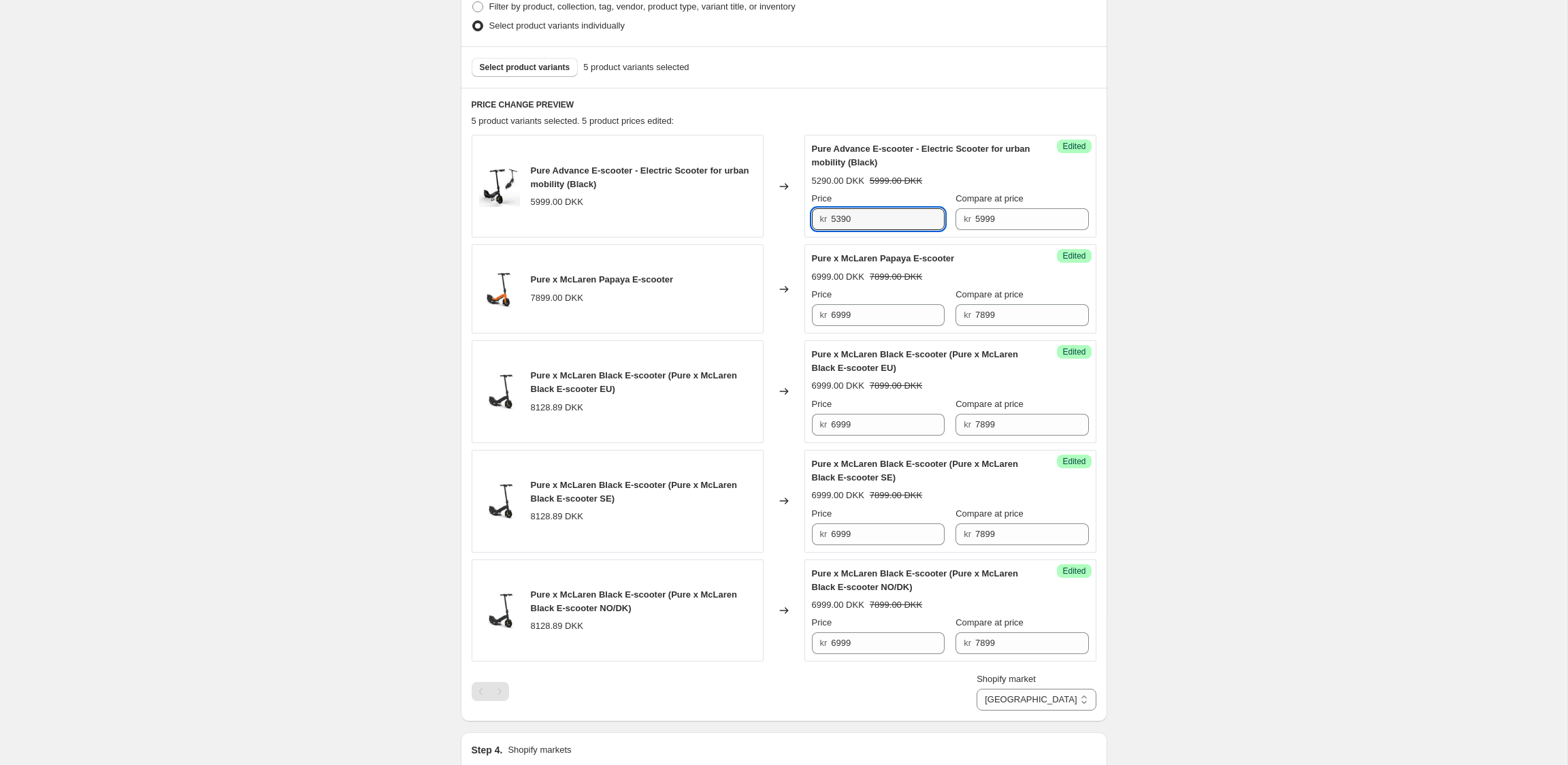
type input "5390"
click at [1319, 268] on div "Create new price change job. This page is ready Create new price change job Dra…" at bounding box center [784, 416] width 1567 height 1567
click at [904, 317] on input "6999" at bounding box center [887, 313] width 113 height 22
click at [903, 317] on input "6999" at bounding box center [887, 313] width 113 height 22
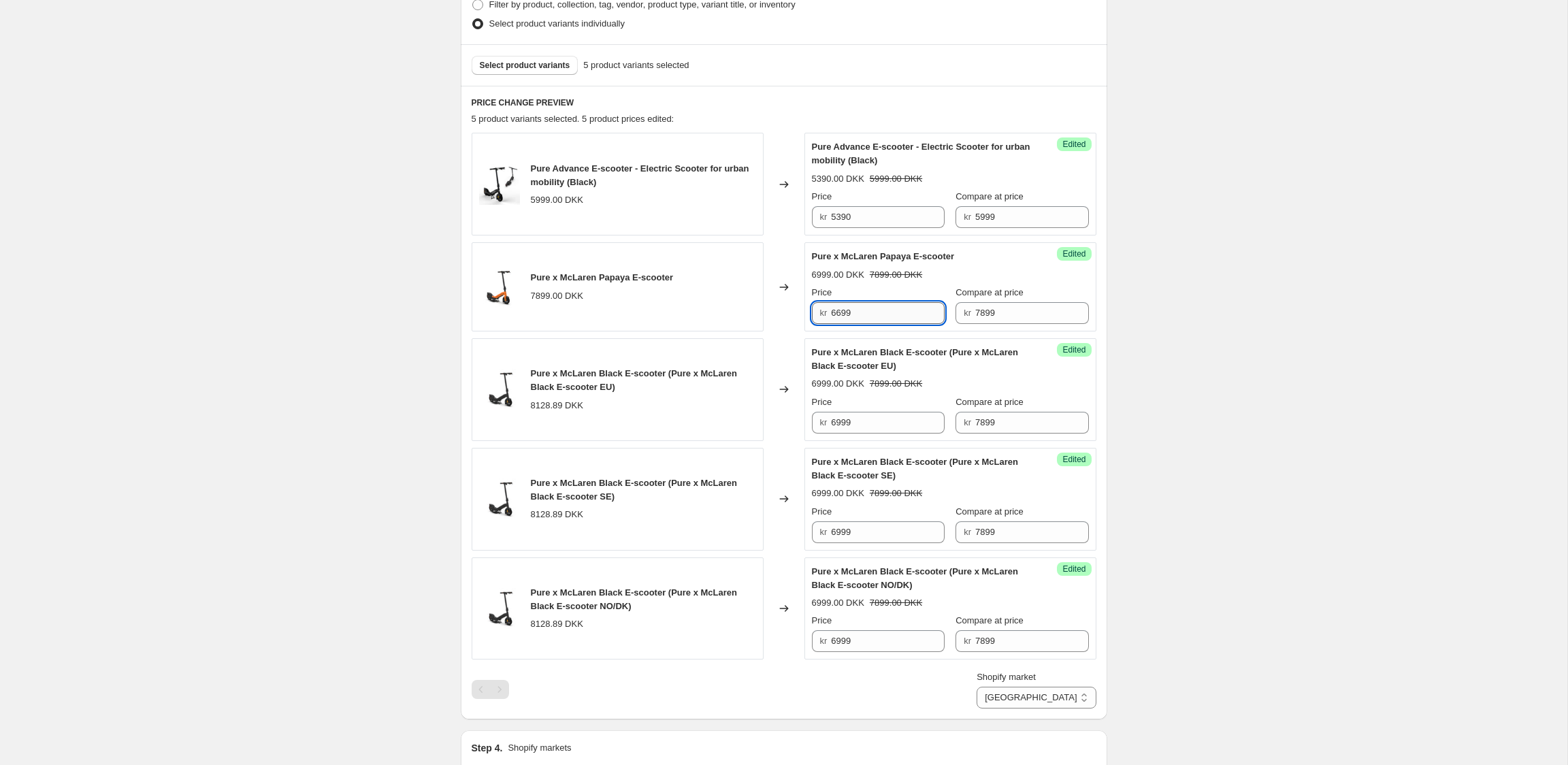
type input "6699"
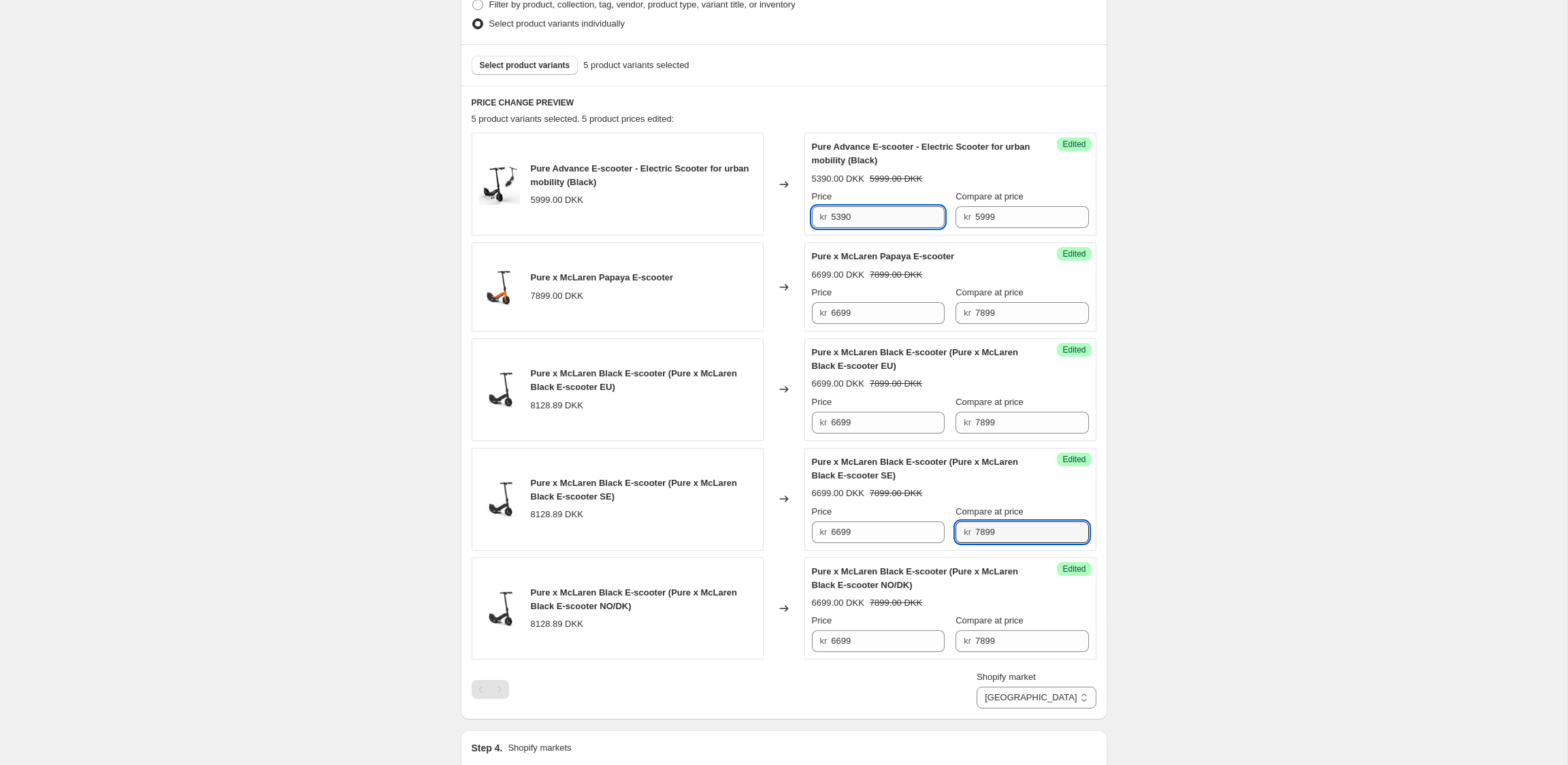
click at [890, 216] on input "5390" at bounding box center [887, 217] width 113 height 22
click at [891, 216] on input "5390" at bounding box center [887, 217] width 113 height 22
type input "4999"
drag, startPoint x: 449, startPoint y: 201, endPoint x: 460, endPoint y: 199, distance: 11.2
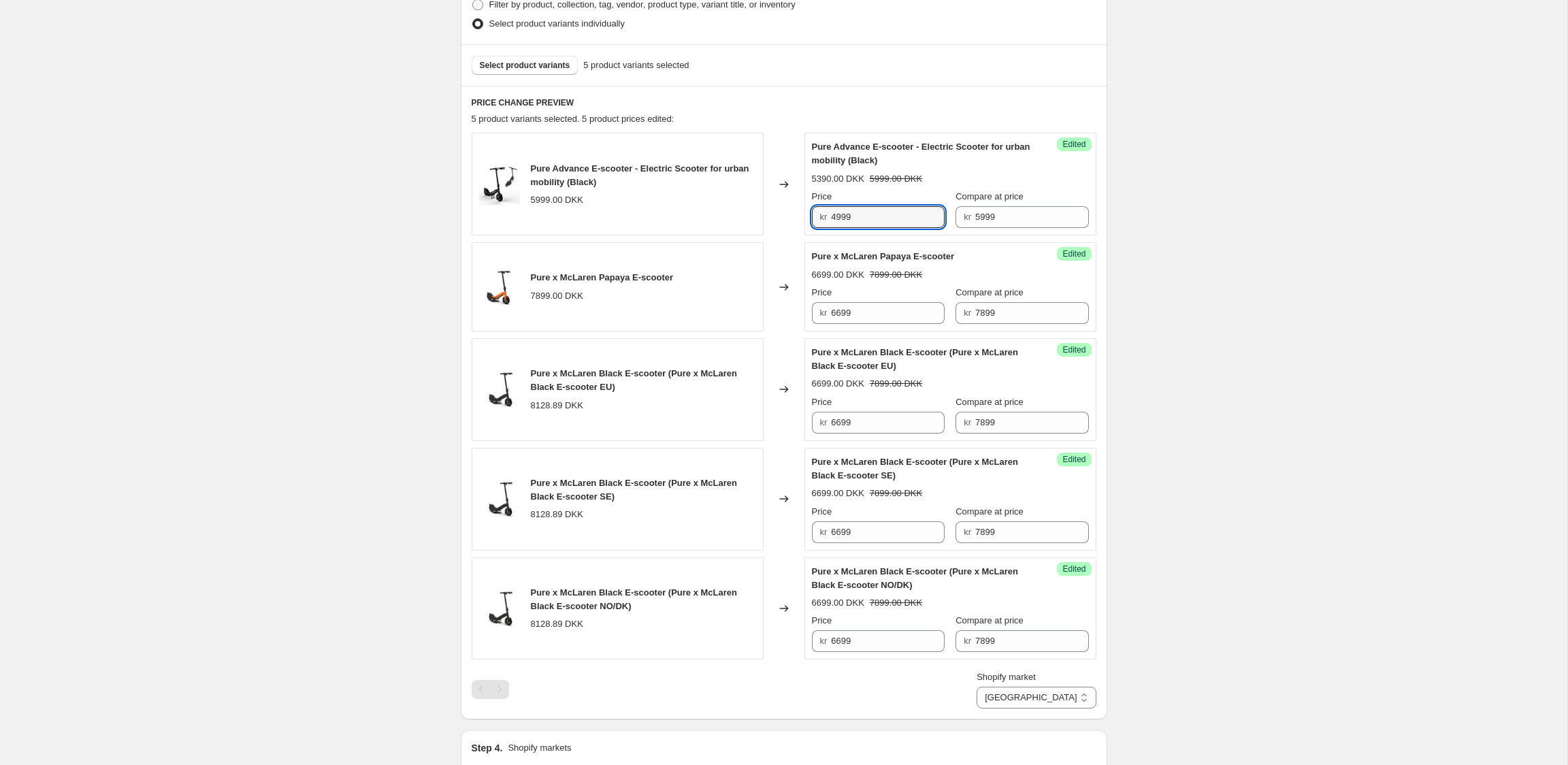
click at [456, 200] on div "Step 1. Optionally give your price change job a title (eg "March 30% off sale o…" at bounding box center [778, 396] width 657 height 1443
select select "28864774364"
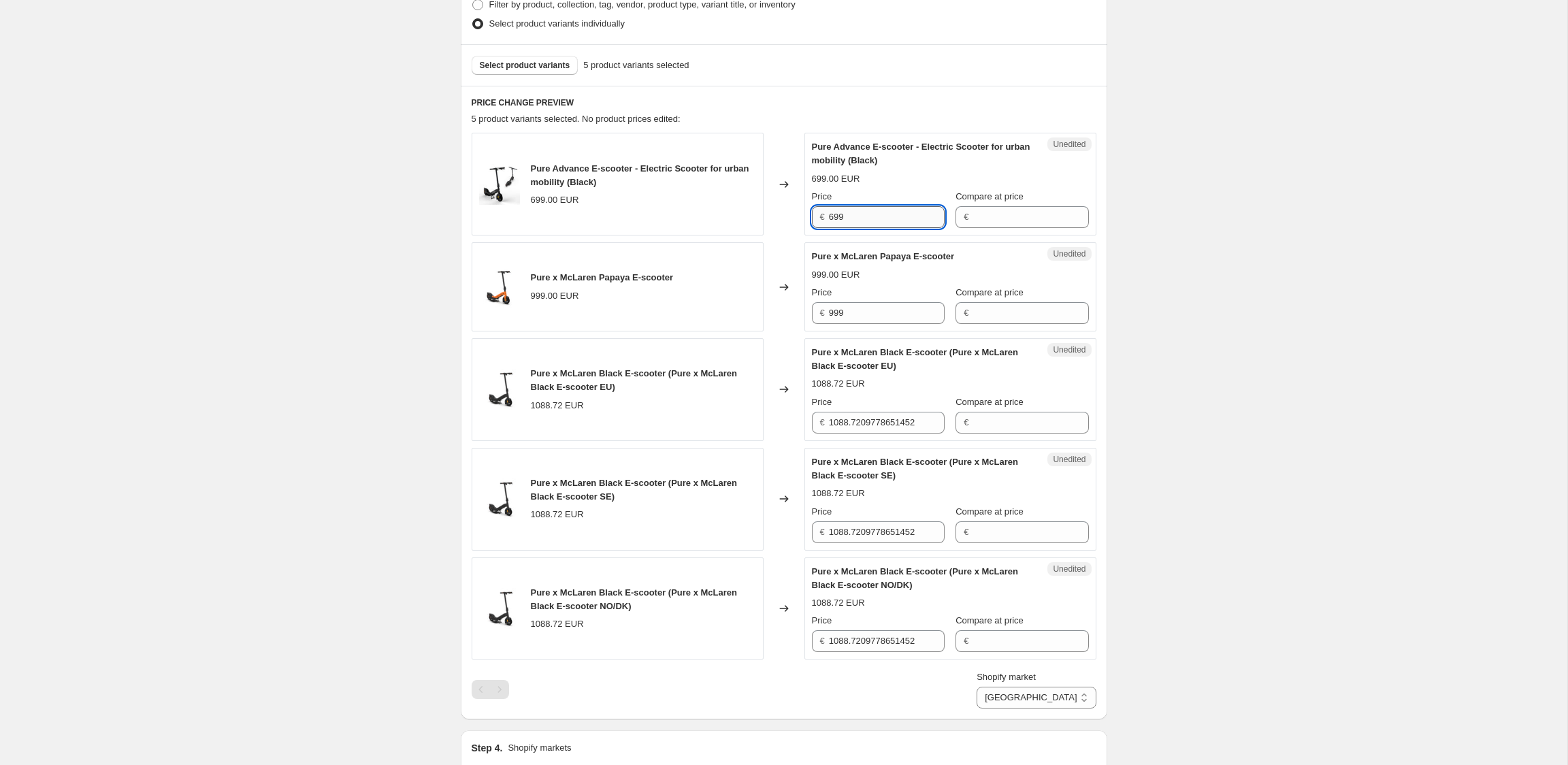
click at [861, 227] on input "699" at bounding box center [887, 217] width 116 height 22
type input "699"
click at [1027, 205] on div "Compare at price €" at bounding box center [1021, 209] width 132 height 38
click at [1020, 215] on input "Compare at price" at bounding box center [1030, 217] width 116 height 22
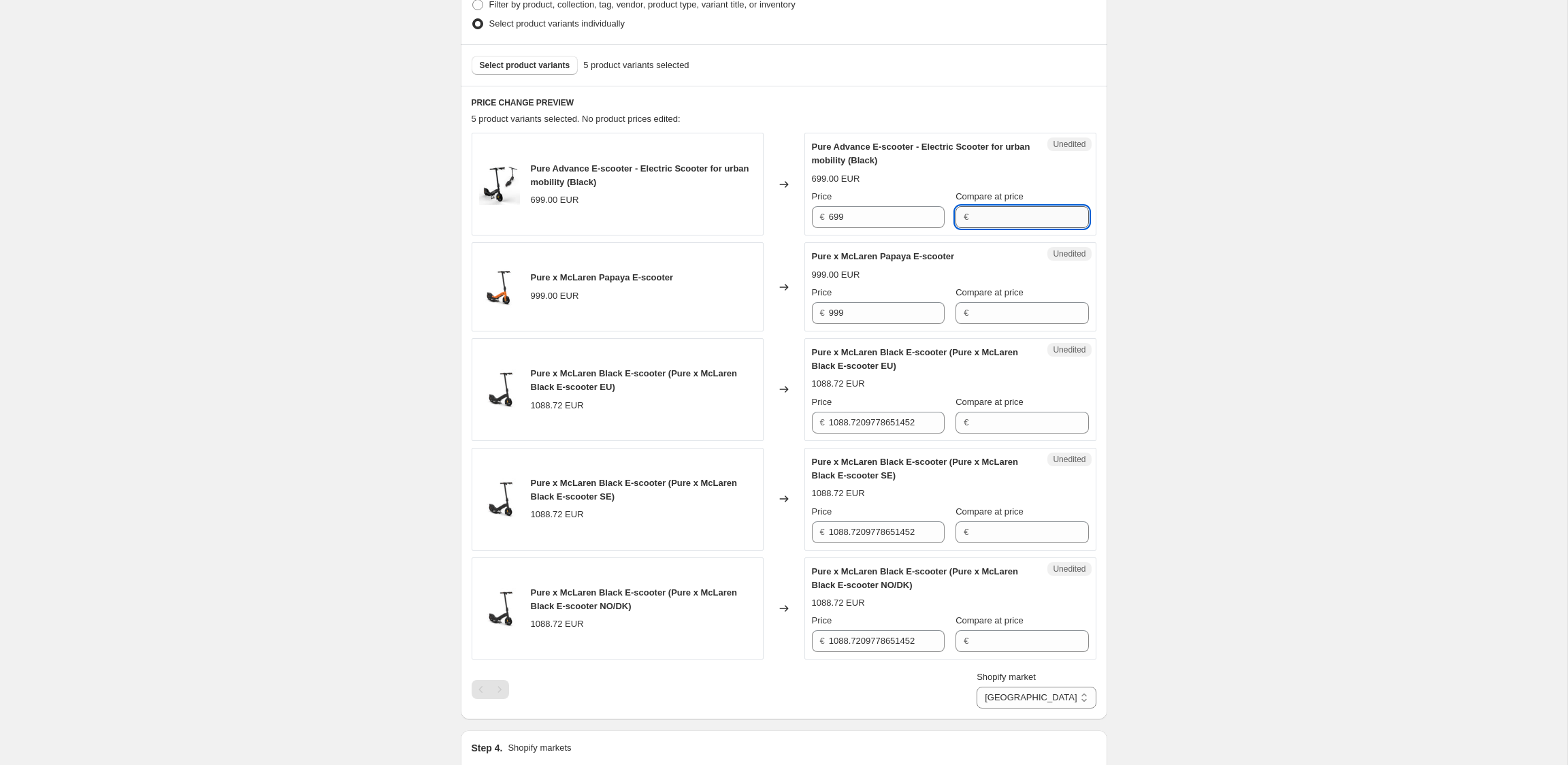
paste input "699"
type input "699"
click at [904, 217] on input "699" at bounding box center [887, 217] width 116 height 22
type input "649"
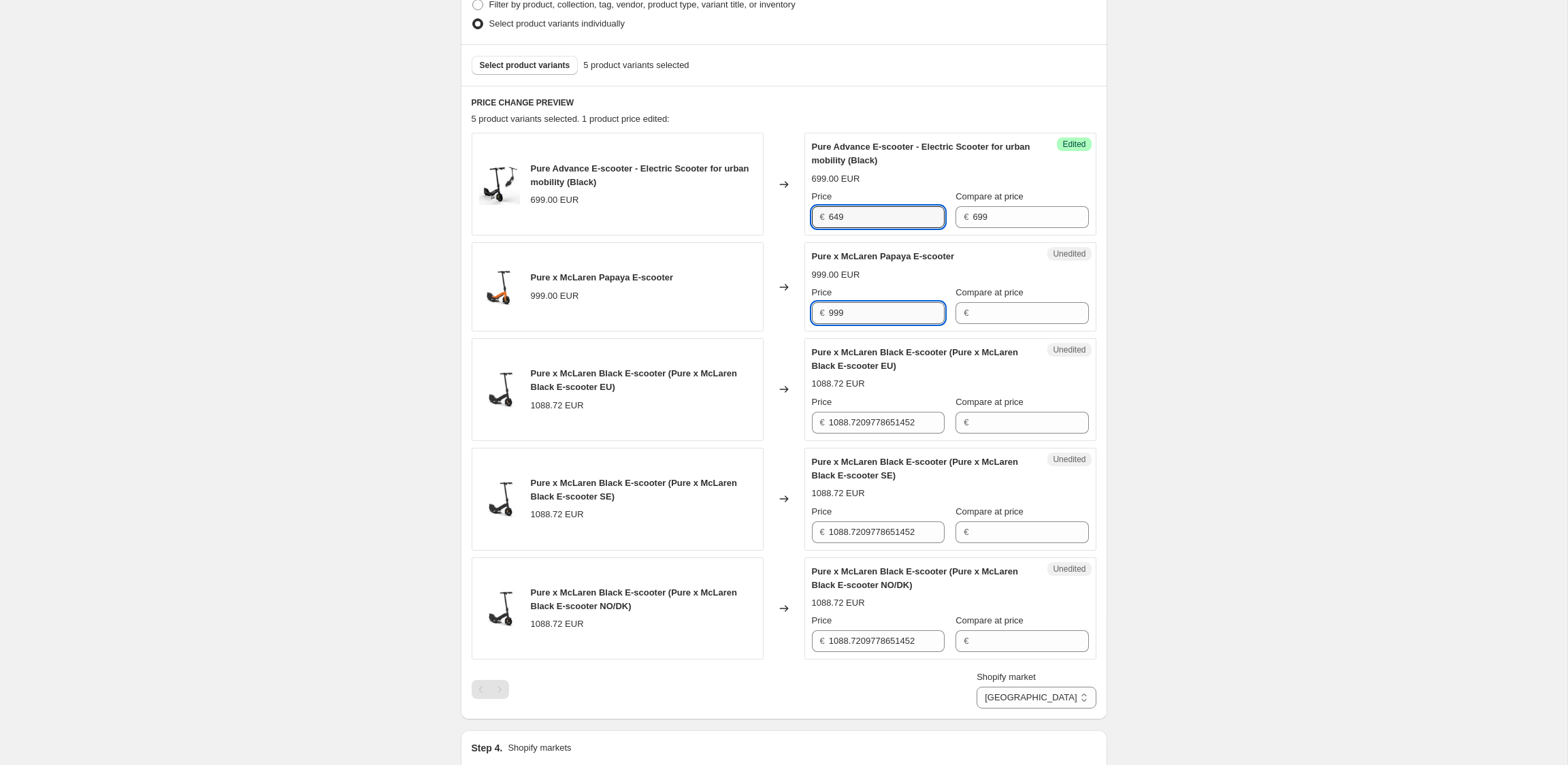
click at [864, 317] on input "999" at bounding box center [887, 313] width 116 height 22
type input "999"
click at [1023, 316] on input "Compare at price" at bounding box center [1030, 313] width 116 height 22
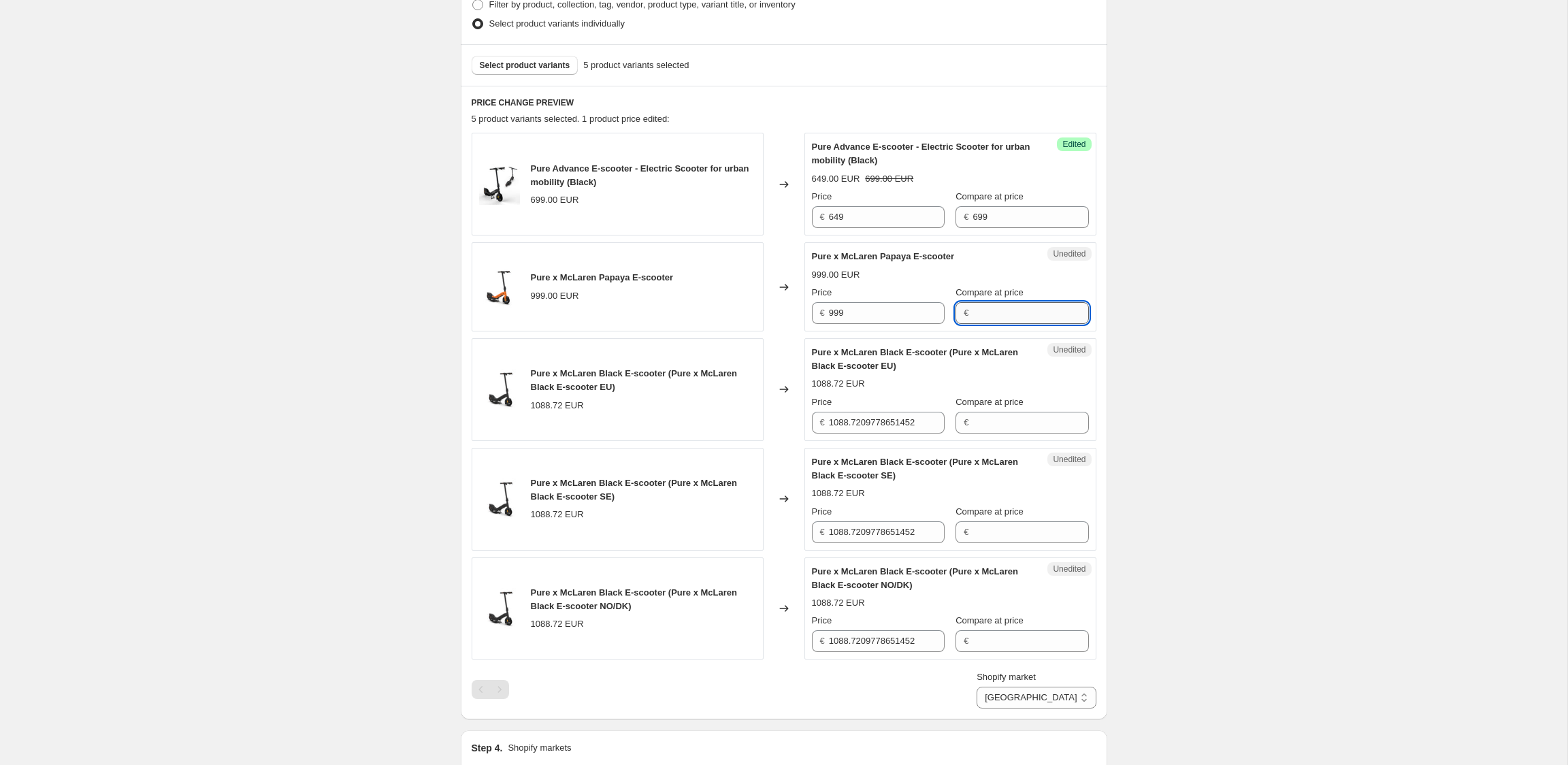
paste input "999"
type input "999"
click at [916, 314] on input "999" at bounding box center [887, 313] width 116 height 22
click at [915, 314] on input "999" at bounding box center [887, 313] width 116 height 22
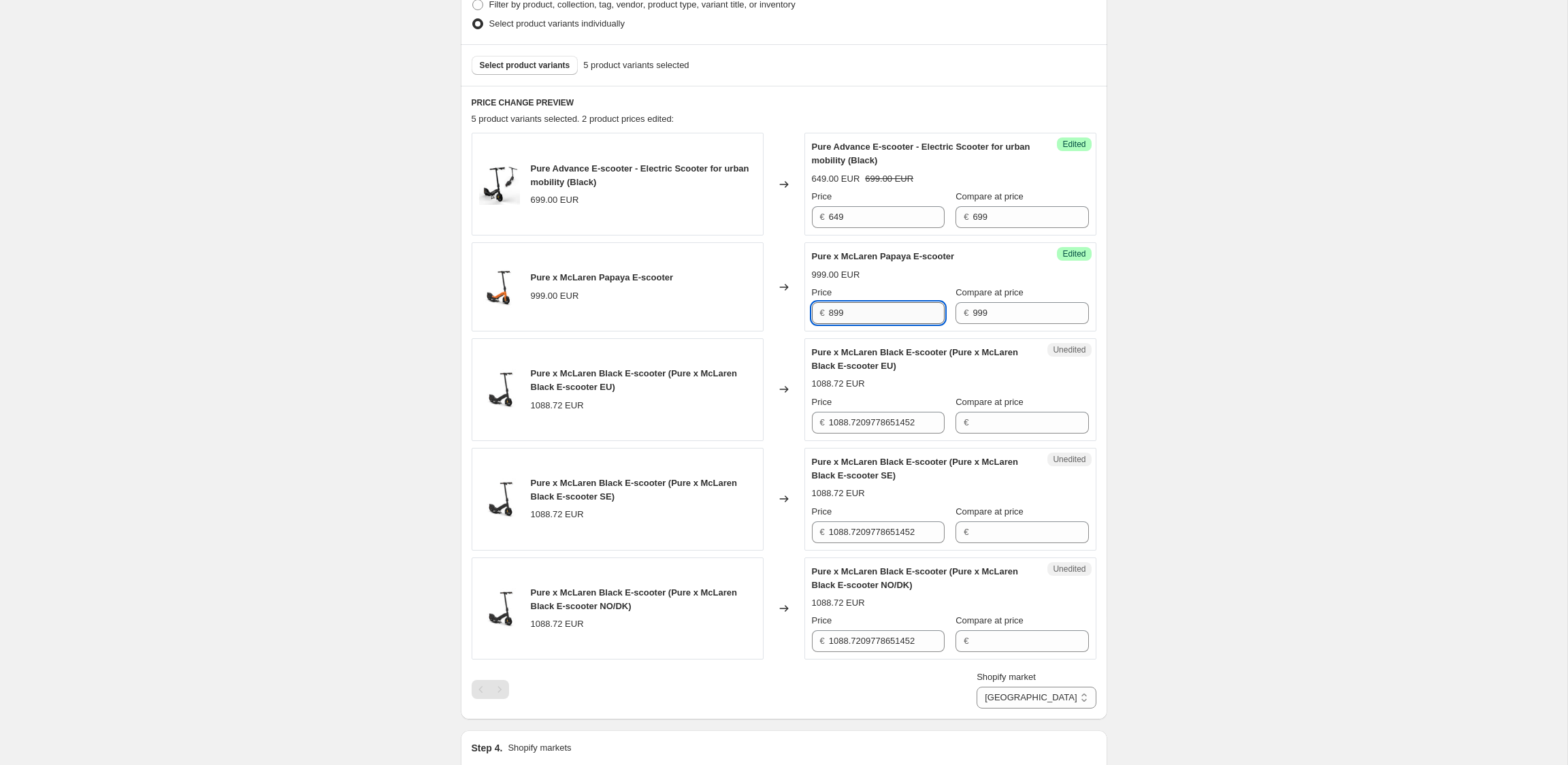
type input "899"
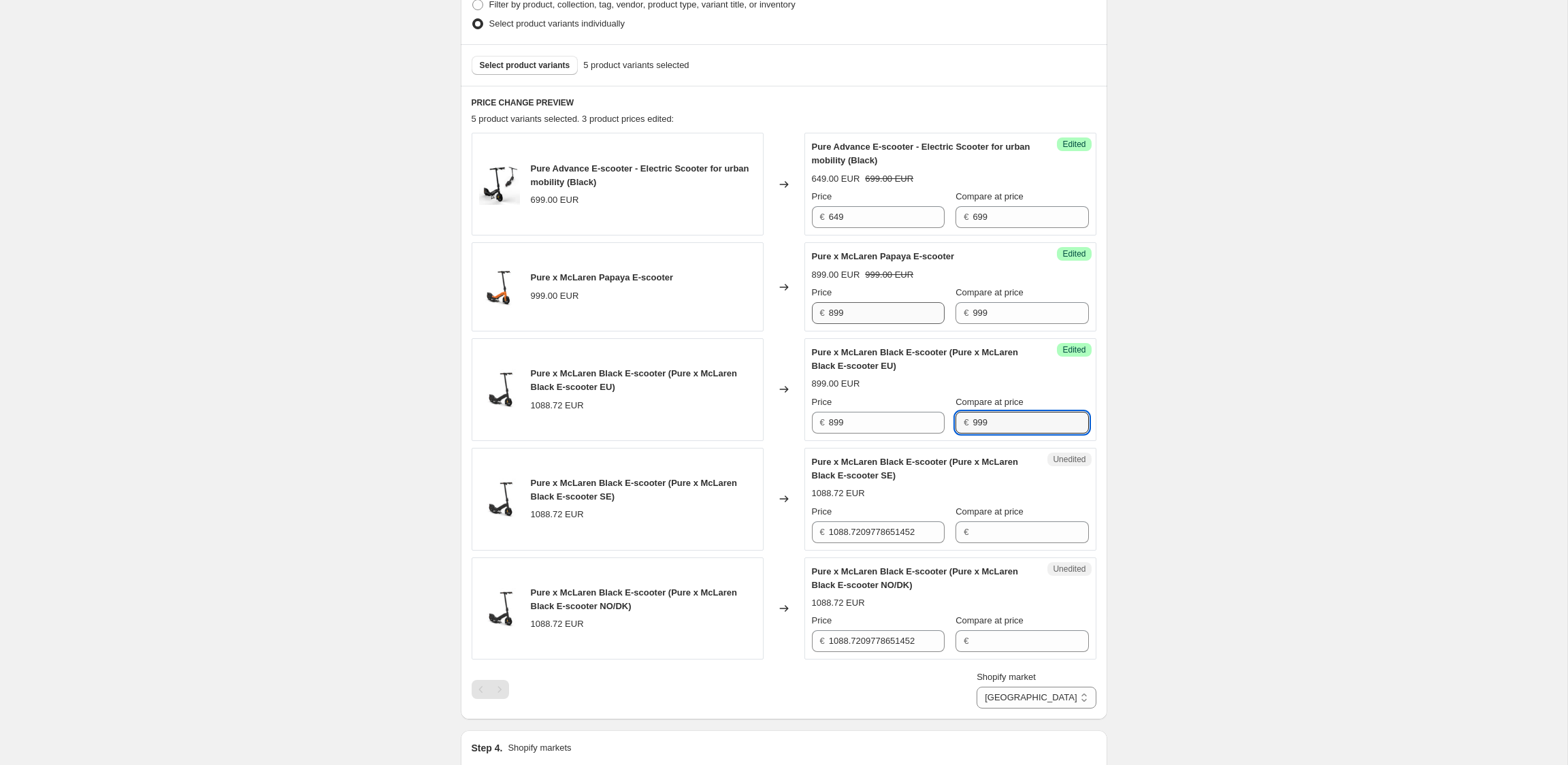
type input "999"
type input "899"
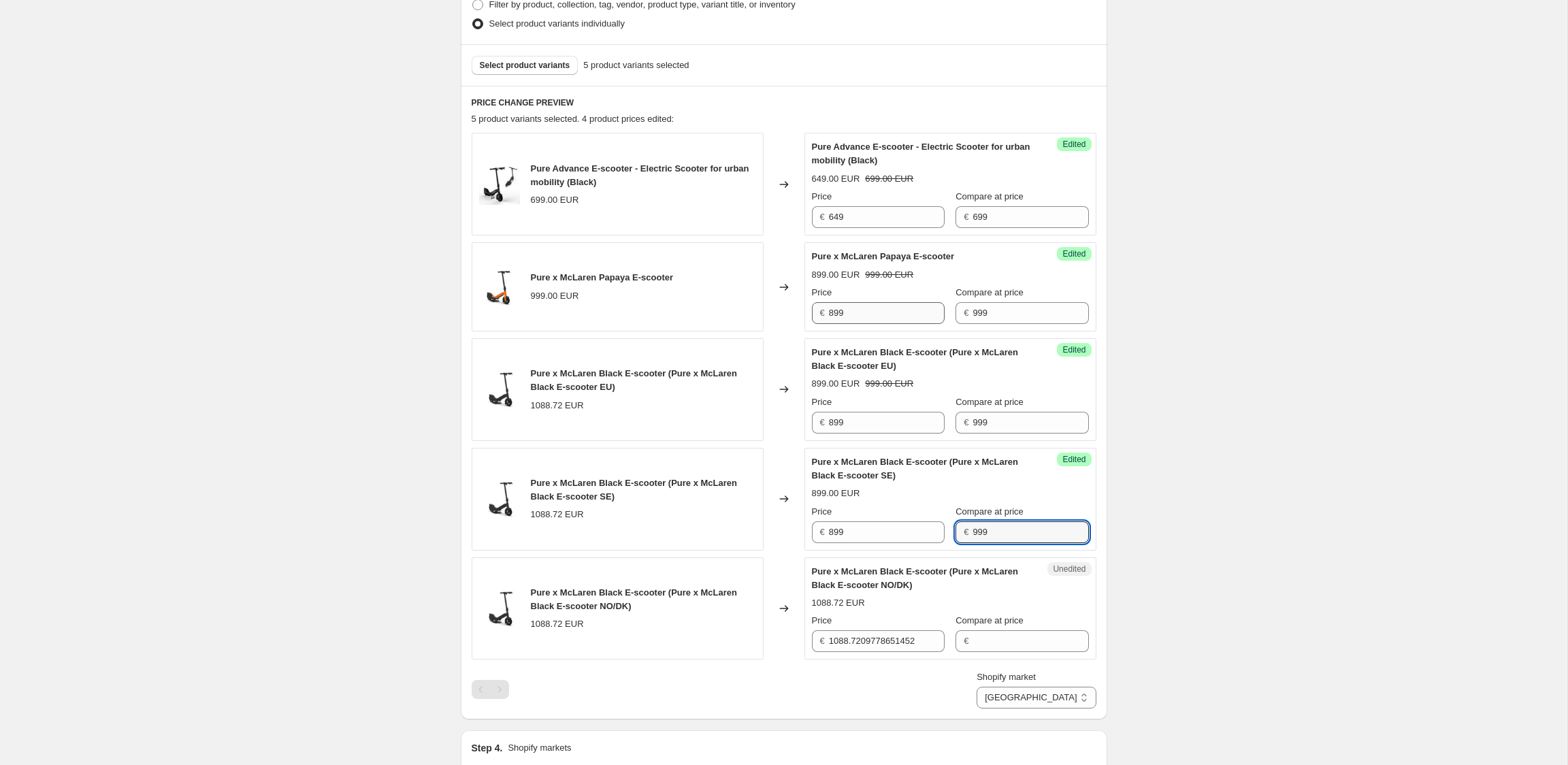
type input "999"
type input "899"
type input "999"
click at [1227, 326] on div "Create new price change job. This page is ready Create new price change job Dra…" at bounding box center [784, 416] width 1567 height 1567
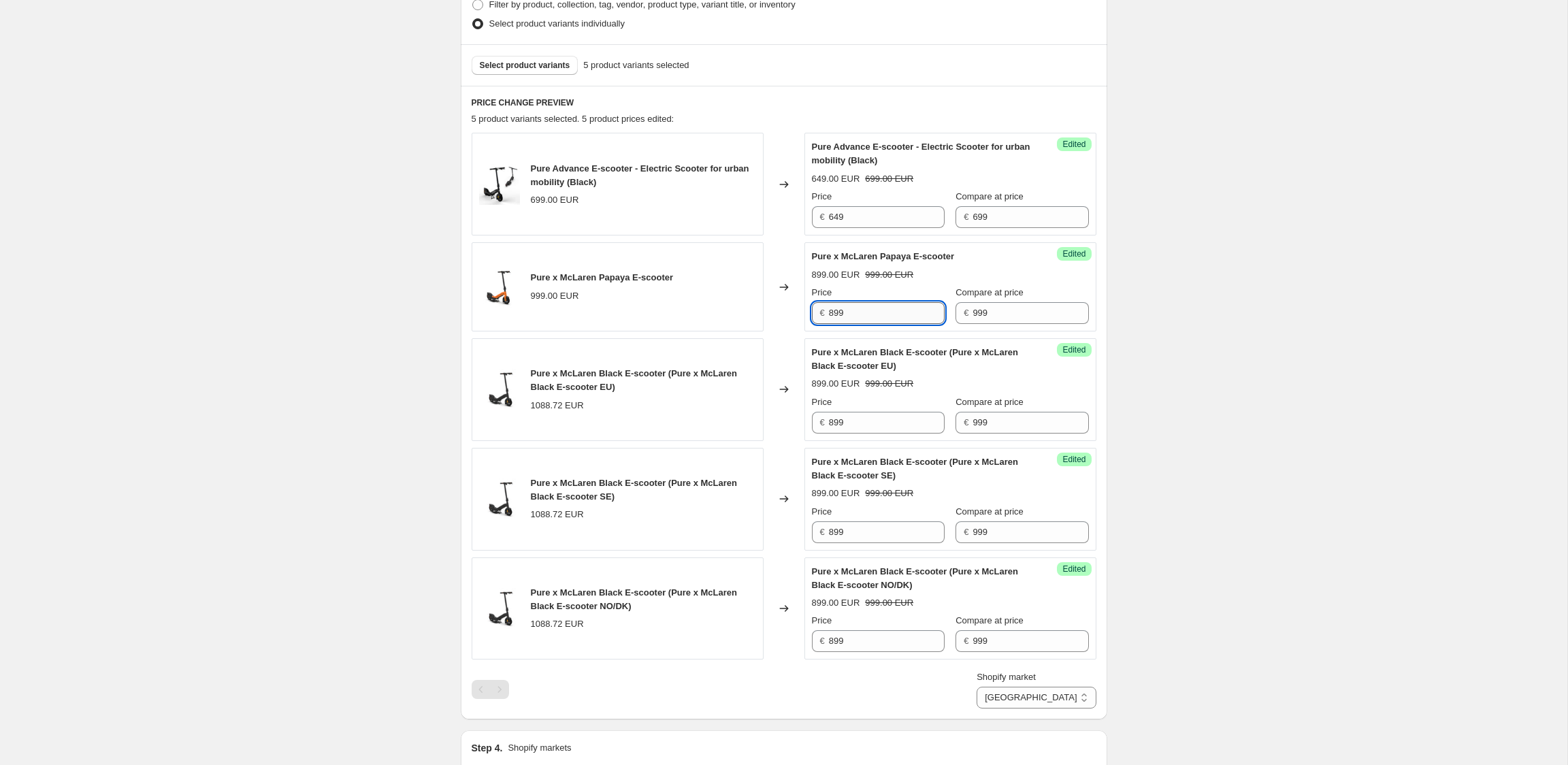
click at [837, 314] on input "899" at bounding box center [887, 313] width 116 height 22
type input "889"
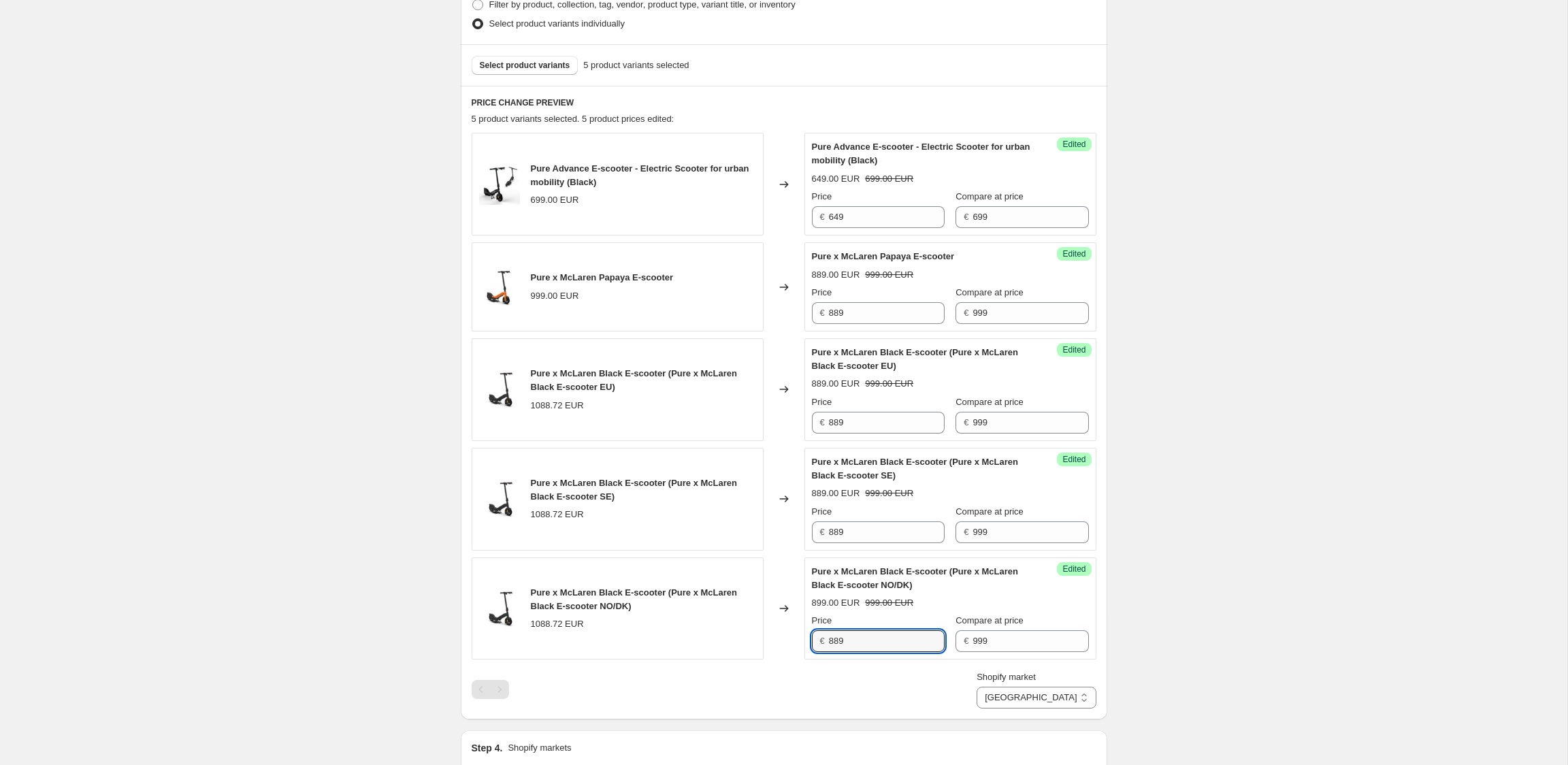
type input "889"
click at [1250, 307] on div "Create new price change job. This page is ready Create new price change job Dra…" at bounding box center [784, 416] width 1567 height 1567
select select "22551265500"
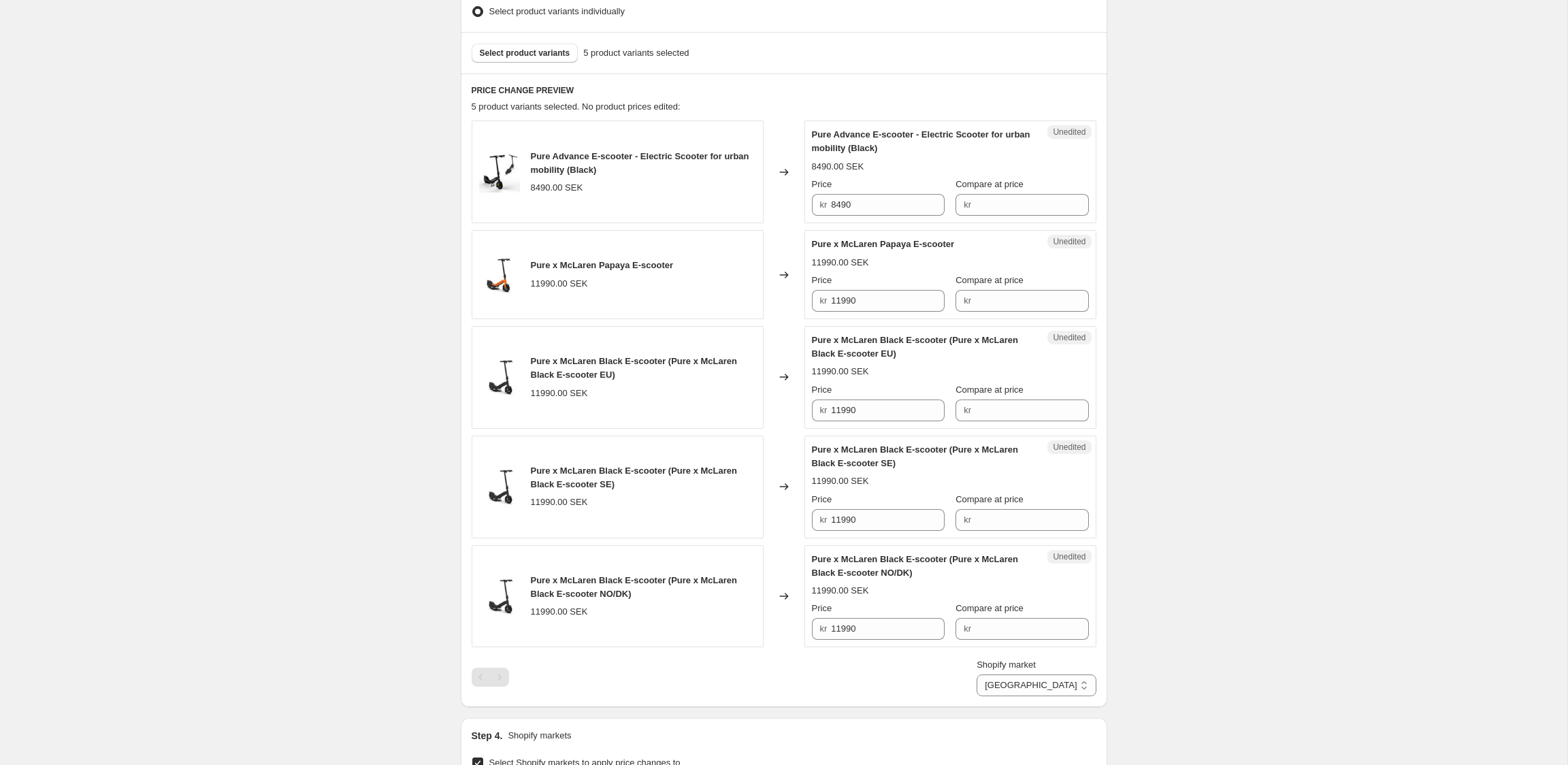
scroll to position [382, 0]
click at [841, 203] on input "8490" at bounding box center [887, 202] width 113 height 22
type input "7490"
type input "8490"
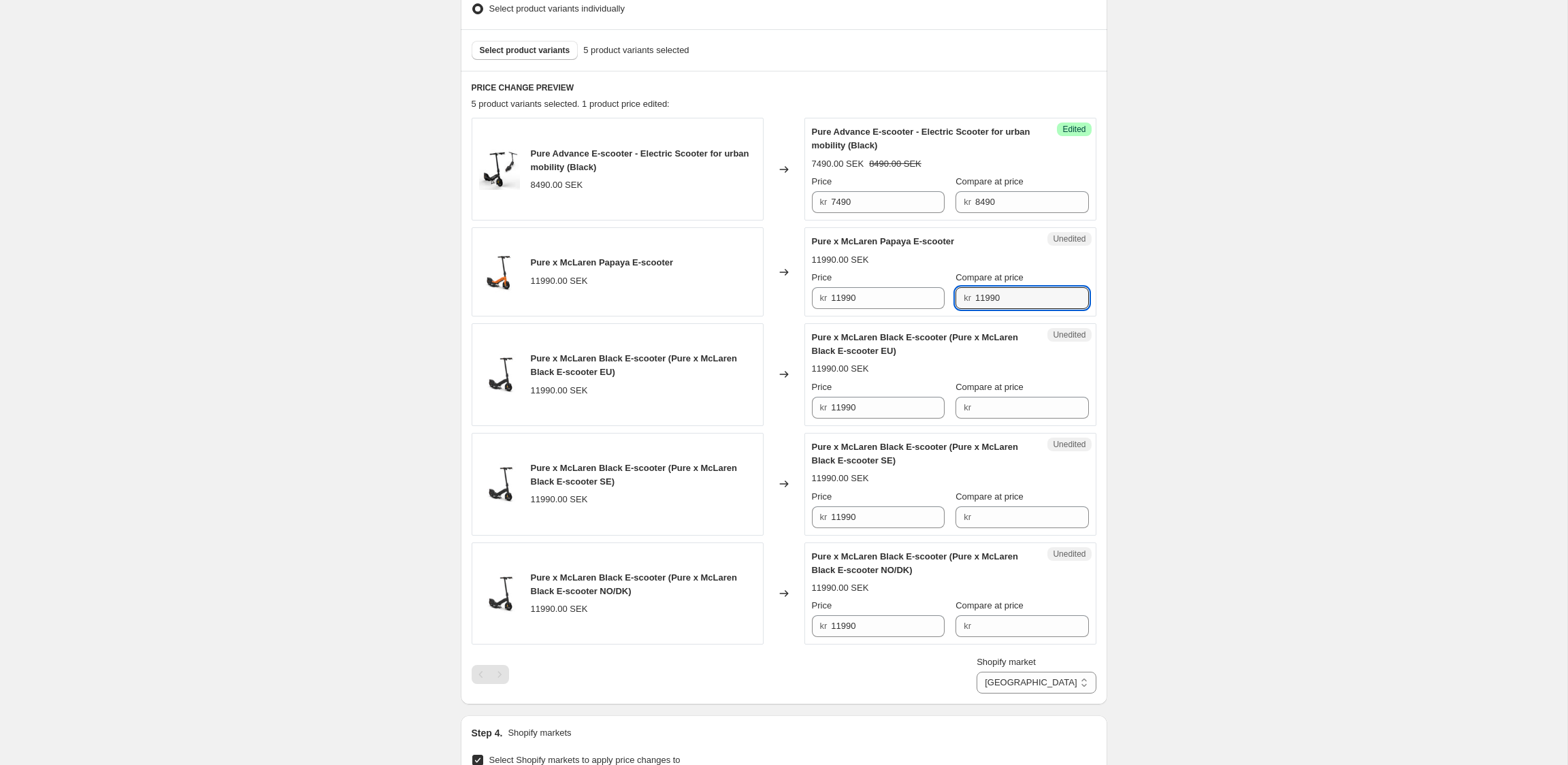
type input "11990"
type input "9999"
type input "11990"
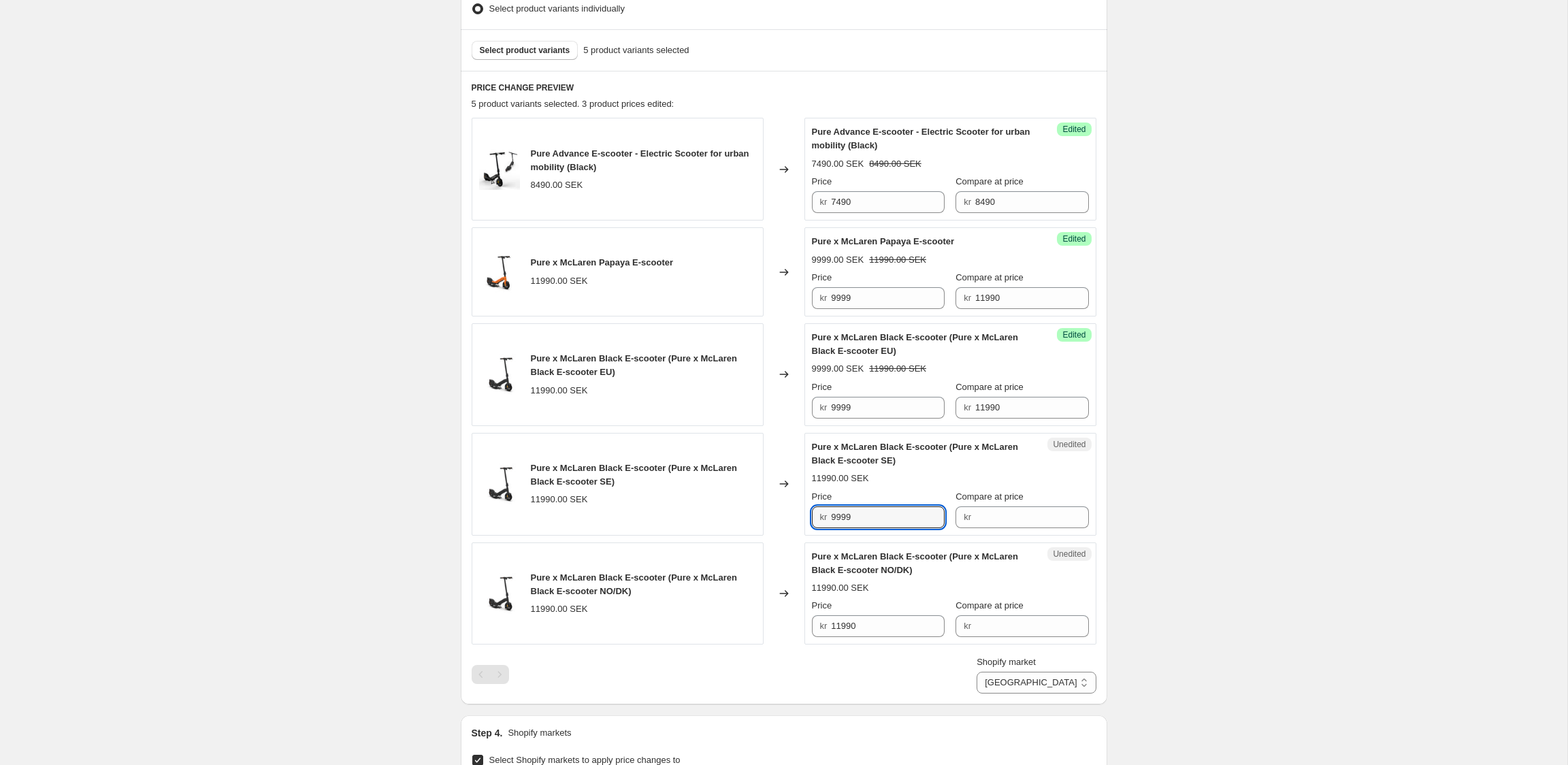
type input "9999"
type input "11990"
type input "9999"
type input "11990"
click at [1196, 226] on div "Create new price change job. This page is ready Create new price change job Dra…" at bounding box center [784, 401] width 1567 height 1567
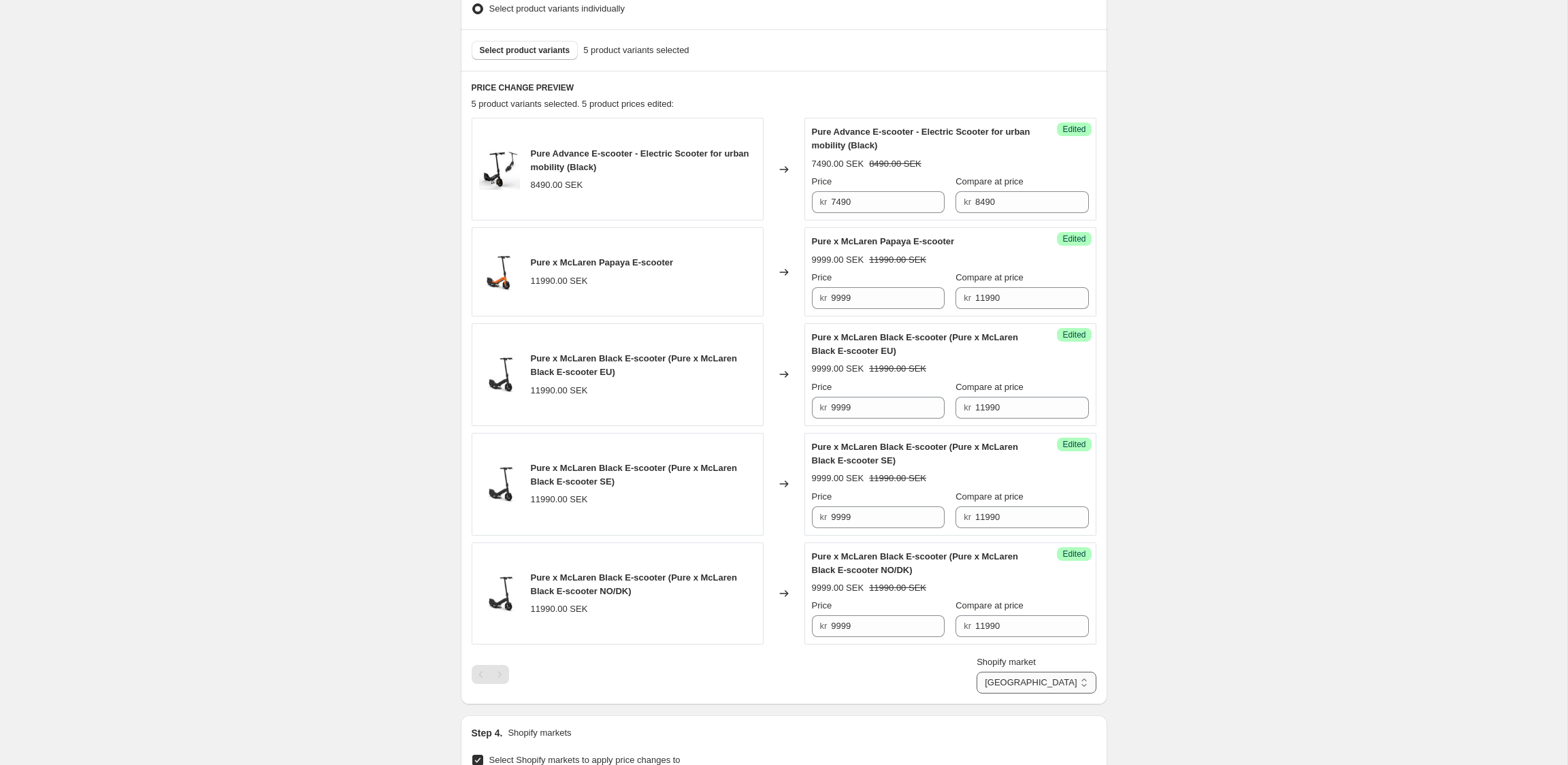
select select "22551199964"
click at [1281, 636] on div "Create new price change job. This page is ready Create new price change job Dra…" at bounding box center [784, 401] width 1567 height 1567
click at [865, 409] on input "6699" at bounding box center [887, 407] width 113 height 22
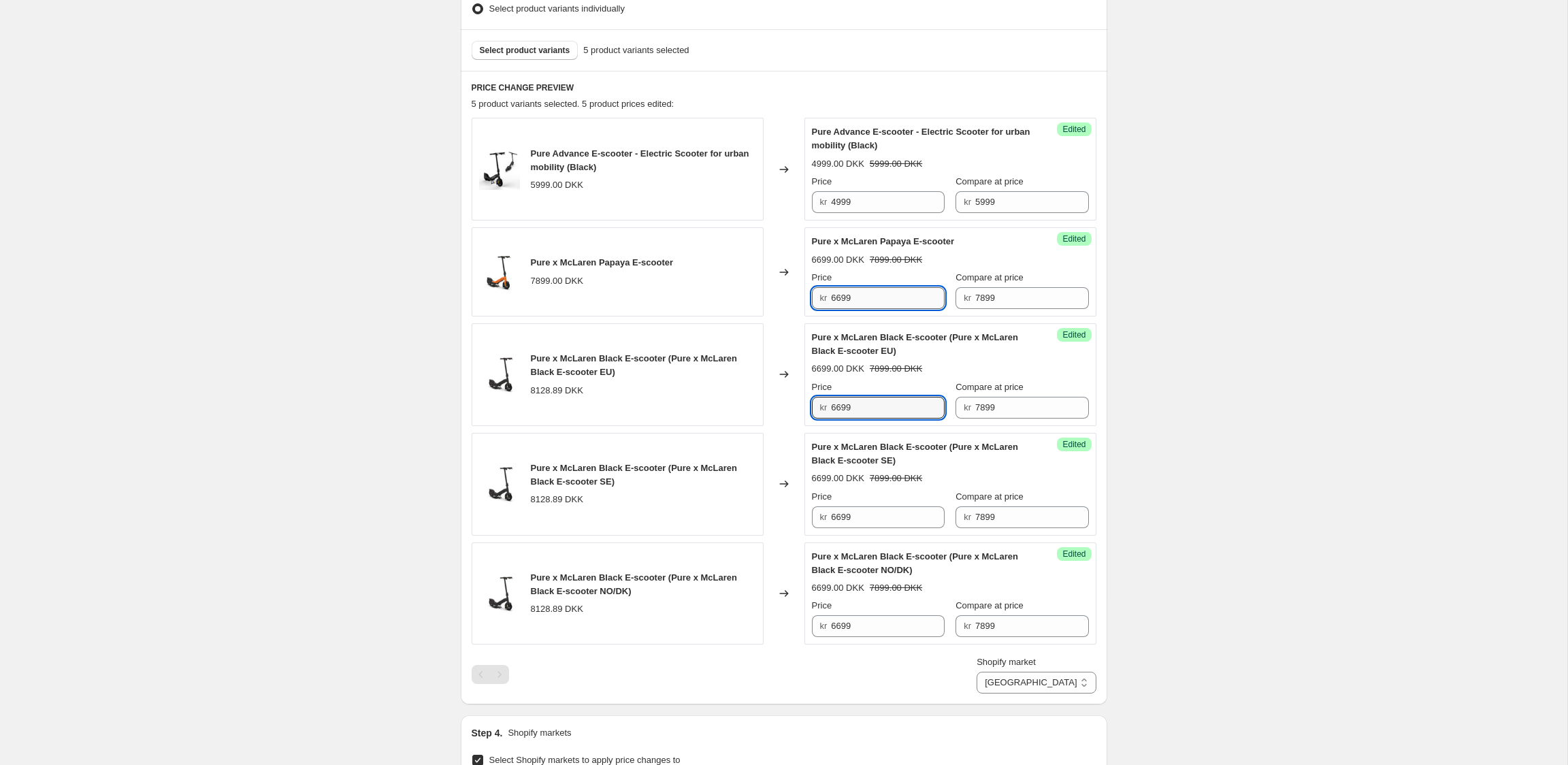
click at [857, 307] on input "6699" at bounding box center [887, 298] width 113 height 22
click at [859, 306] on input "6699" at bounding box center [887, 298] width 113 height 22
type input "6499"
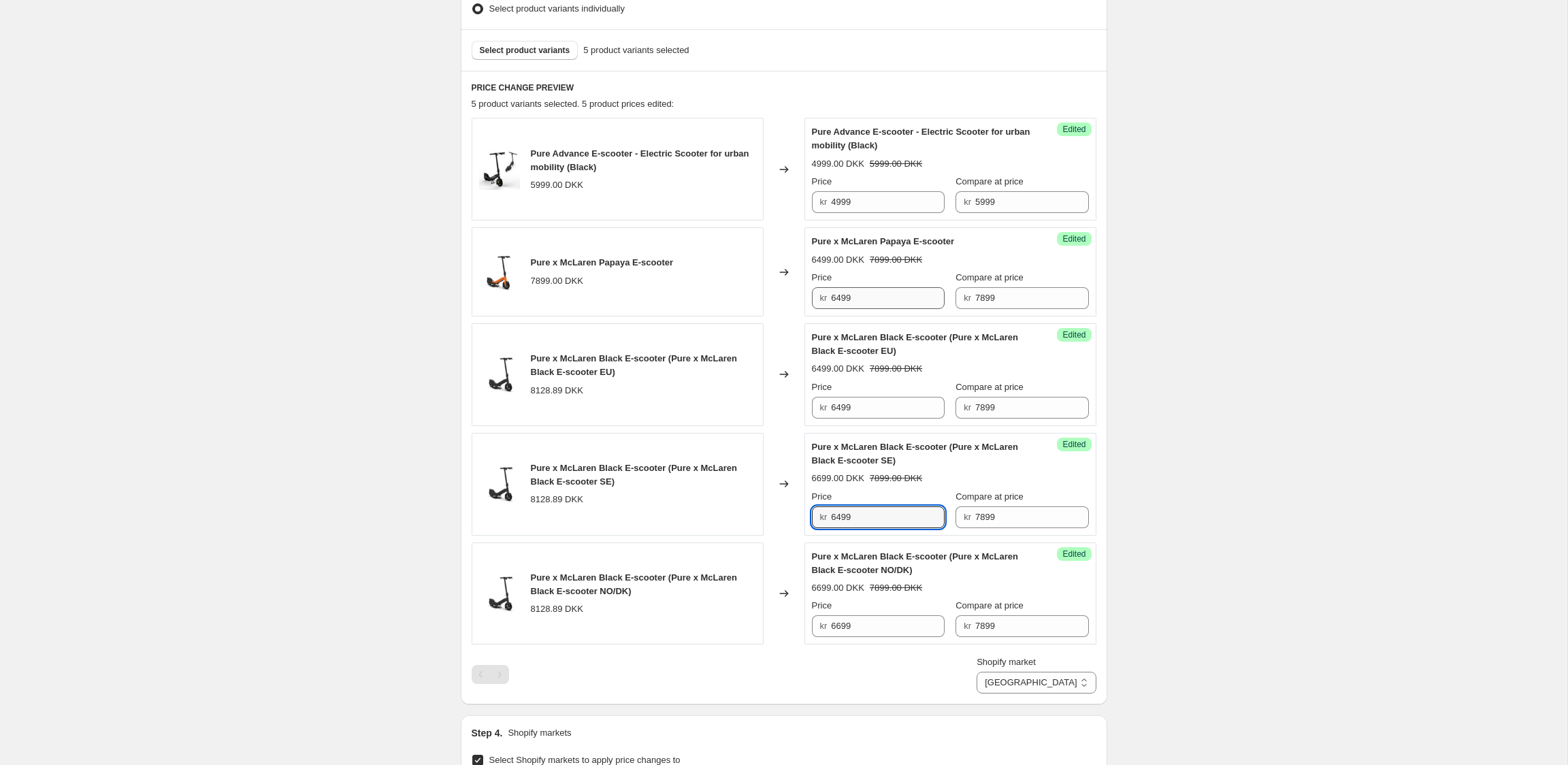
type input "6499"
click at [1215, 394] on div "Create new price change job. This page is ready Create new price change job Dra…" at bounding box center [784, 401] width 1567 height 1567
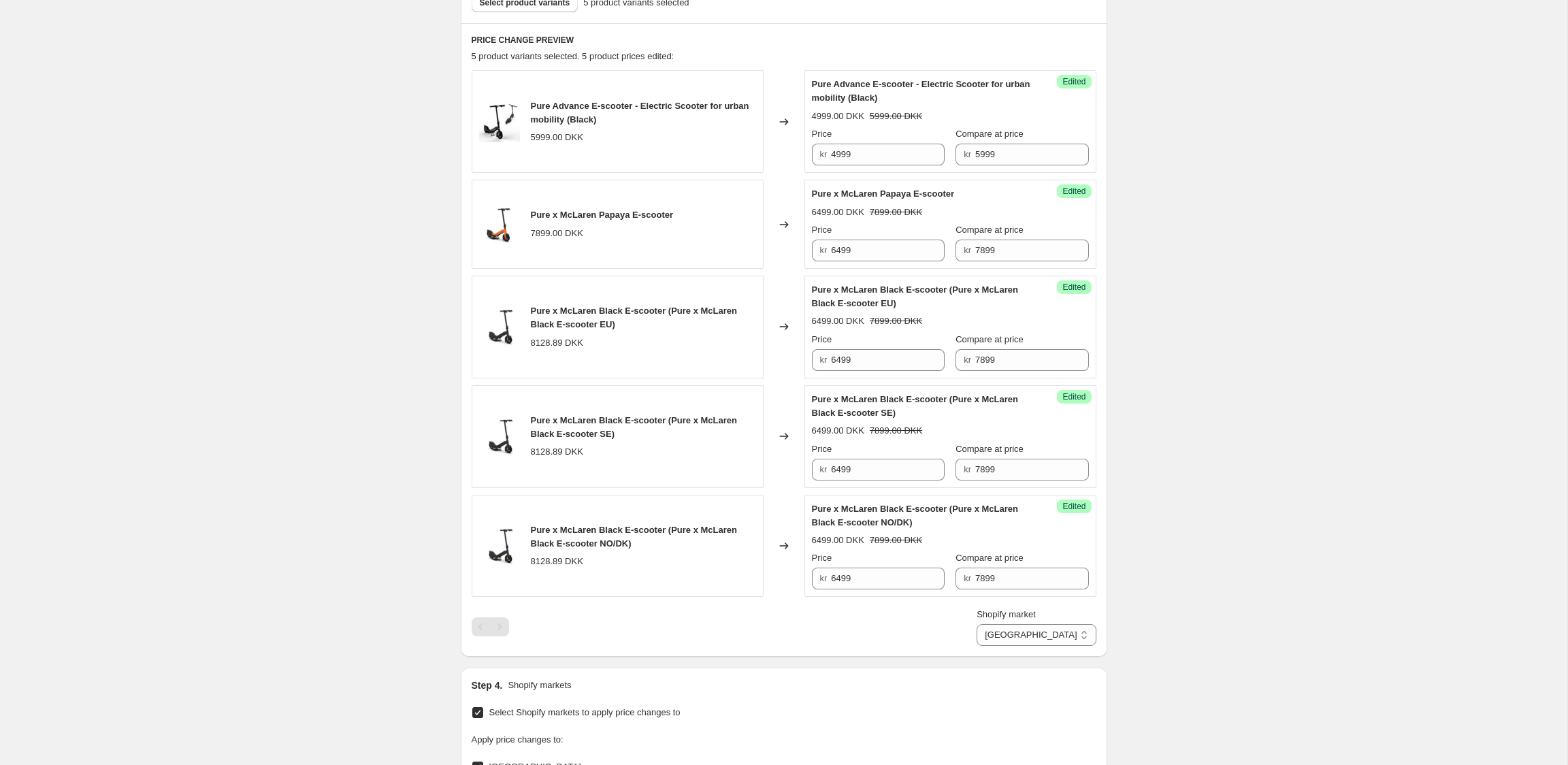
scroll to position [443, 0]
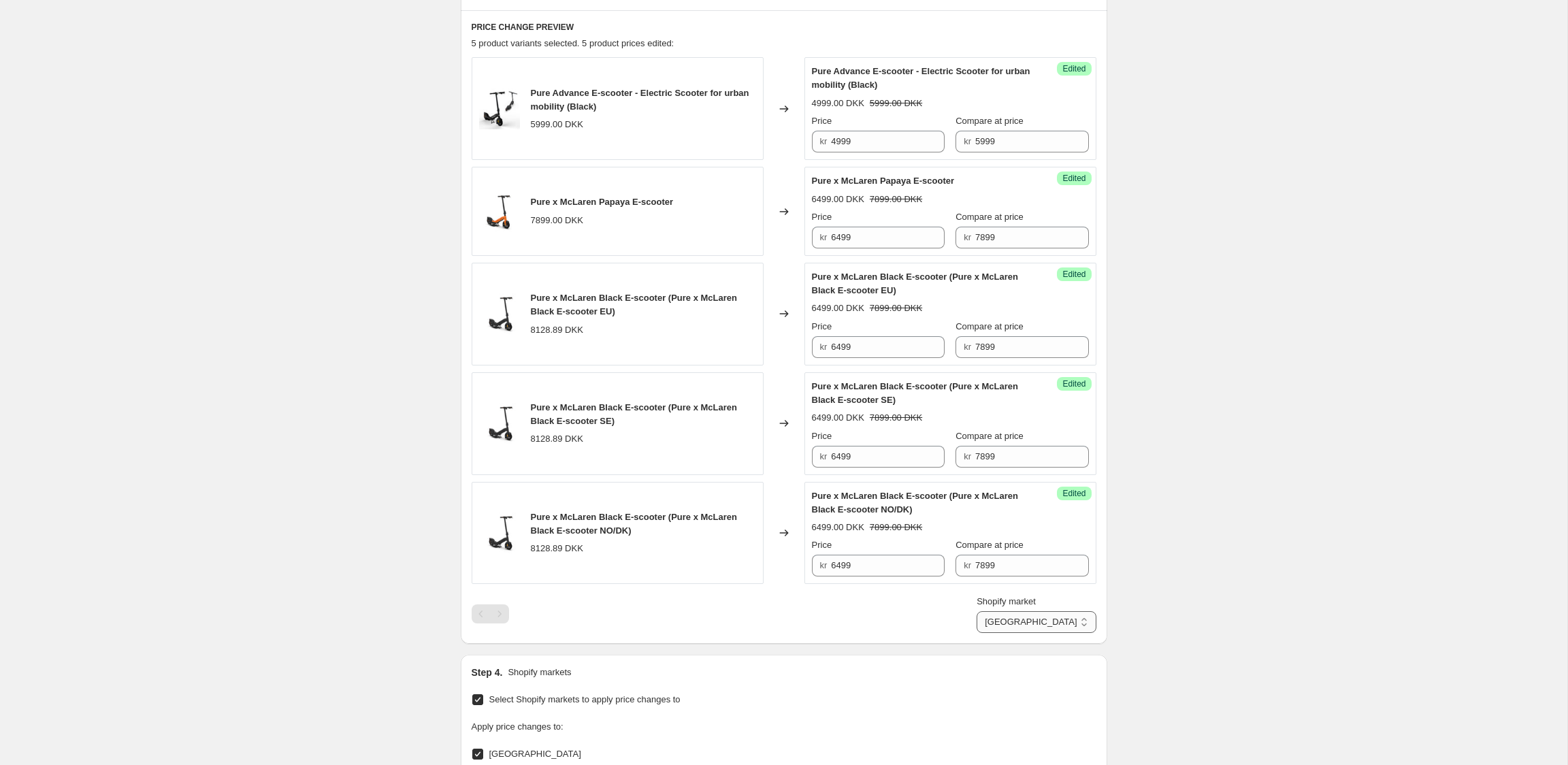
select select "22551232732"
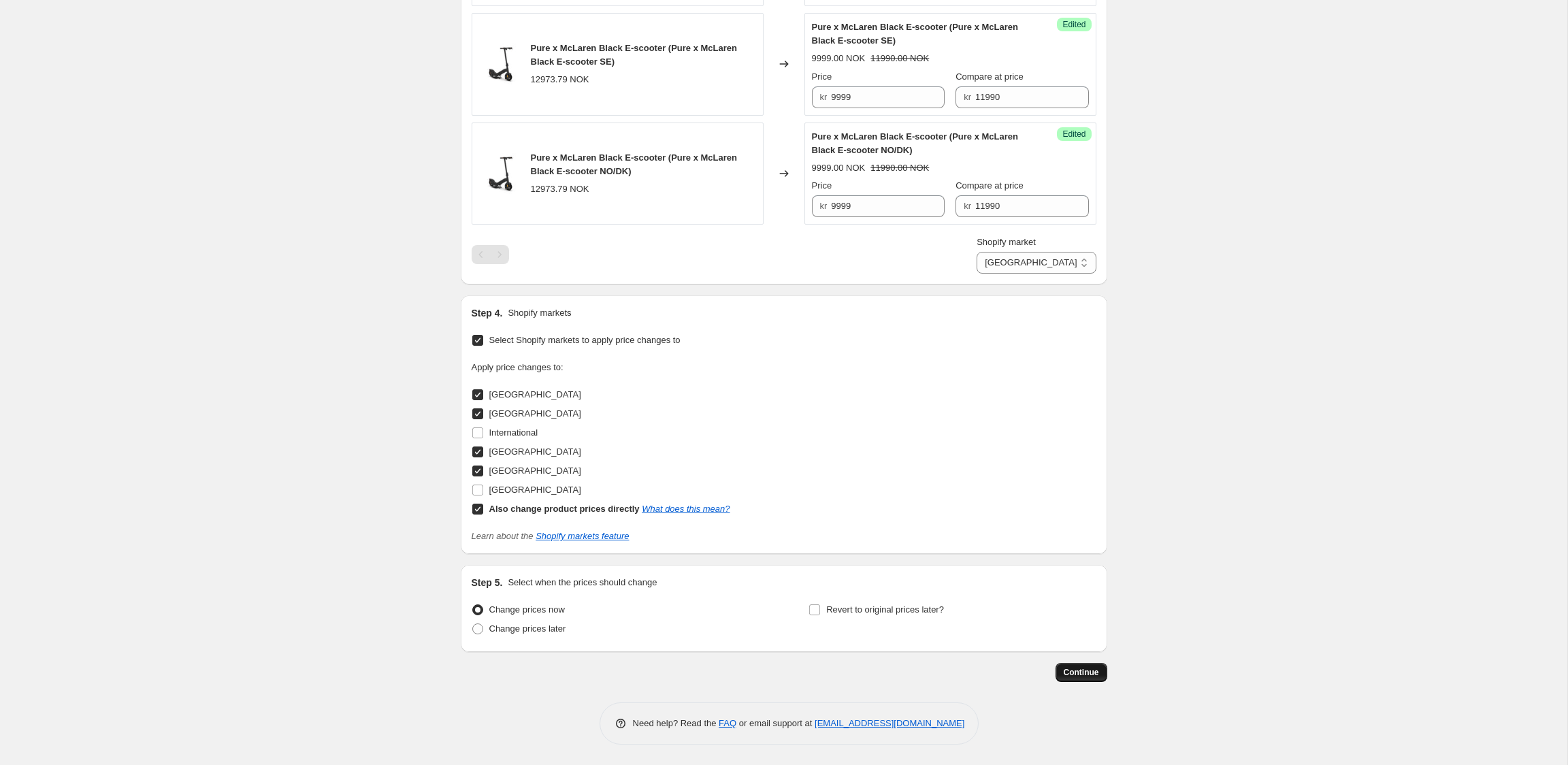
scroll to position [802, 0]
click at [1086, 672] on span "Continue" at bounding box center [1081, 672] width 35 height 11
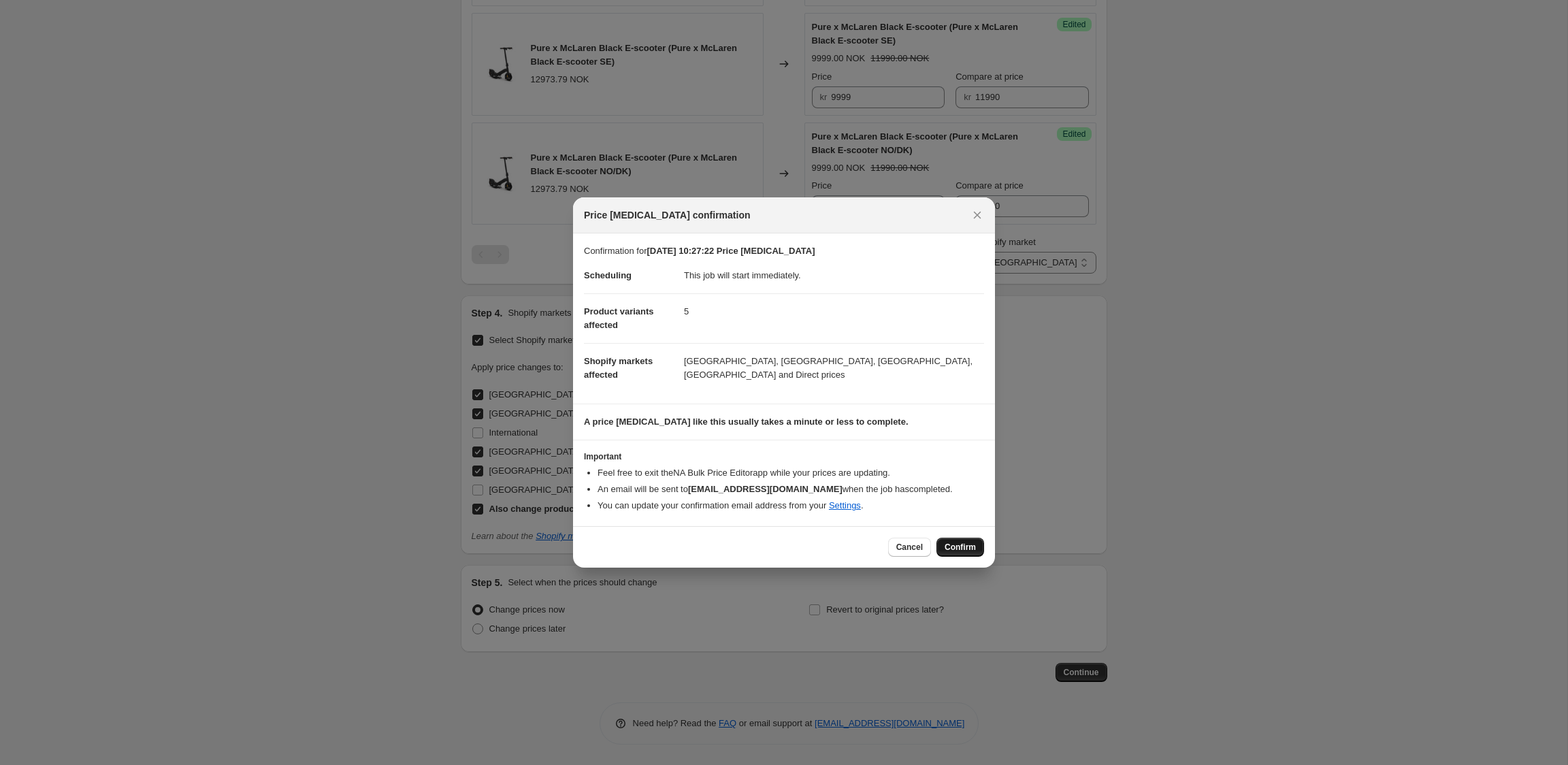
click at [958, 546] on span "Confirm" at bounding box center [960, 548] width 31 height 11
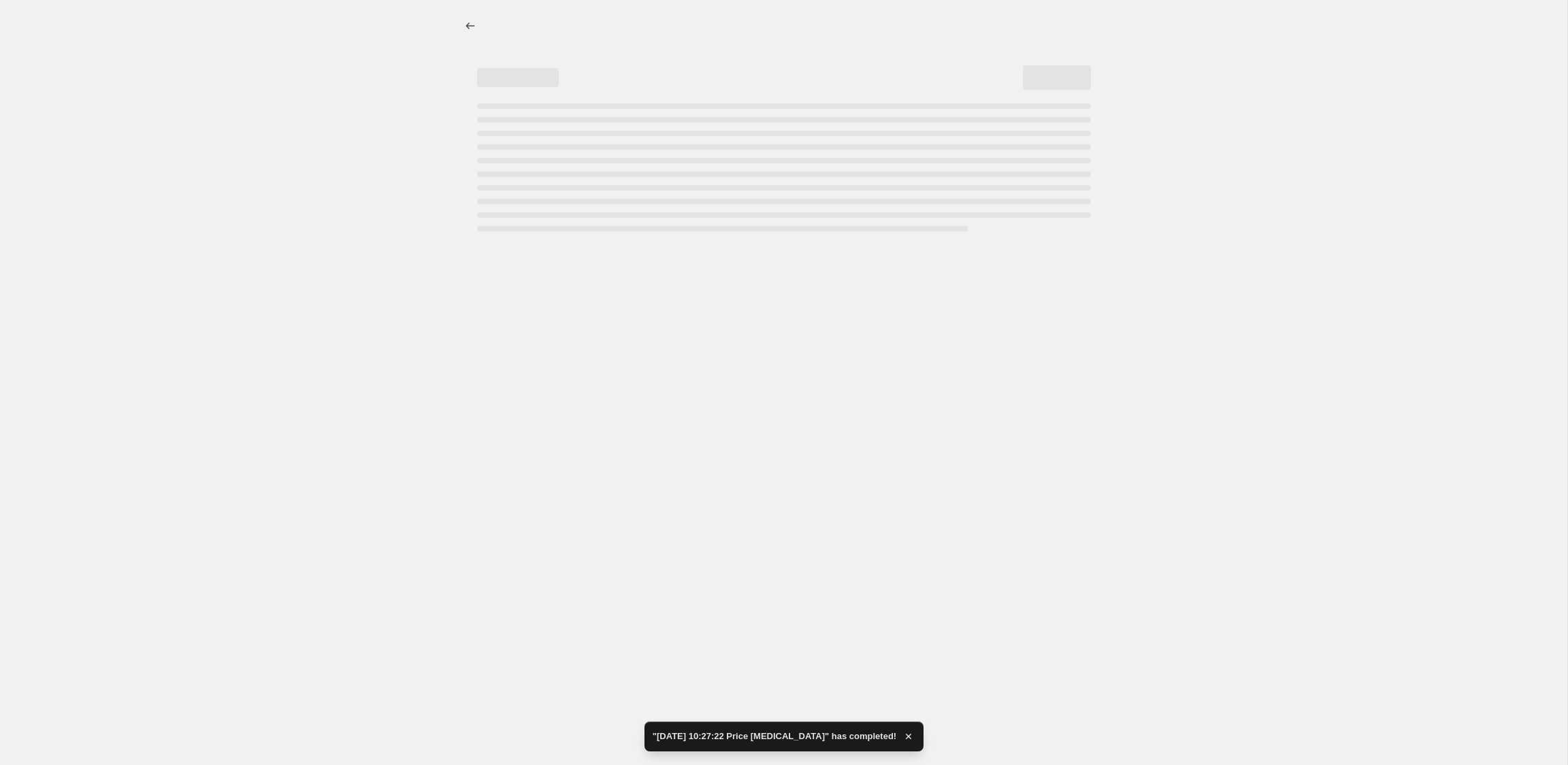
select select "22551232732"
